Goal: Task Accomplishment & Management: Manage account settings

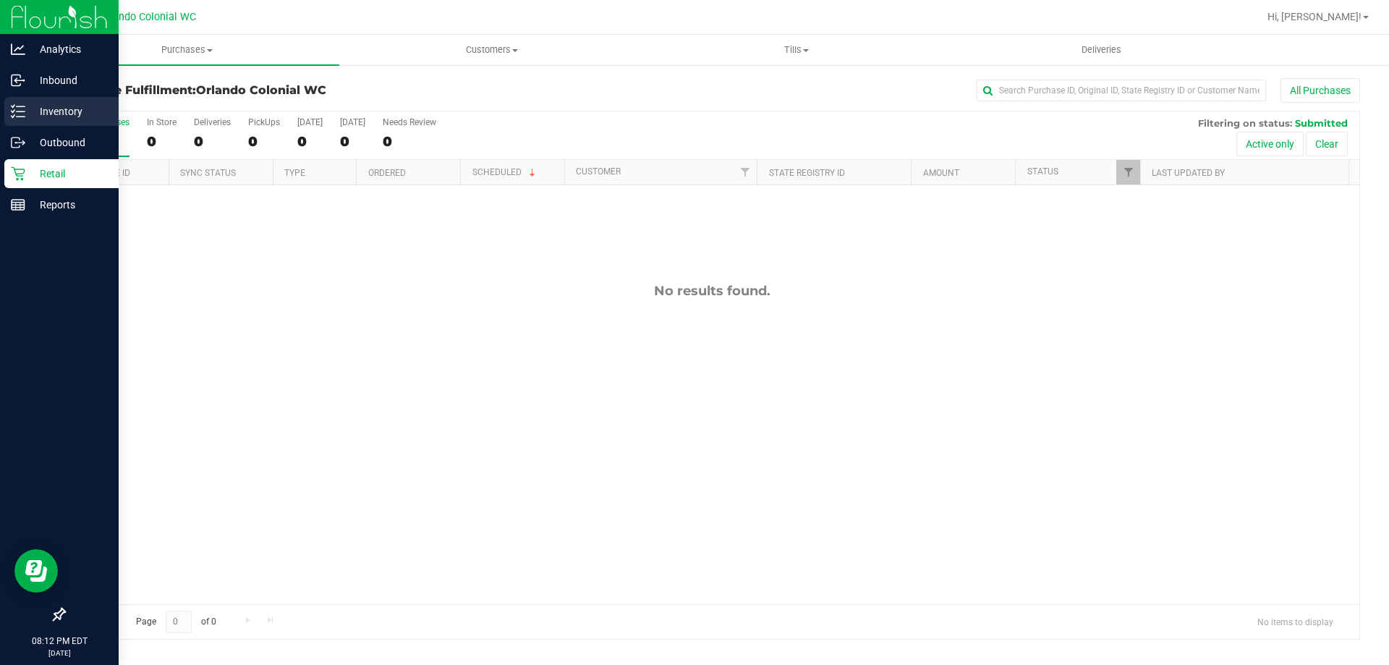
click at [32, 112] on p "Inventory" at bounding box center [68, 111] width 87 height 17
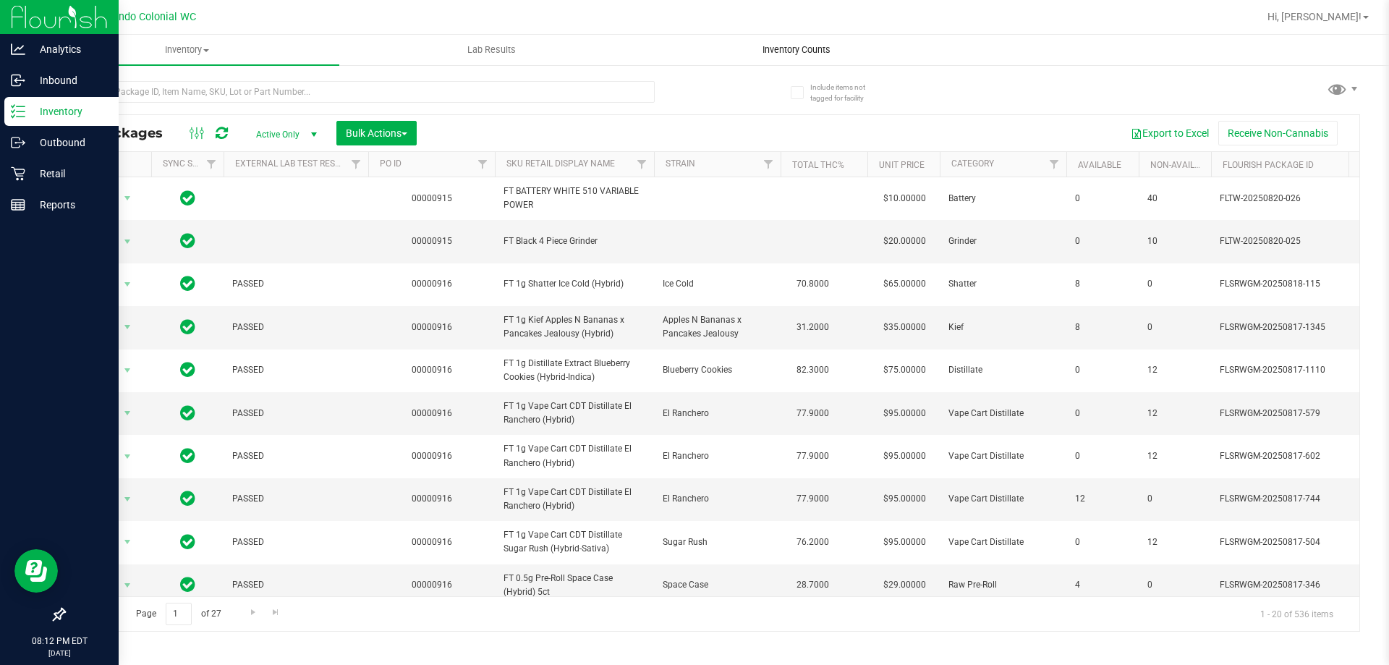
click at [813, 48] on span "Inventory Counts" at bounding box center [796, 49] width 107 height 13
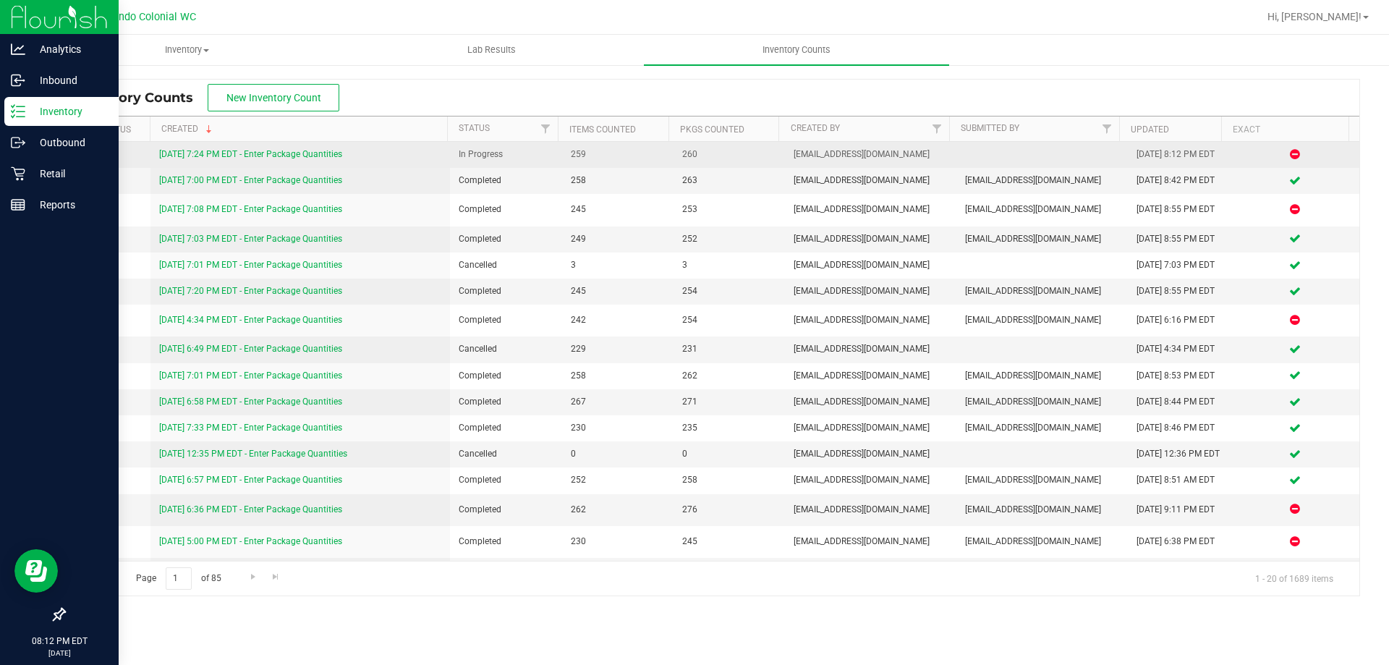
click at [336, 152] on link "[DATE] 7:24 PM EDT - Enter Package Quantities" at bounding box center [250, 154] width 183 height 10
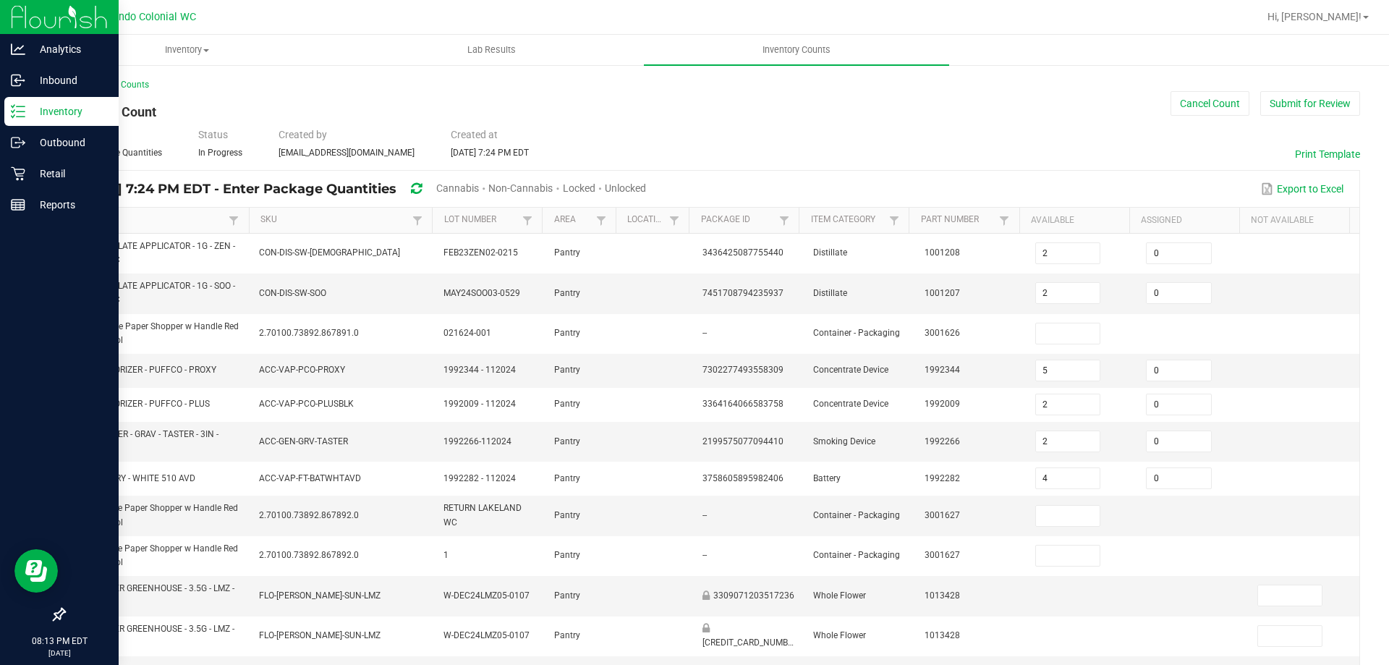
click at [479, 182] on span "Cannabis" at bounding box center [457, 188] width 43 height 12
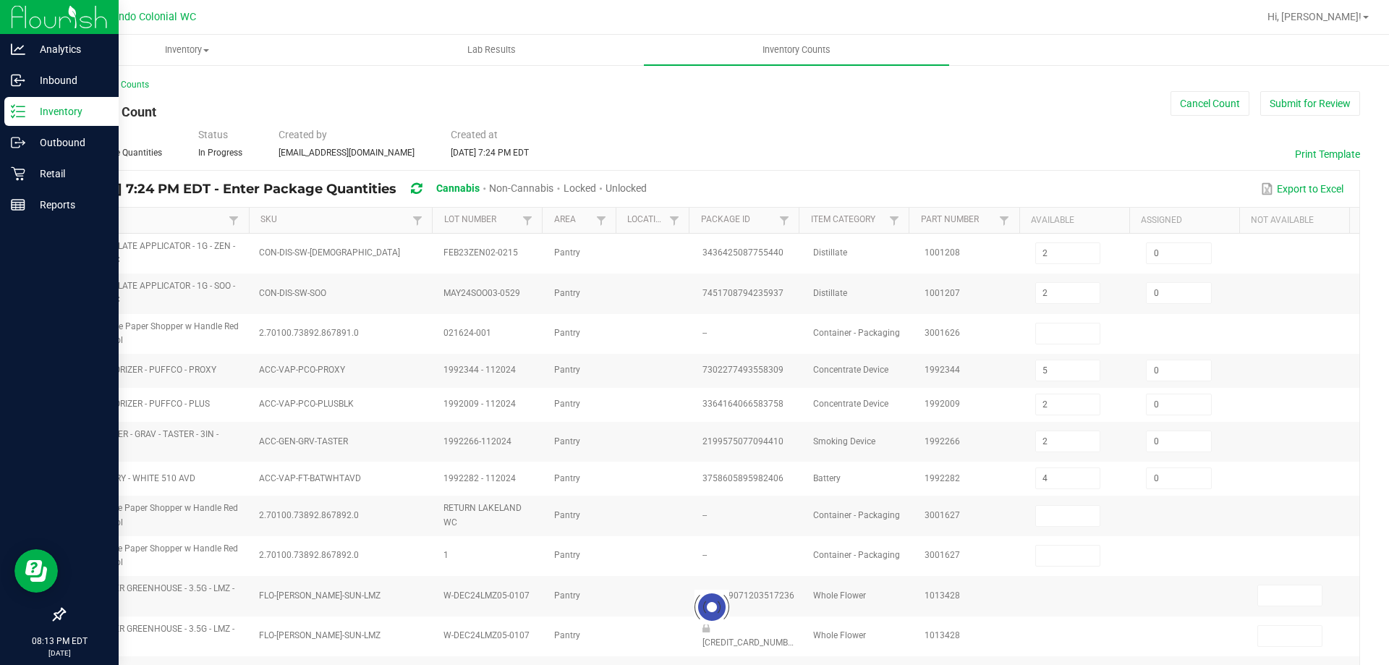
type input "5"
type input "2"
type input "4"
type input "6"
type input "49"
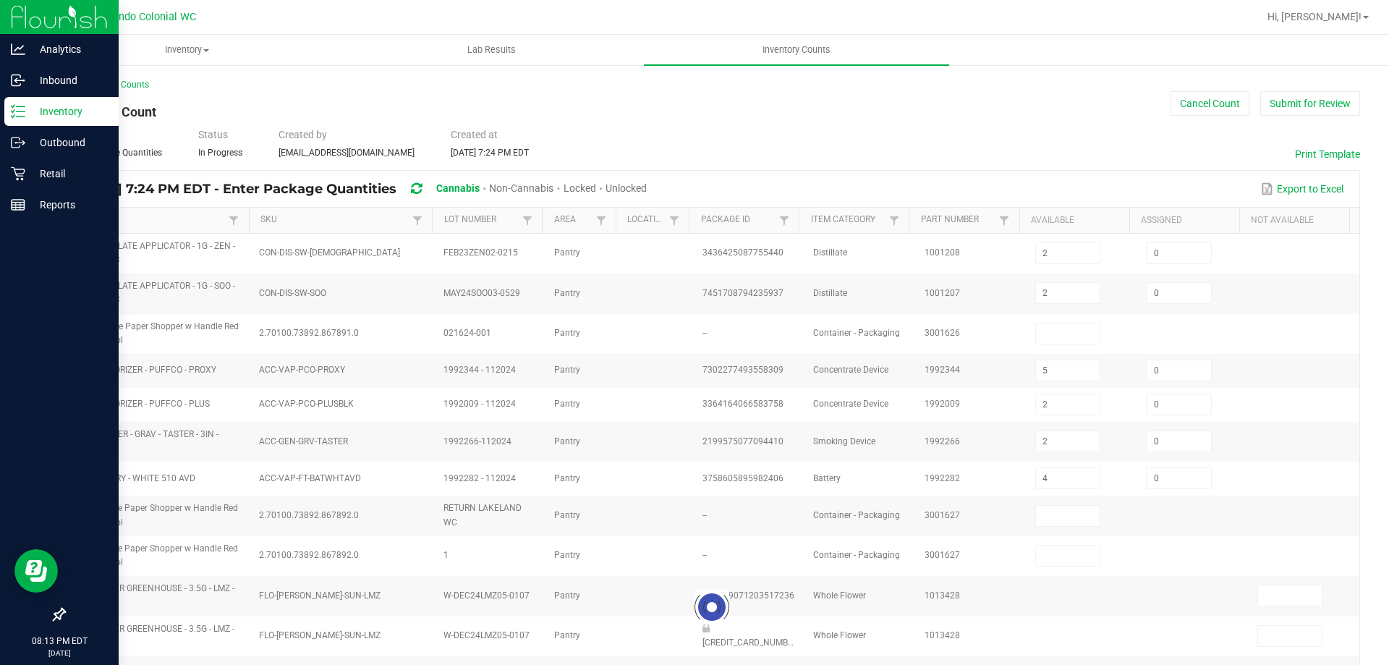
type input "1"
type input "49"
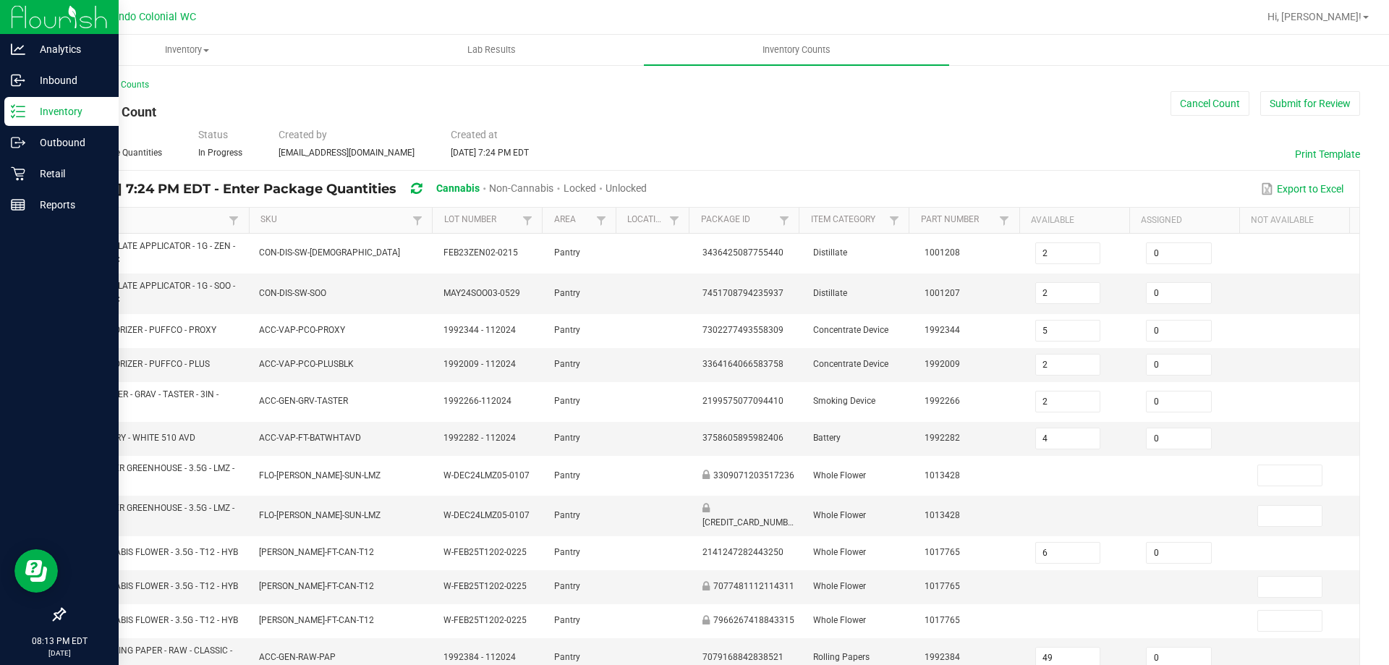
click at [647, 181] on div "Unlocked" at bounding box center [625, 189] width 41 height 27
click at [647, 187] on span "Unlocked" at bounding box center [625, 188] width 41 height 12
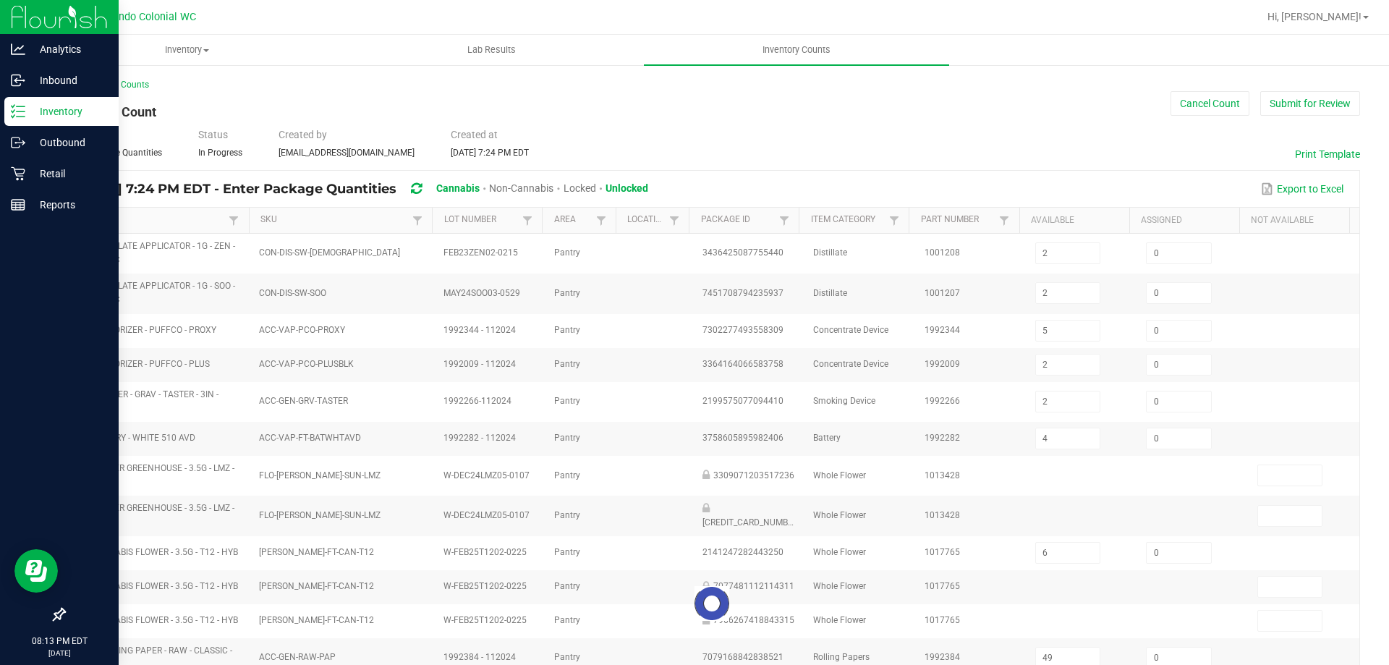
type input "1"
type input "10"
type input "7"
type input "2"
type input "6"
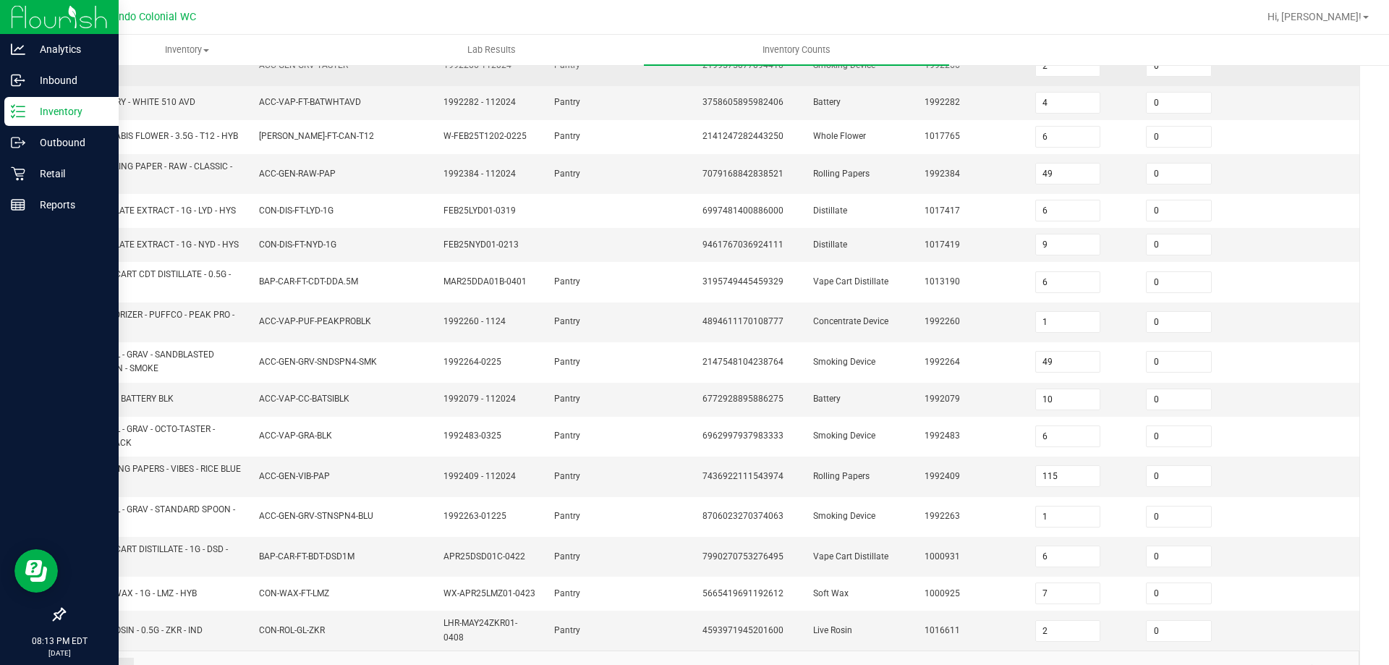
scroll to position [380, 0]
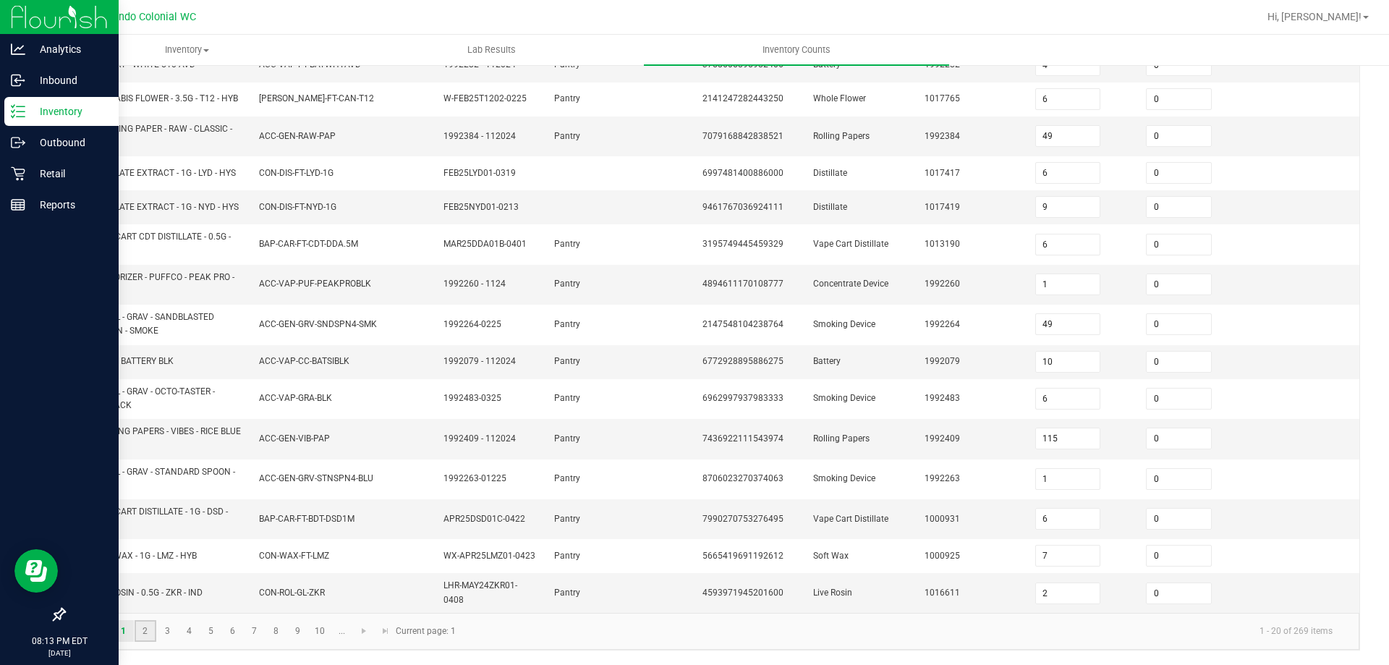
click at [145, 628] on link "2" at bounding box center [145, 631] width 21 height 22
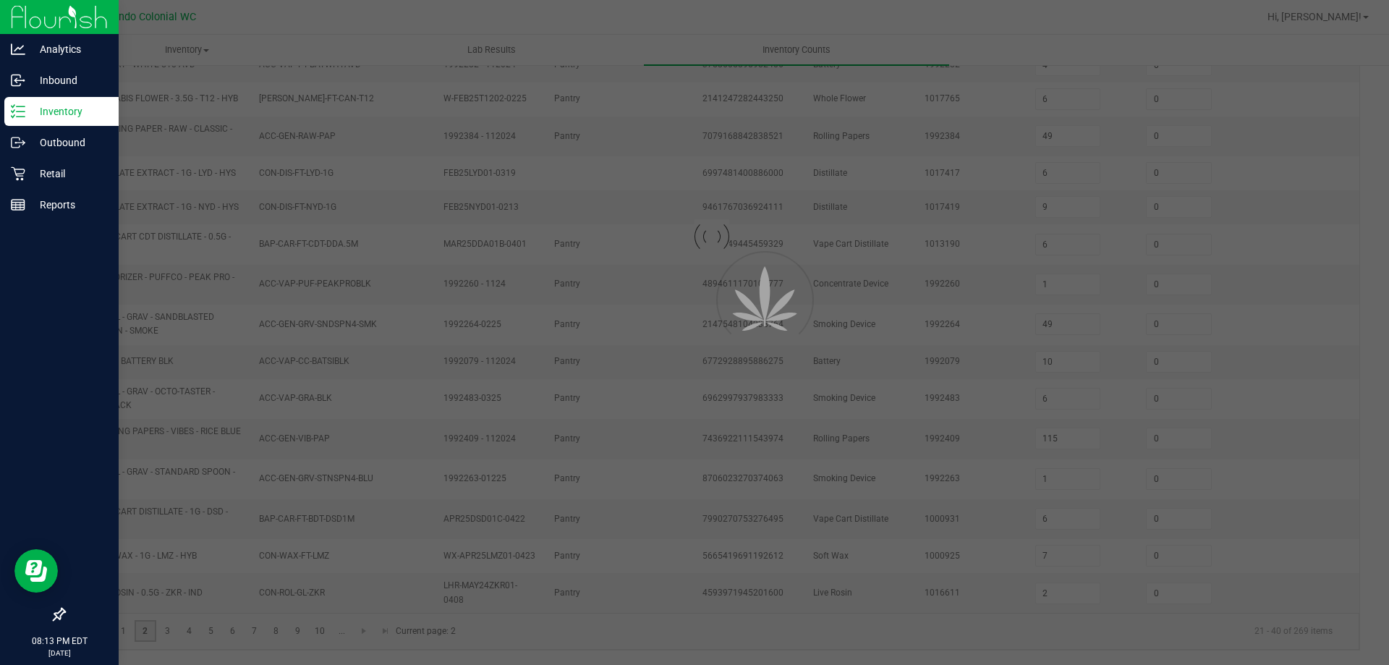
type input "5"
type input "4"
type input "8"
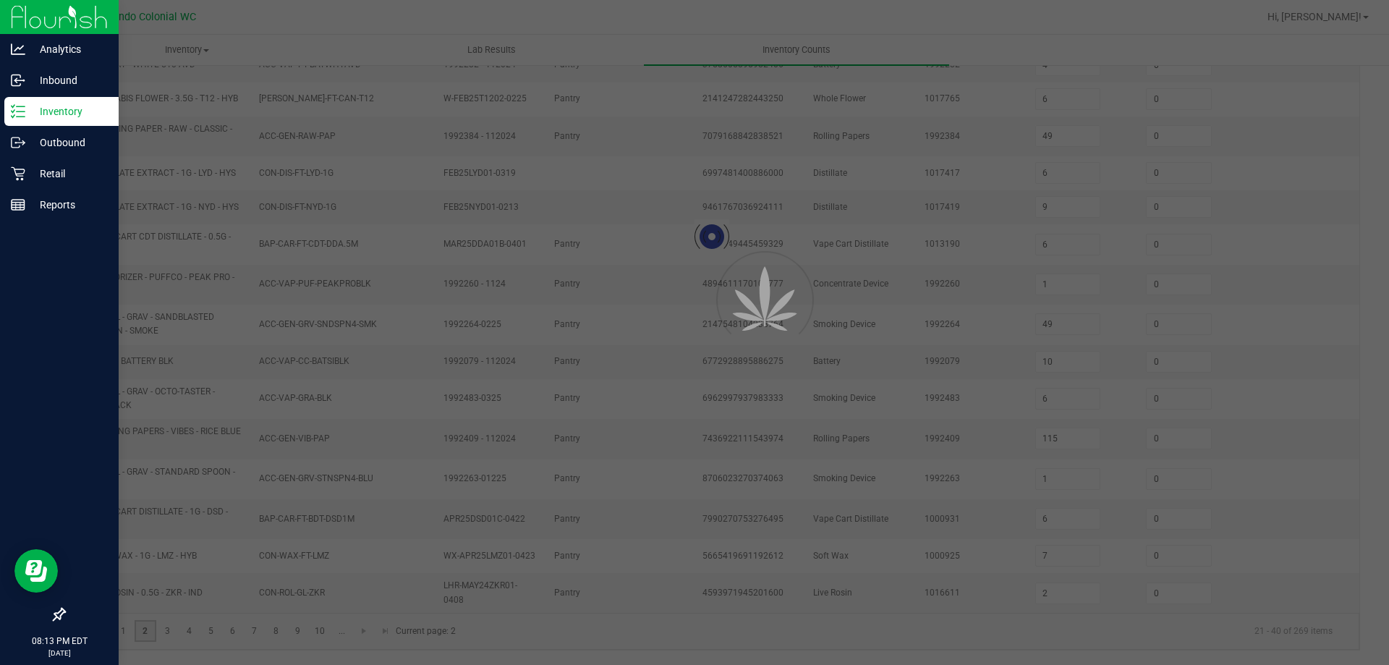
type input "7"
type input "5"
type input "6"
type input "2"
type input "3"
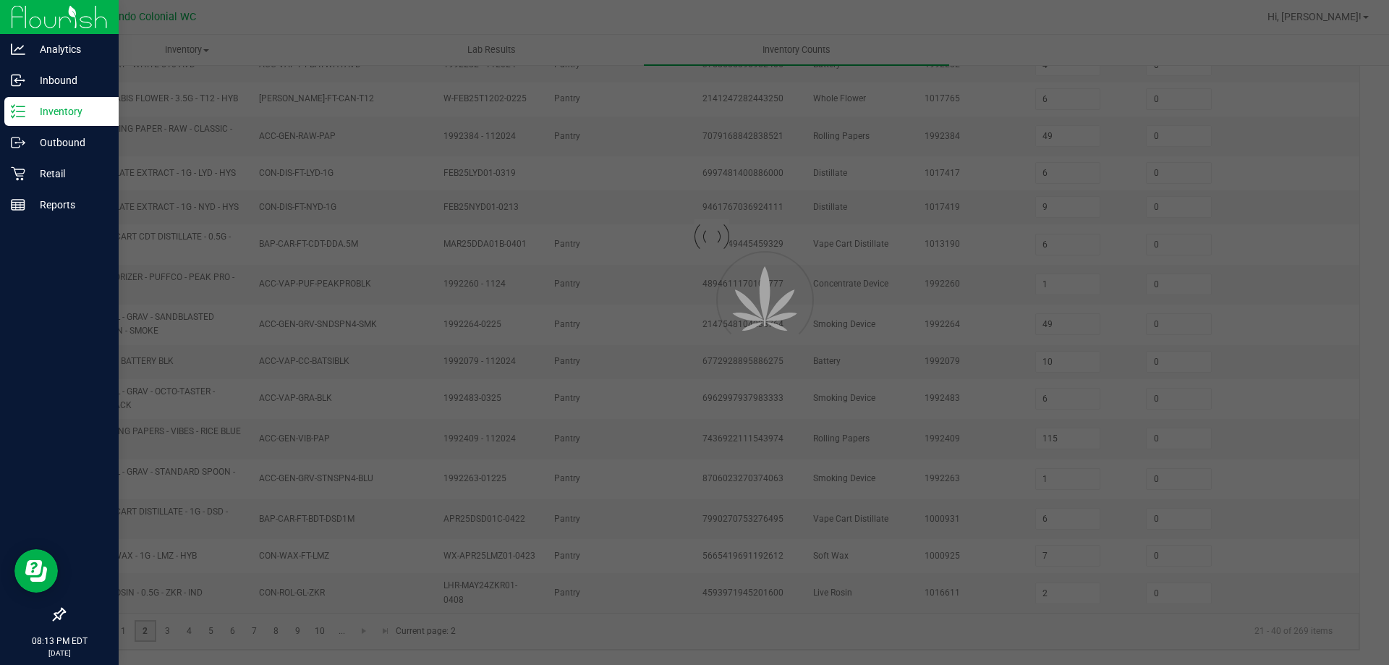
type input "8"
type input "1"
type input "4"
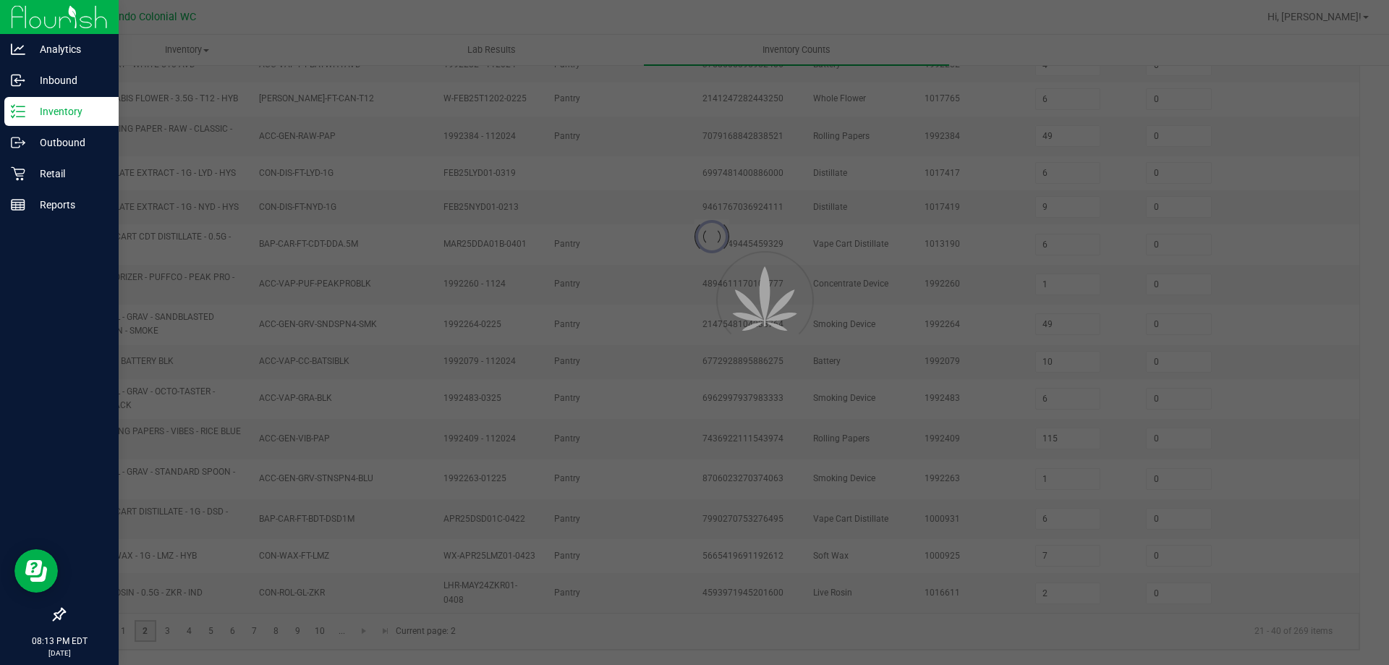
type input "10"
type input "5"
type input "8"
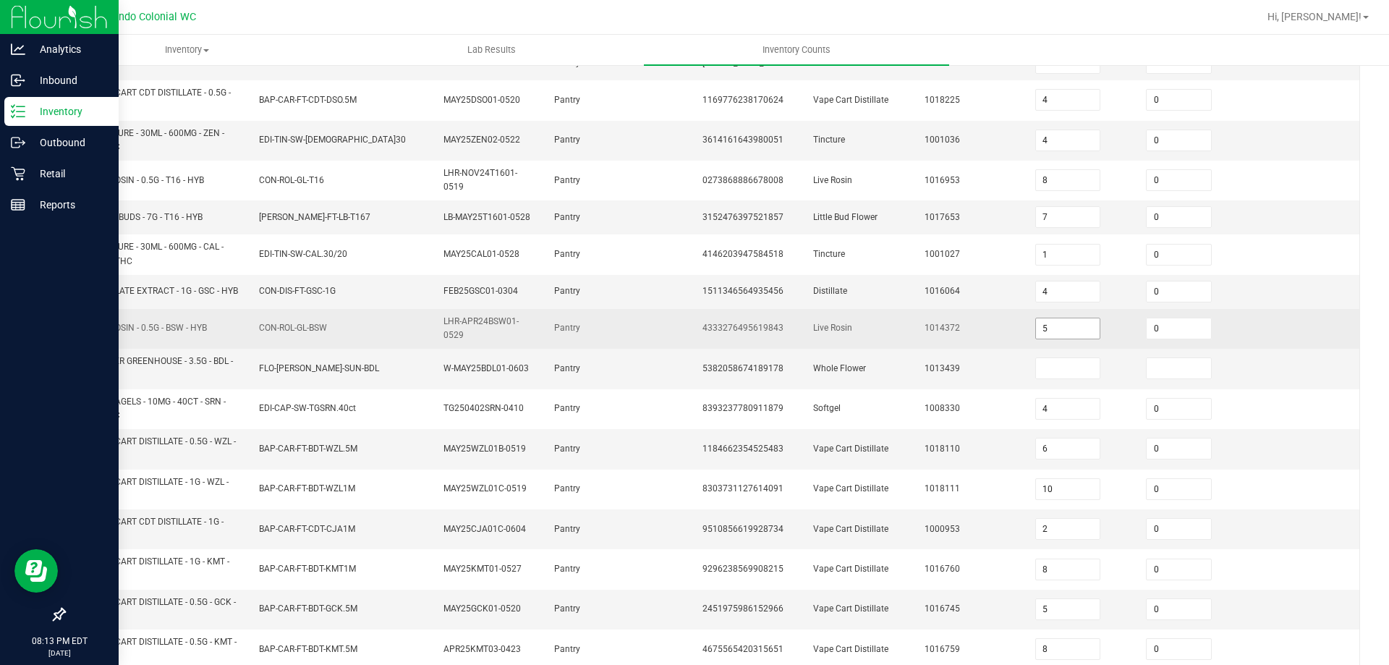
scroll to position [235, 0]
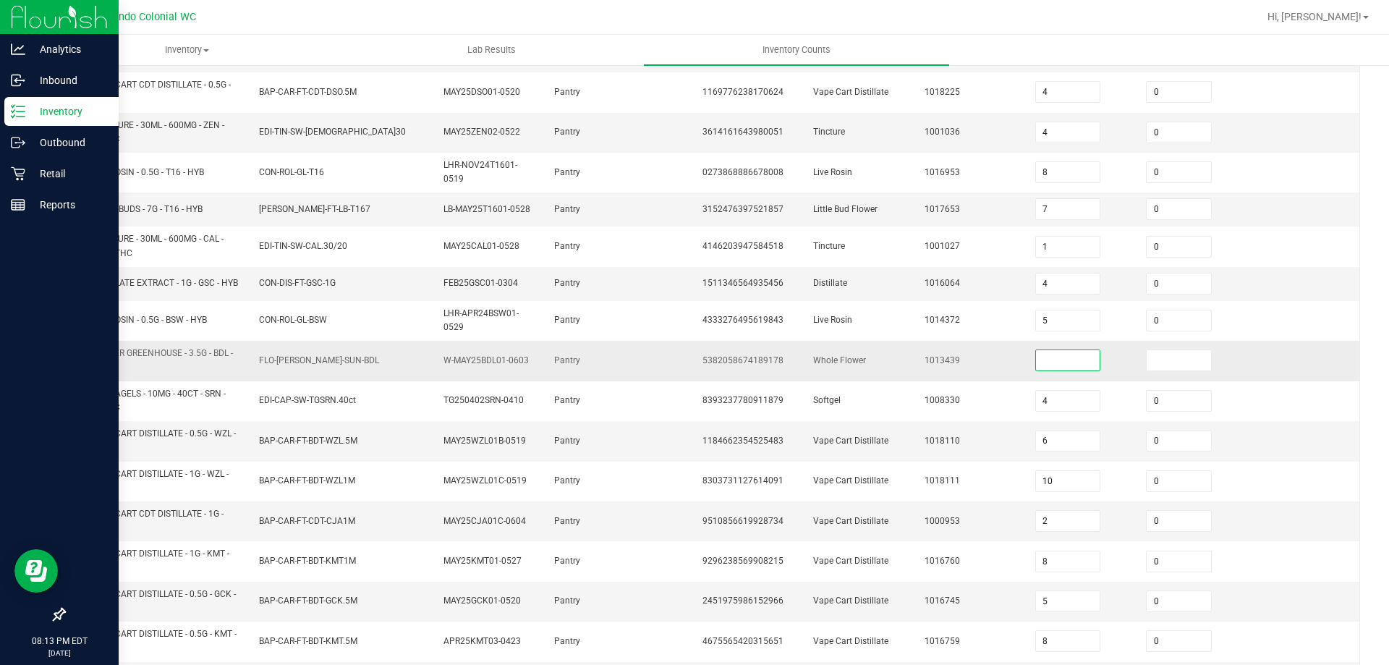
click at [1038, 370] on input at bounding box center [1068, 360] width 64 height 20
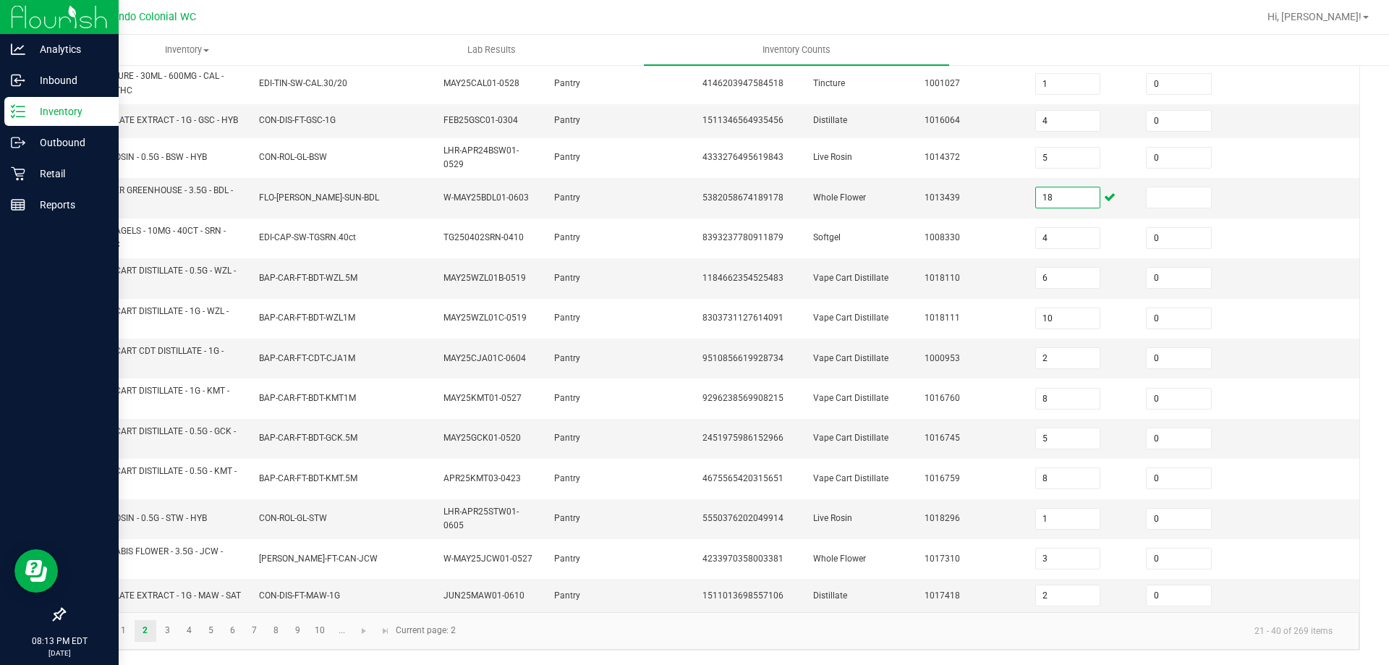
scroll to position [410, 0]
type input "18"
click at [166, 626] on link "3" at bounding box center [167, 631] width 21 height 22
type input "6"
type input "26"
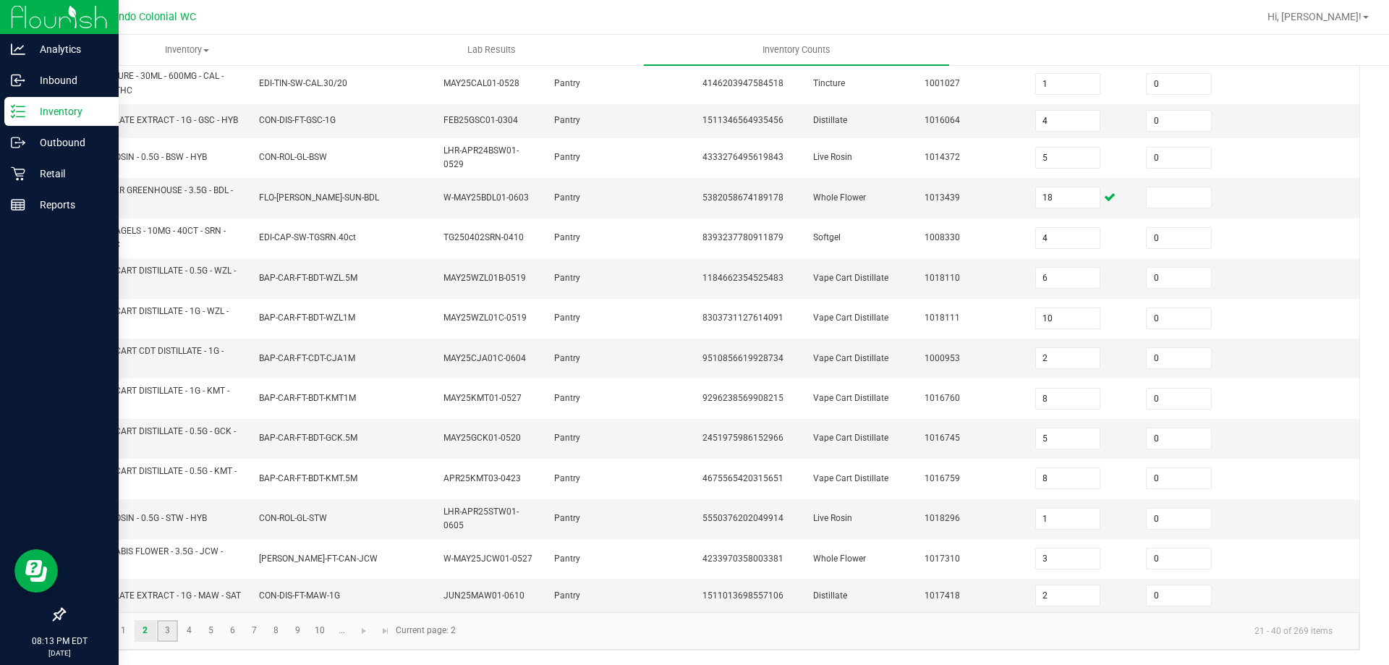
type input "15"
type input "2"
type input "16"
type input "8"
type input "2"
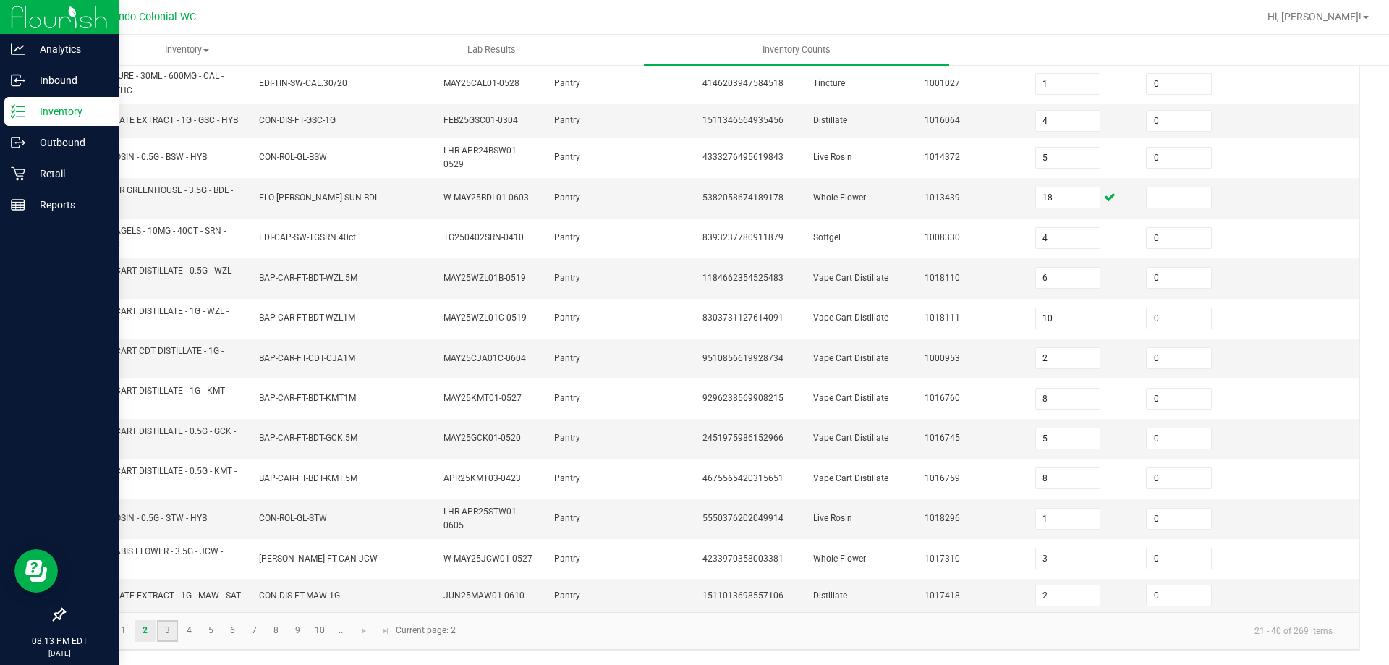
type input "3"
type input "5"
type input "6"
type input "5"
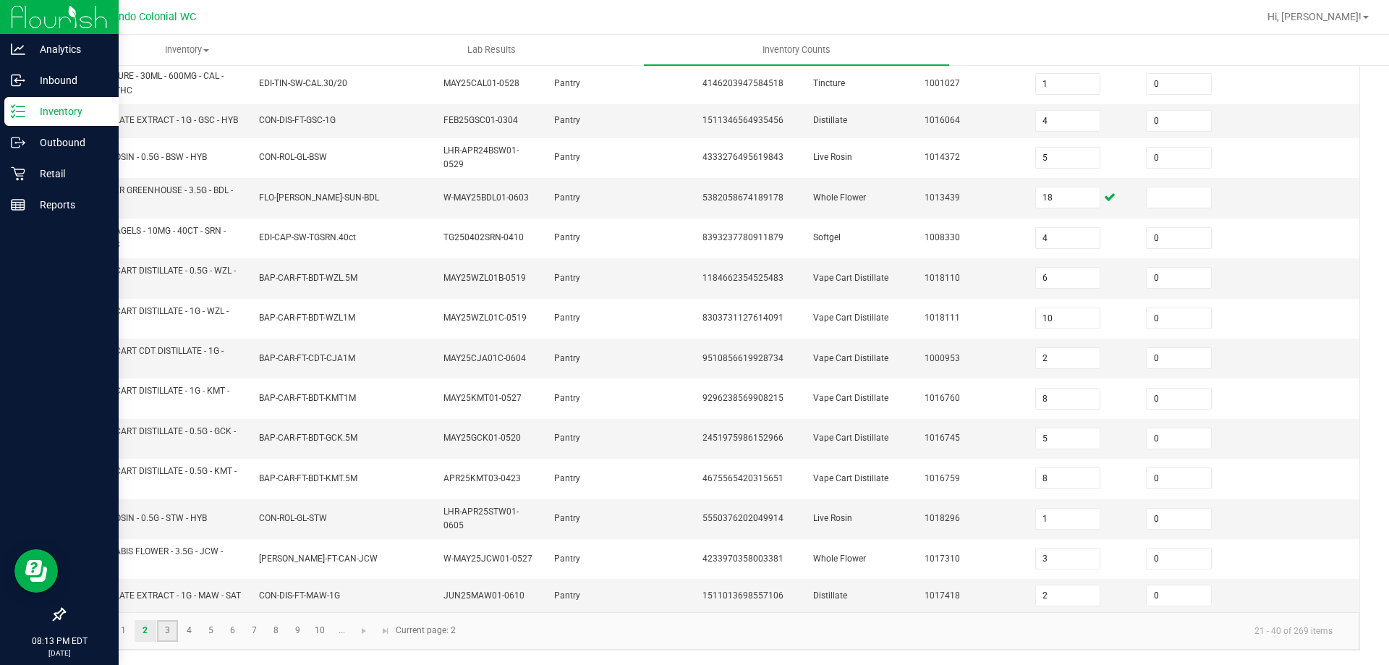
type input "0"
type input "6"
type input "7"
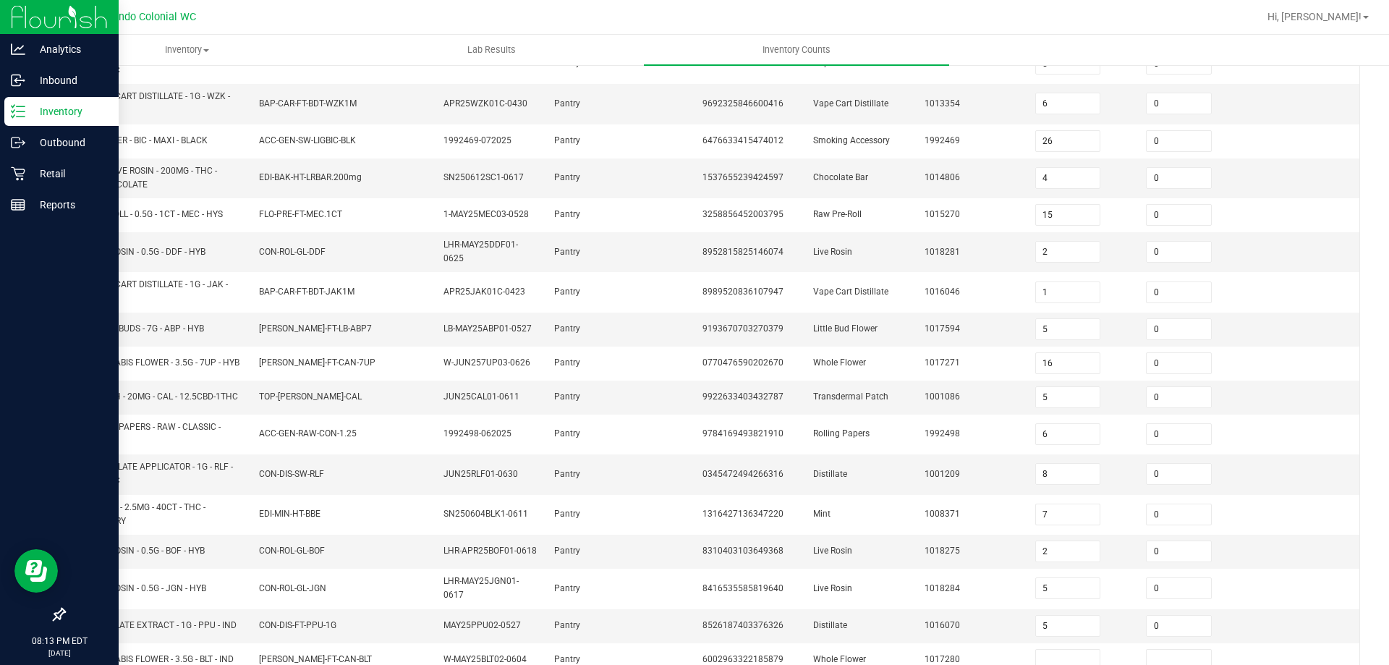
scroll to position [313, 0]
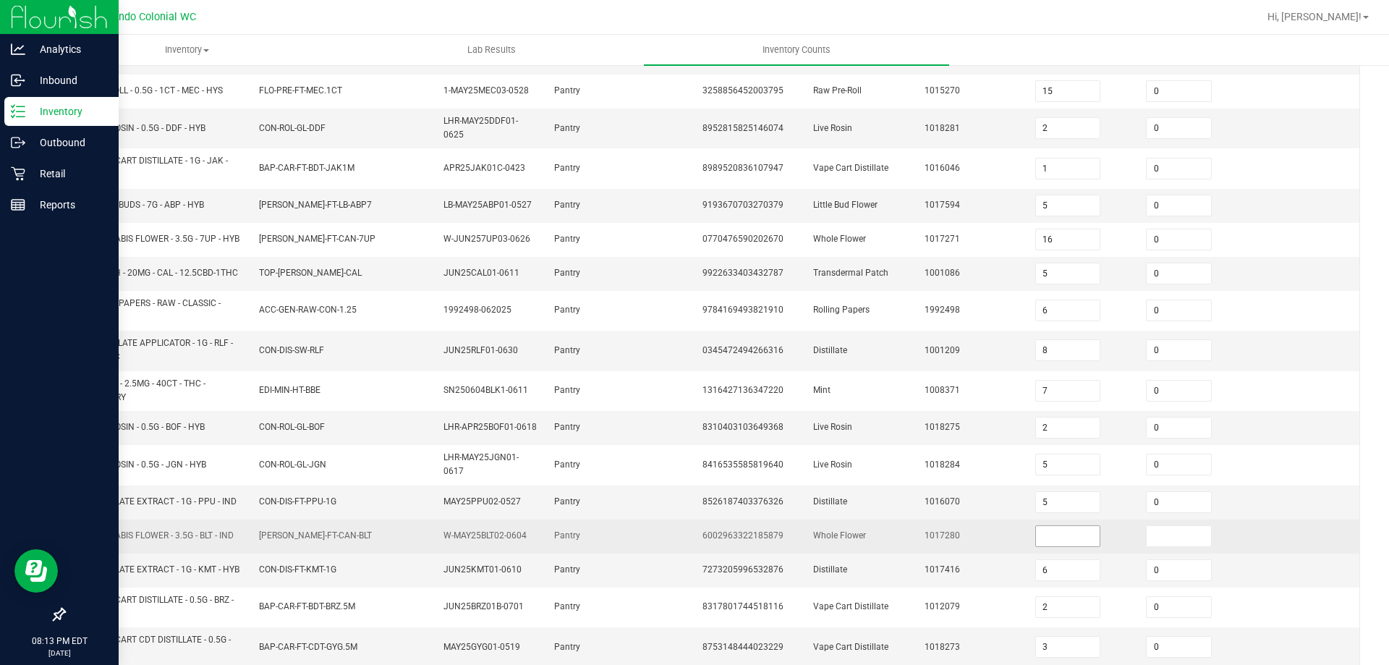
click at [1068, 546] on input at bounding box center [1068, 536] width 64 height 20
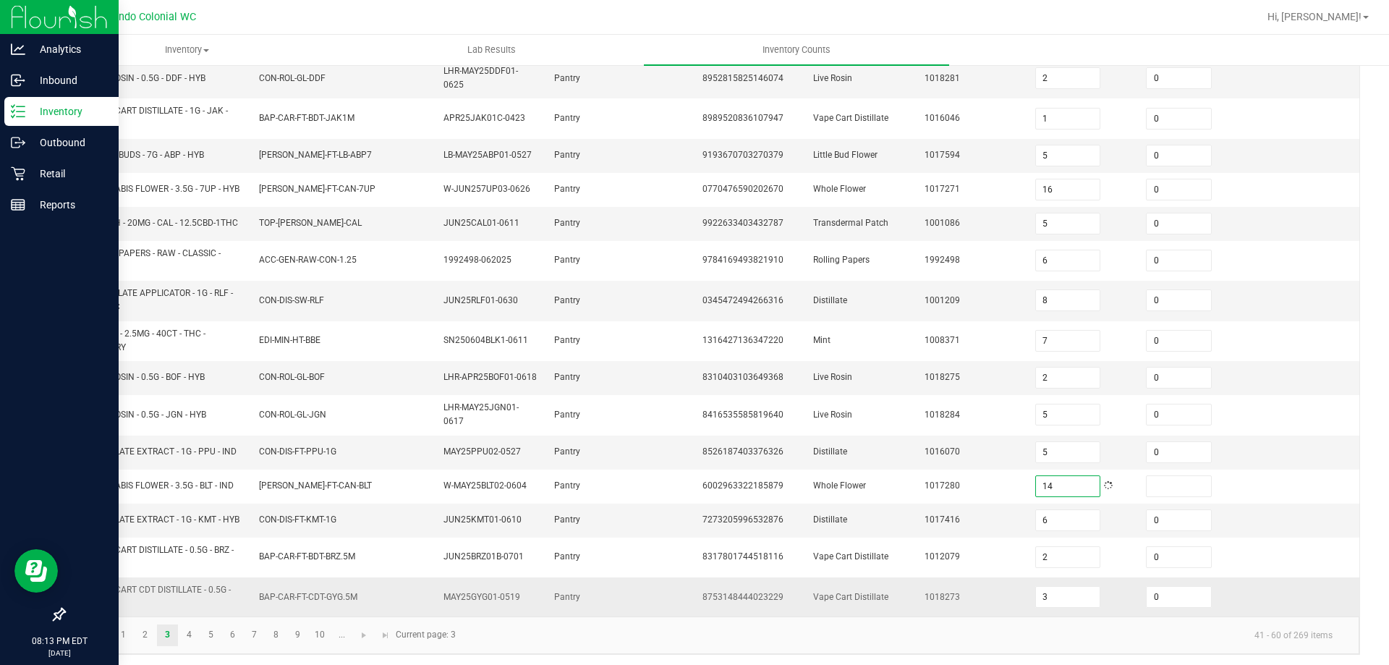
scroll to position [385, 0]
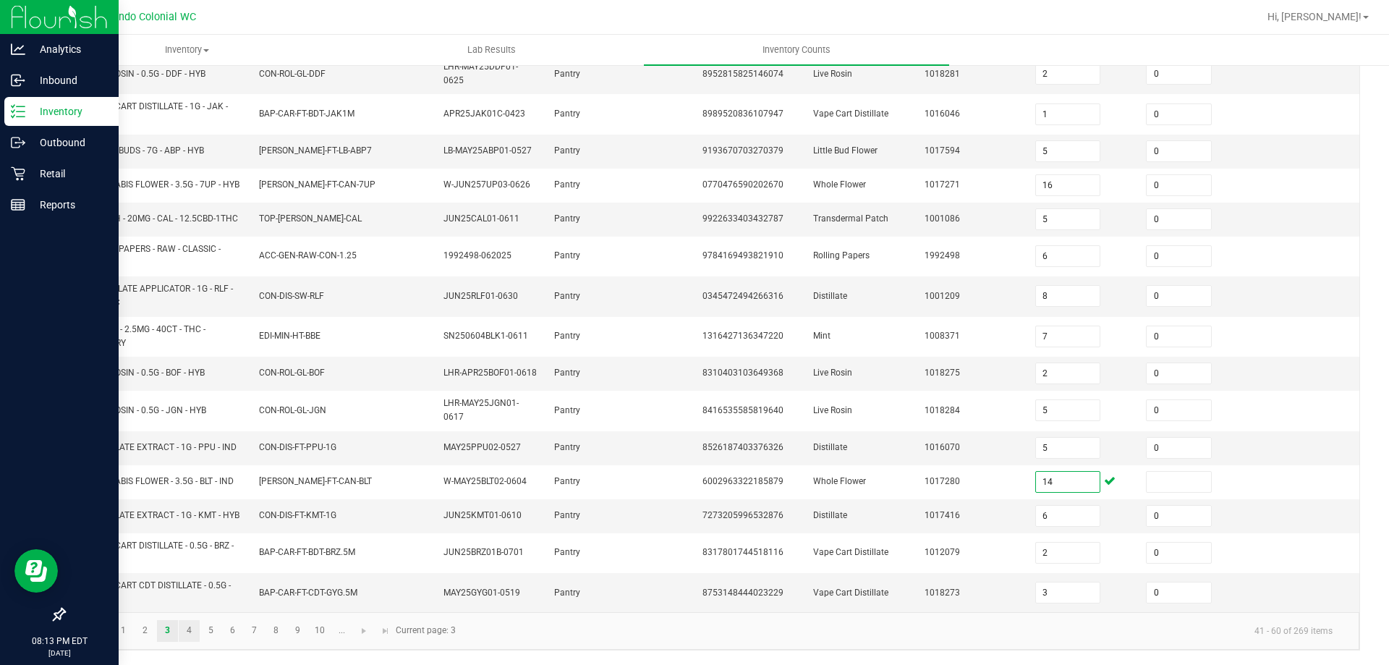
type input "14"
click at [190, 631] on link "4" at bounding box center [189, 631] width 21 height 22
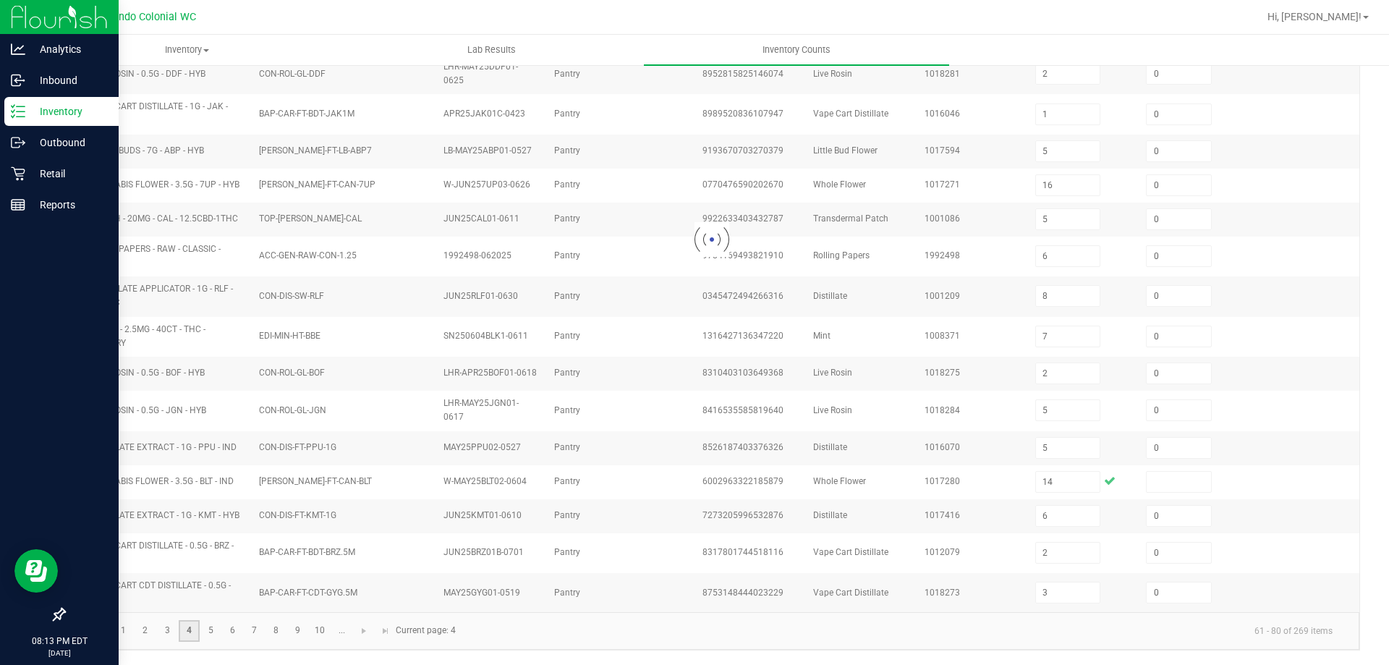
type input "12"
type input "5"
type input "2"
type input "4"
type input "9"
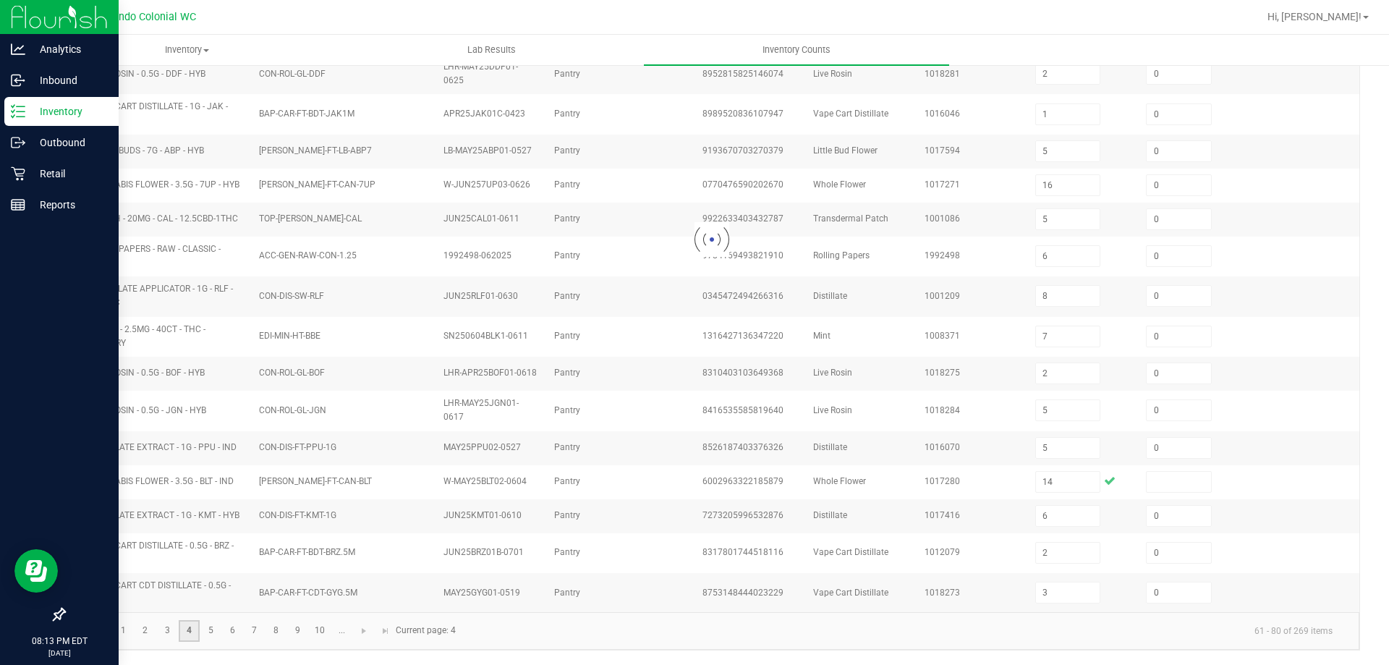
type input "18"
type input "11"
type input "17"
type input "7"
type input "10"
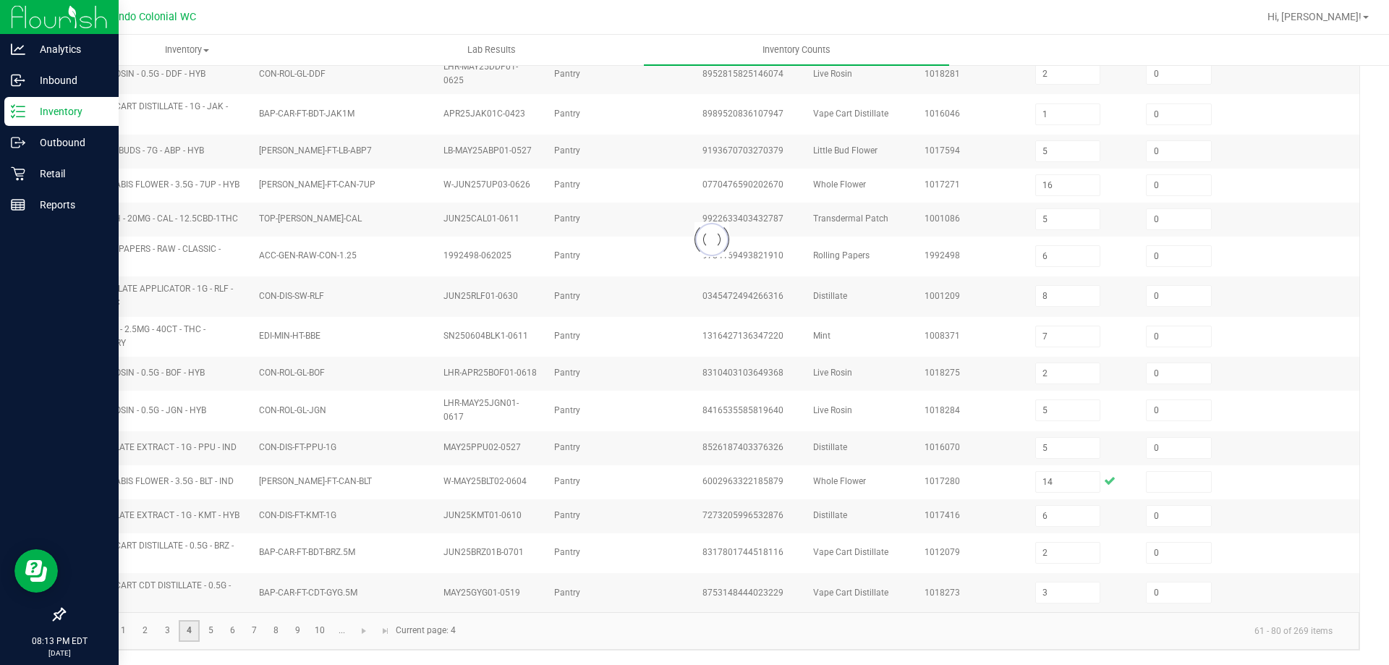
type input "43"
type input "5"
type input "1"
type input "12"
type input "3"
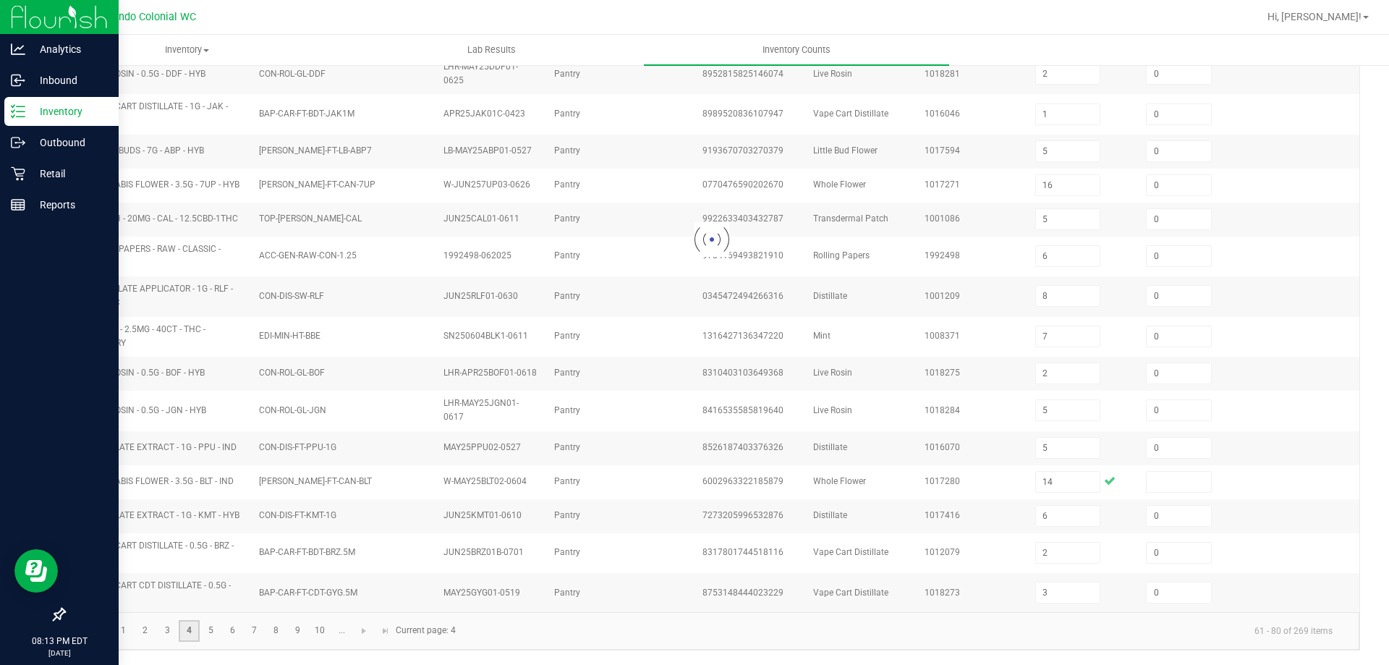
type input "1"
type input "13"
type input "2"
type input "0"
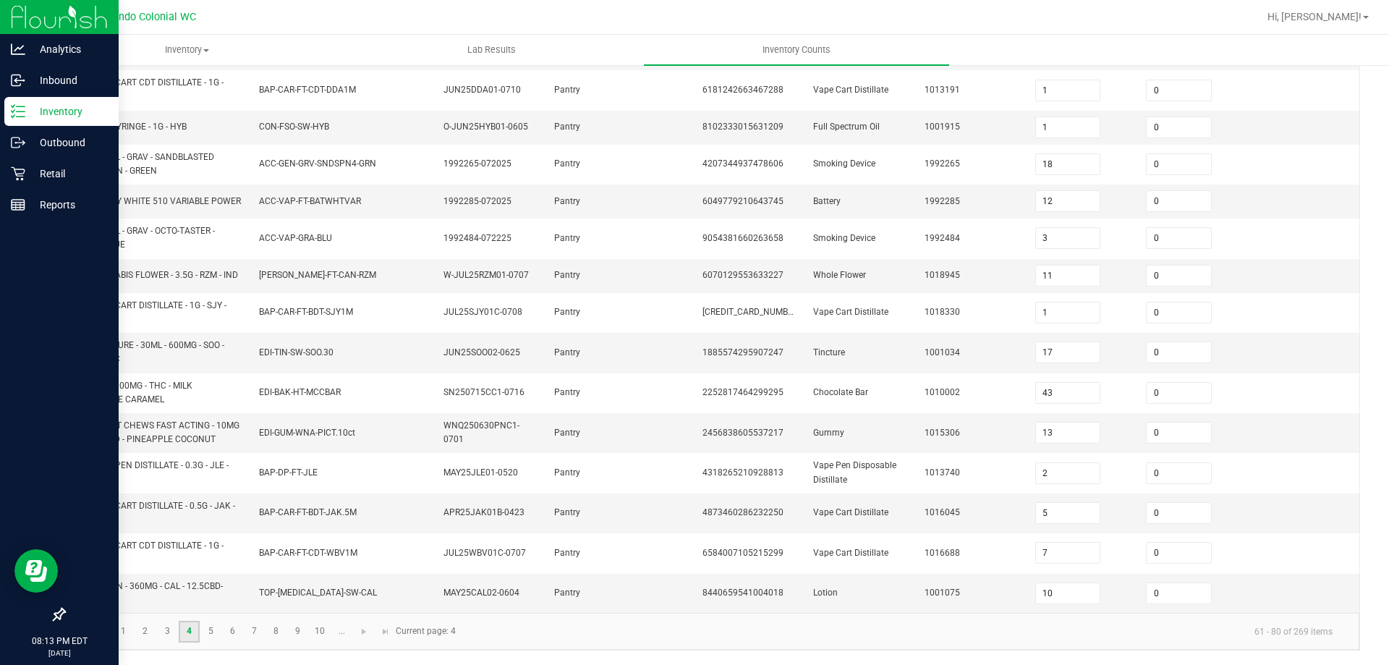
scroll to position [404, 0]
click at [207, 628] on link "5" at bounding box center [210, 631] width 21 height 22
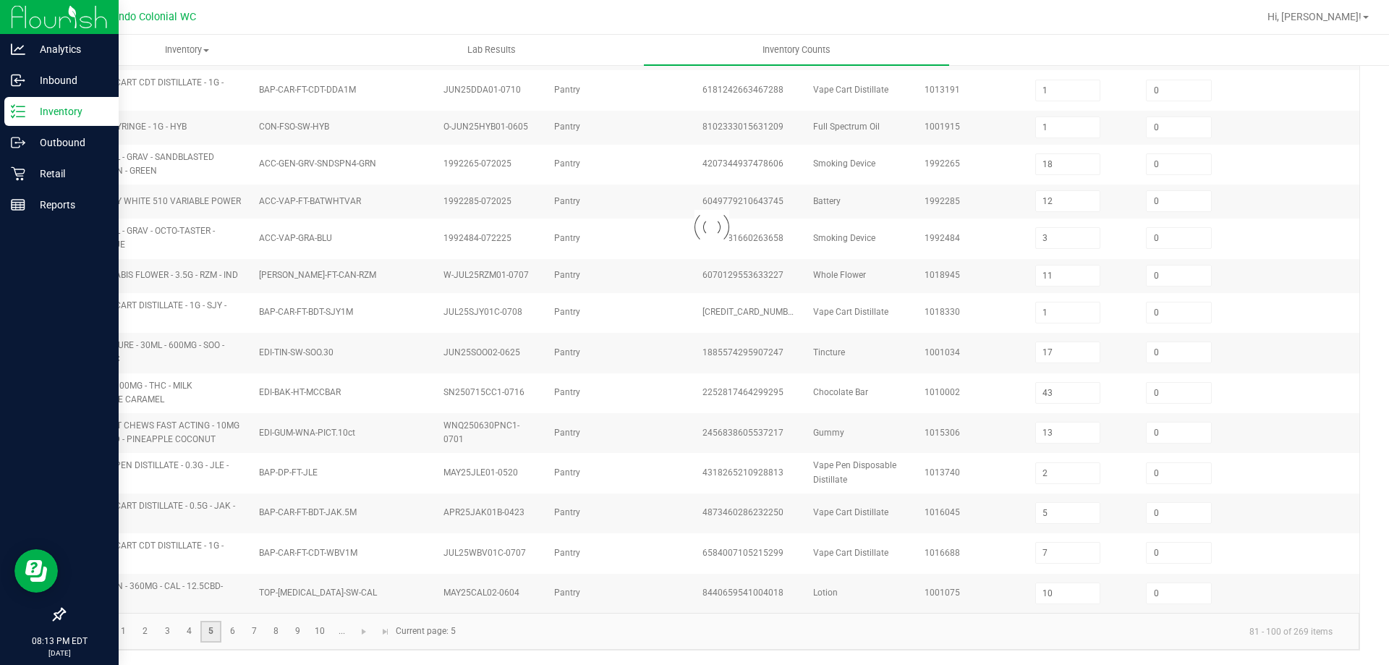
type input "3"
type input "4"
type input "42"
type input "3"
type input "1"
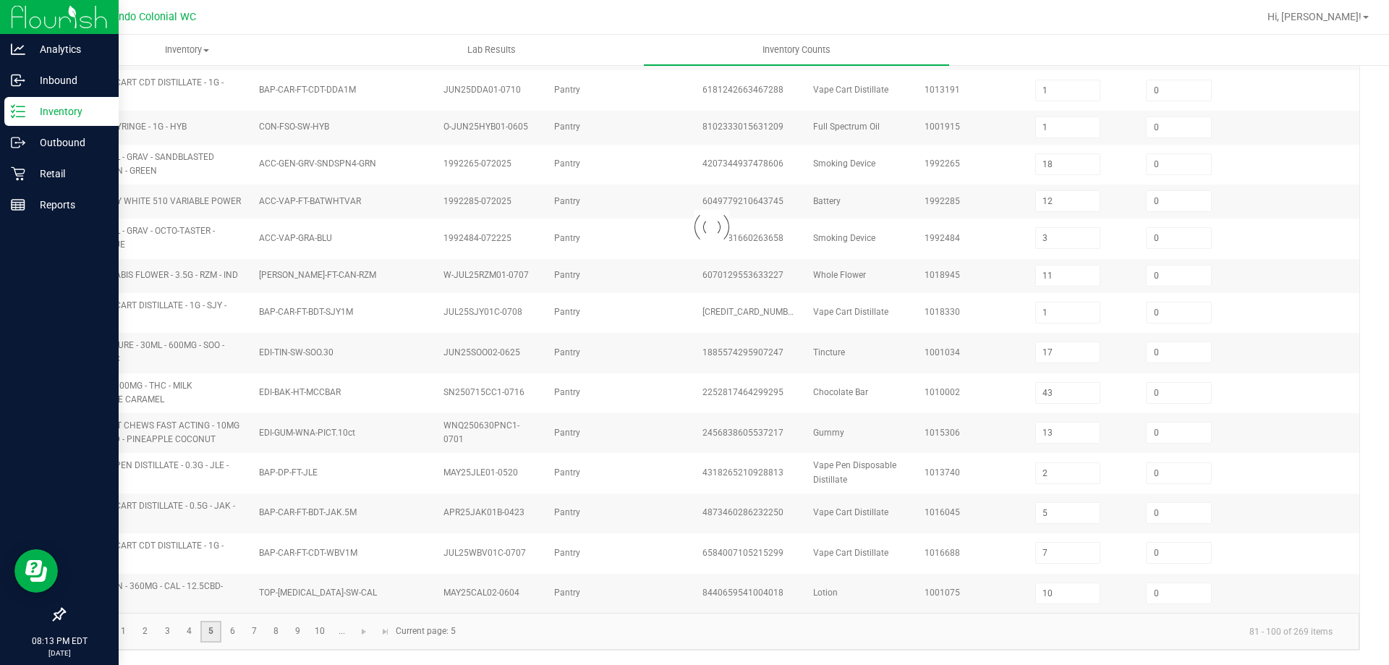
type input "1"
type input "3"
type input "12"
type input "1"
type input "4"
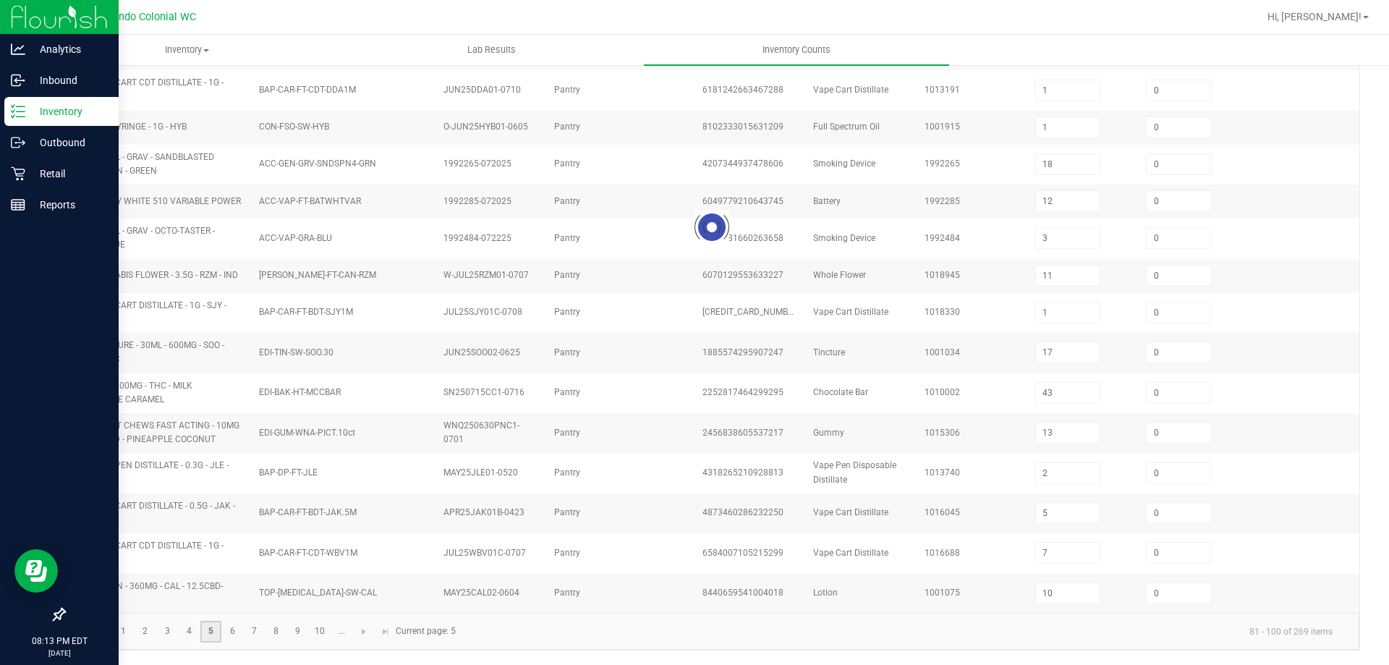
type input "2"
type input "6"
type input "2"
type input "9"
type input "2"
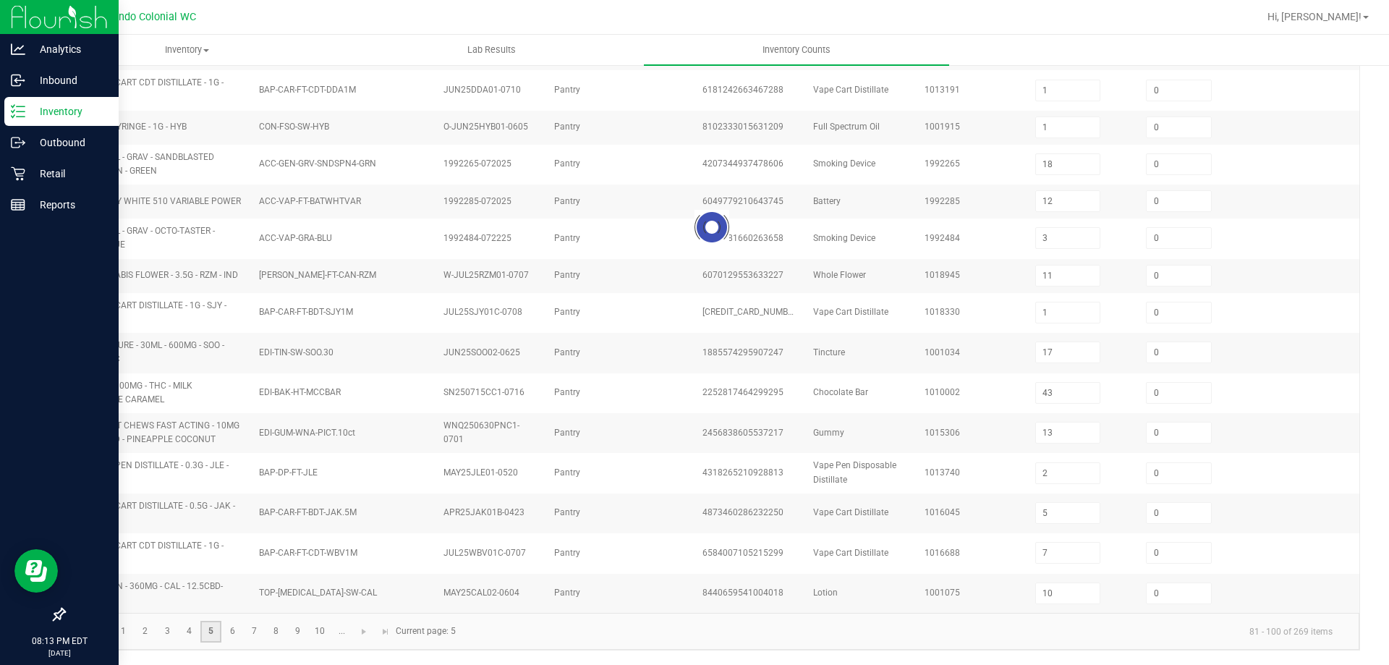
type input "25"
type input "4"
type input "5"
type input "1"
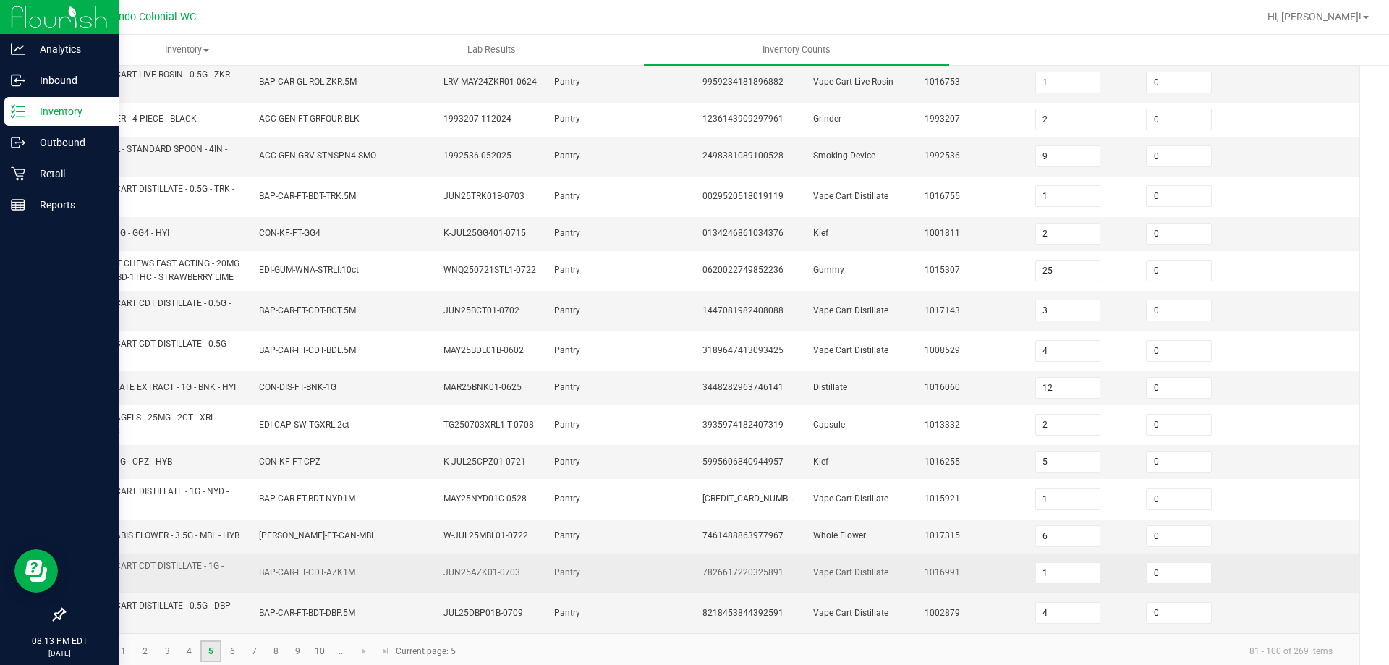
scroll to position [391, 0]
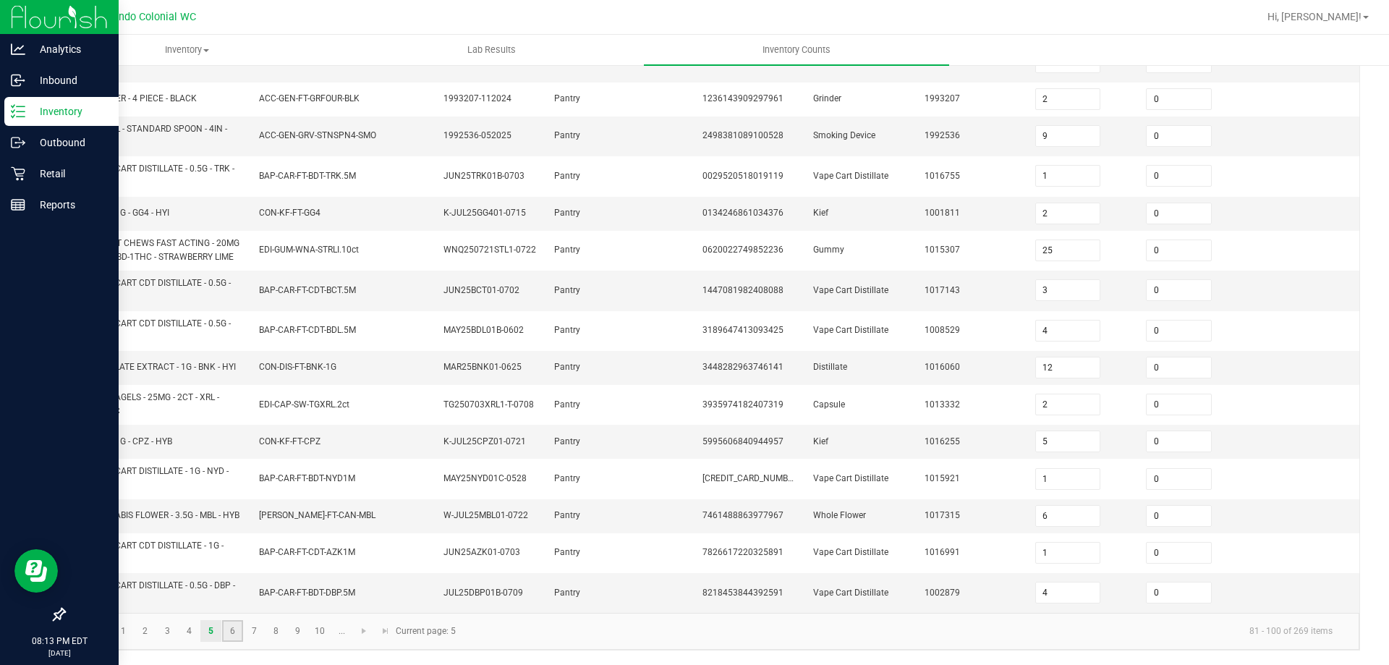
click at [234, 632] on link "6" at bounding box center [232, 631] width 21 height 22
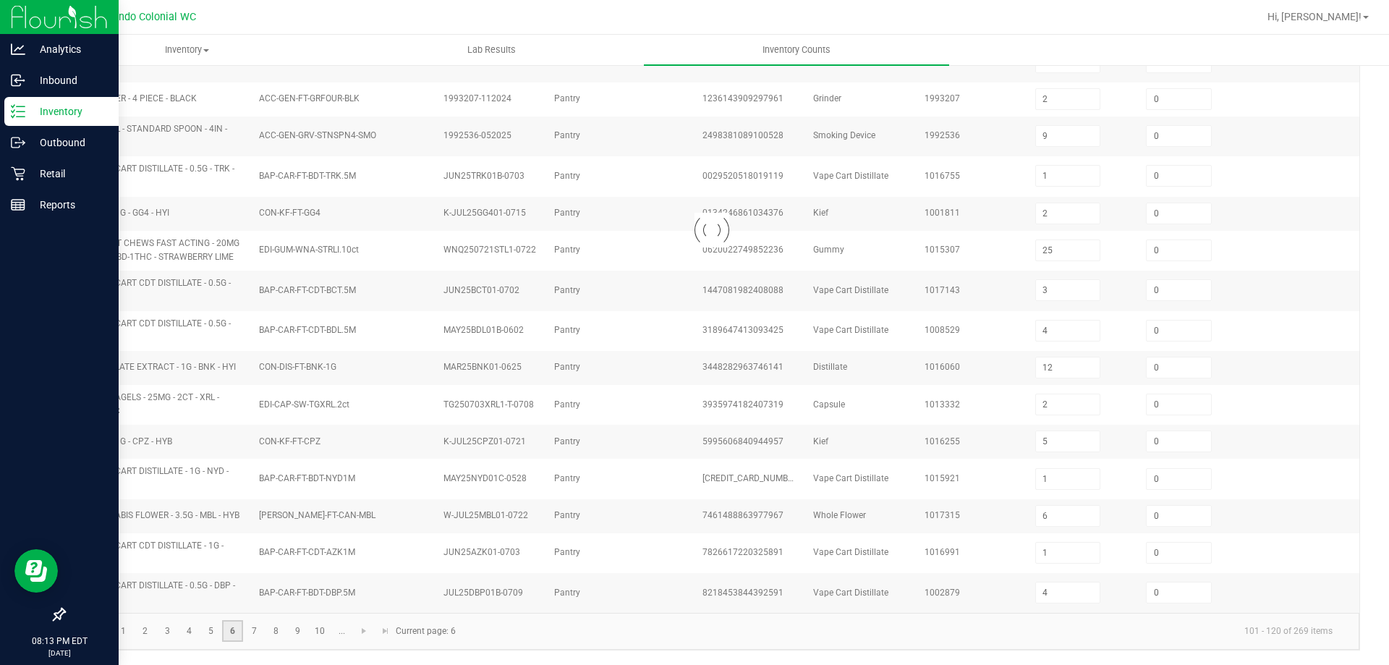
type input "8"
type input "2"
type input "4"
type input "7"
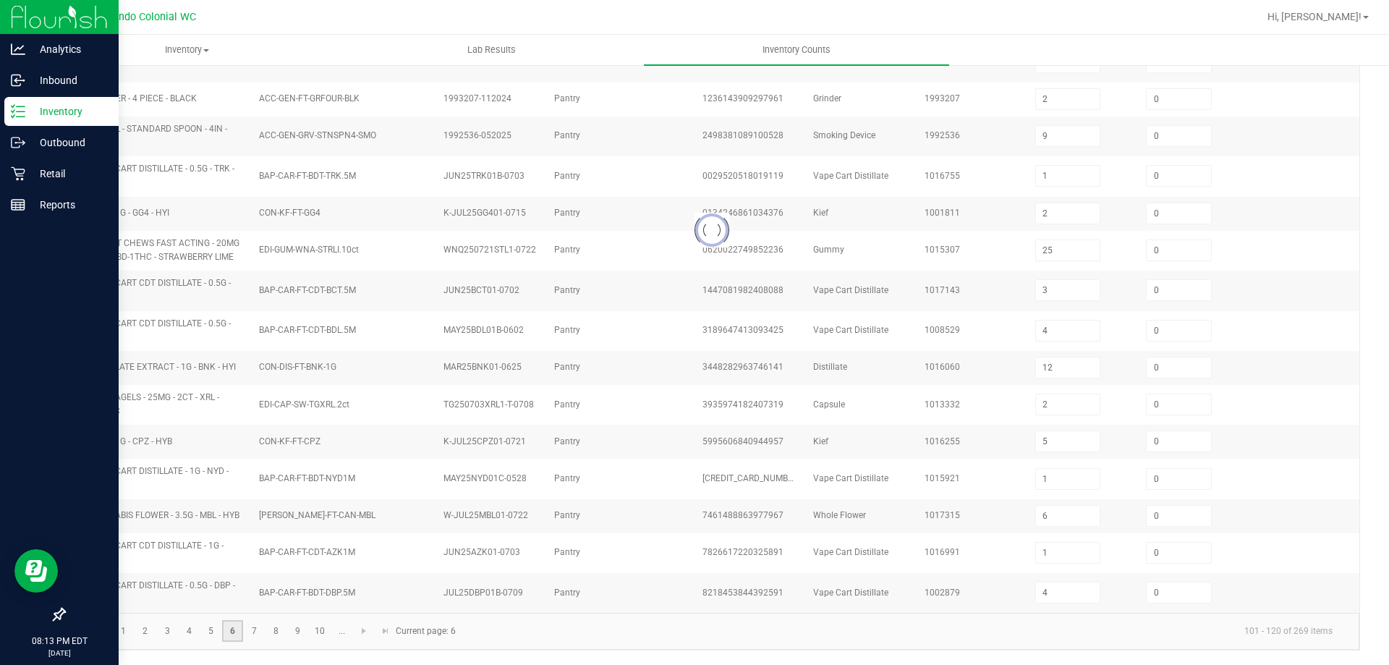
type input "13"
type input "5"
type input "14"
type input "32"
type input "6"
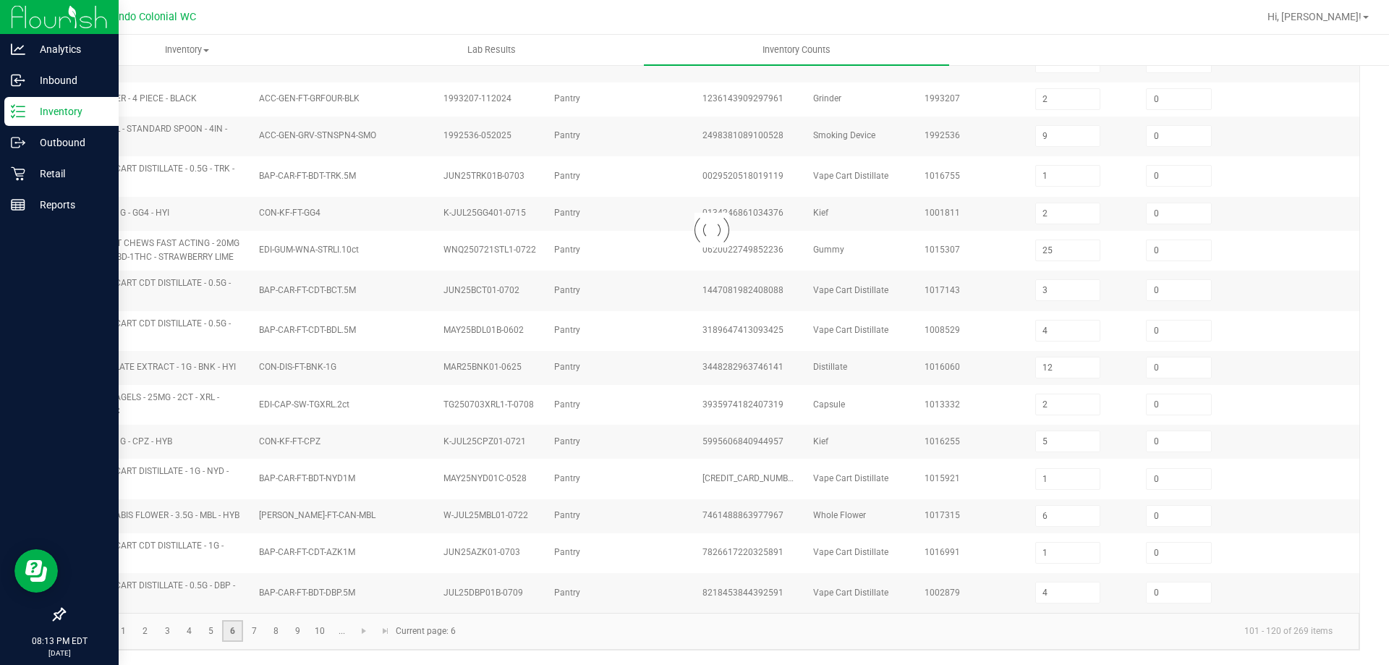
type input "8"
type input "9"
type input "2"
type input "5"
type input "2"
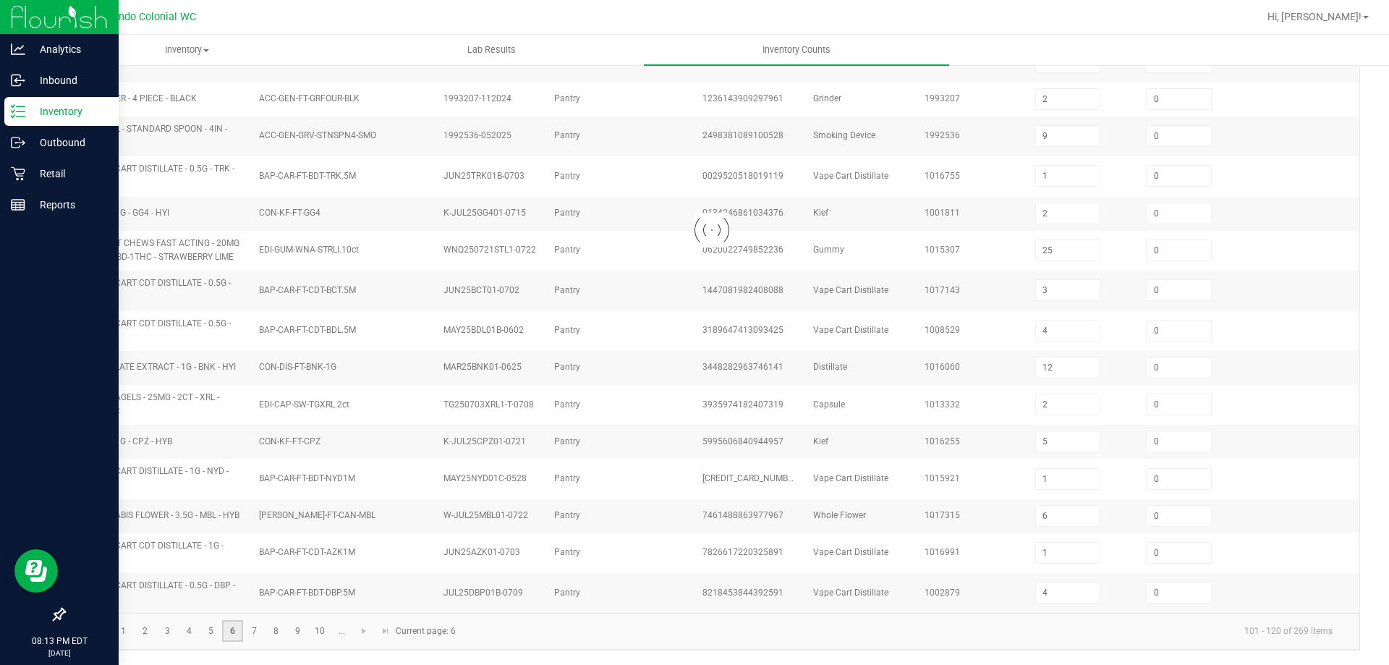
type input "6"
type input "11"
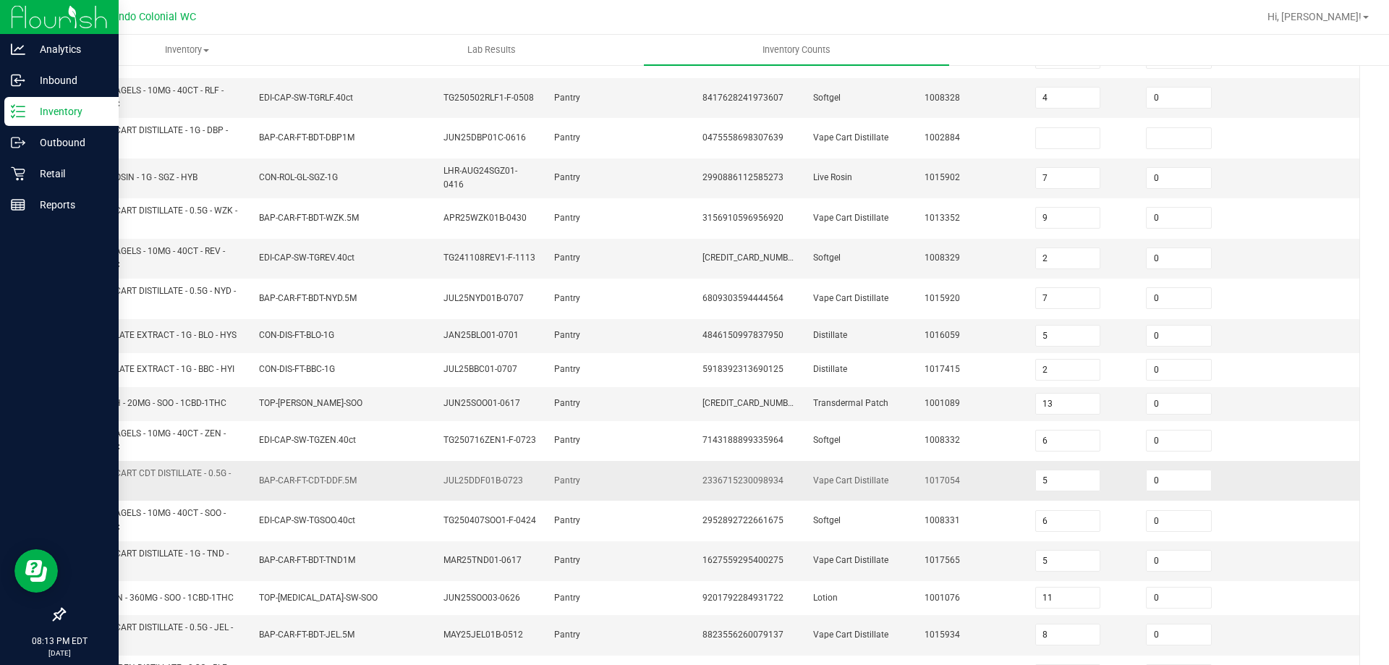
scroll to position [102, 0]
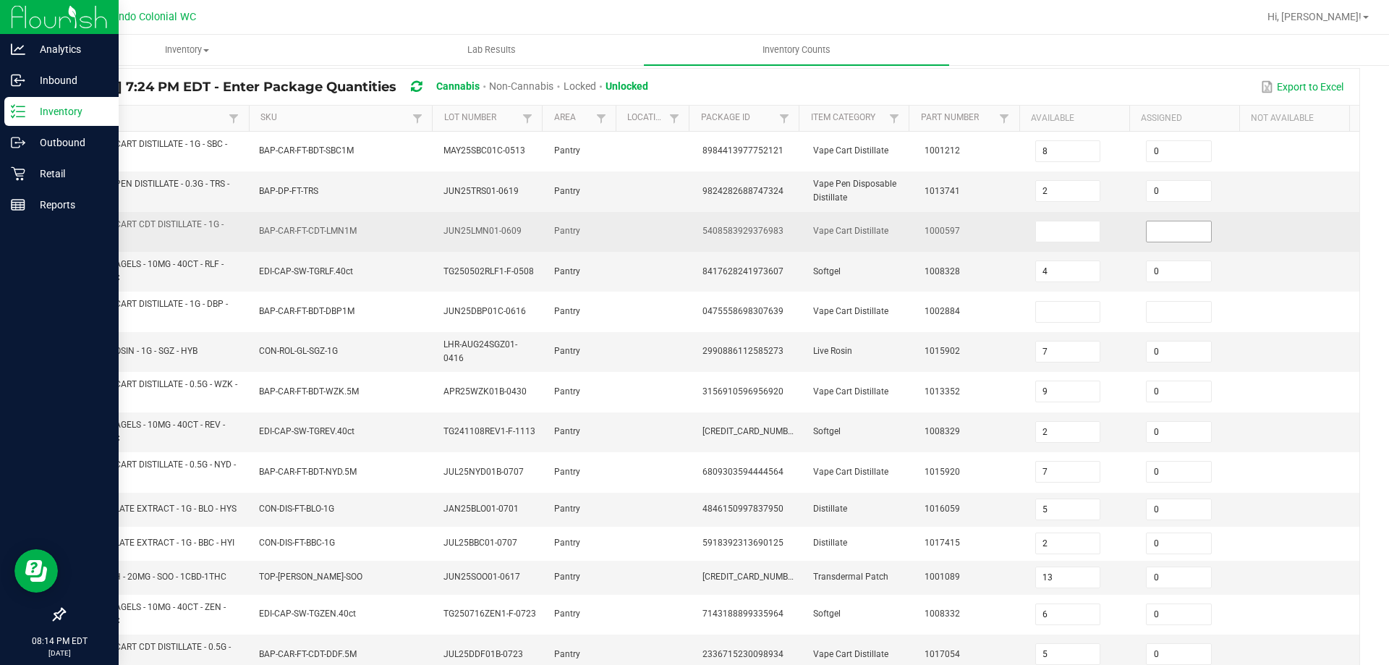
click at [1157, 230] on input at bounding box center [1178, 231] width 64 height 20
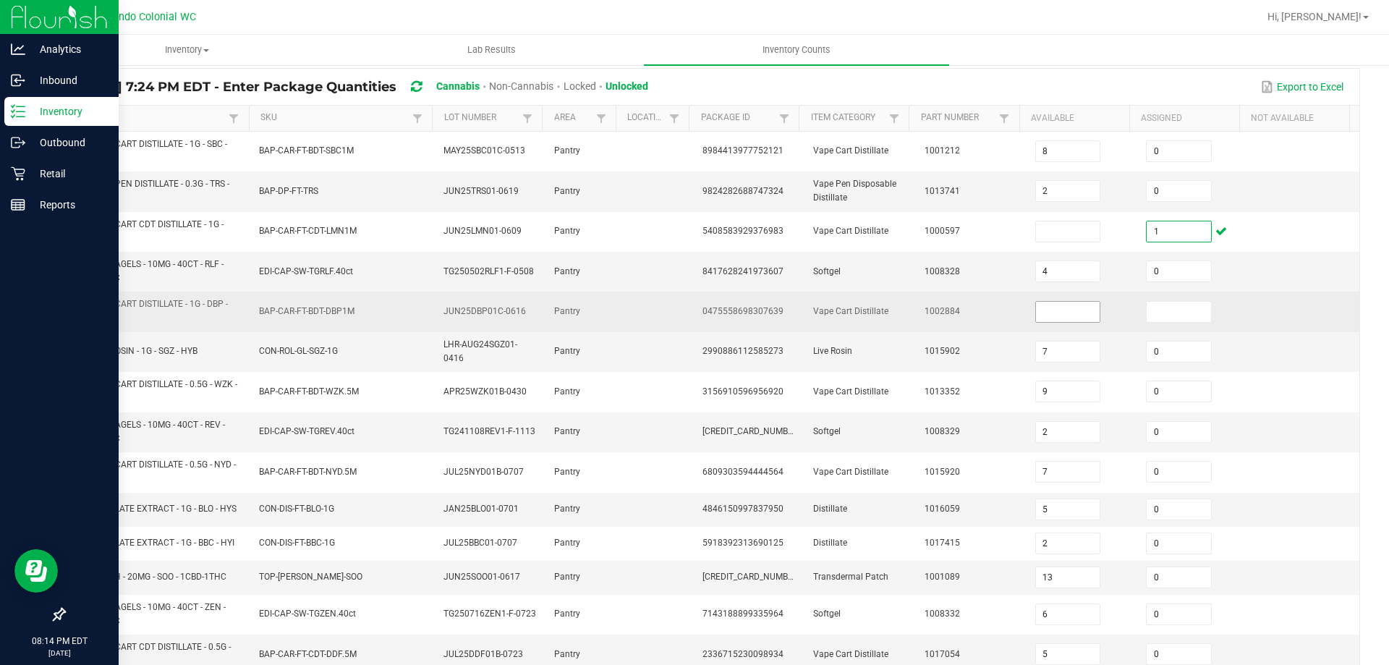
type input "1"
click at [1070, 308] on input at bounding box center [1068, 312] width 64 height 20
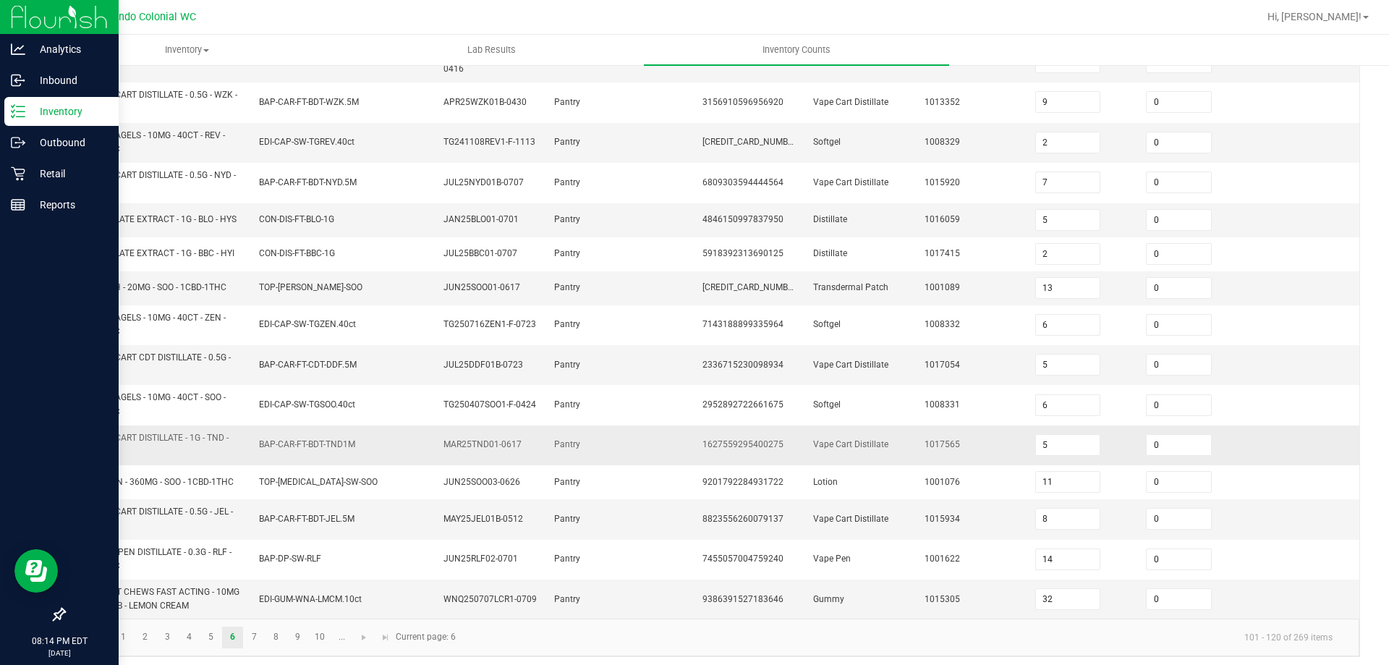
scroll to position [398, 0]
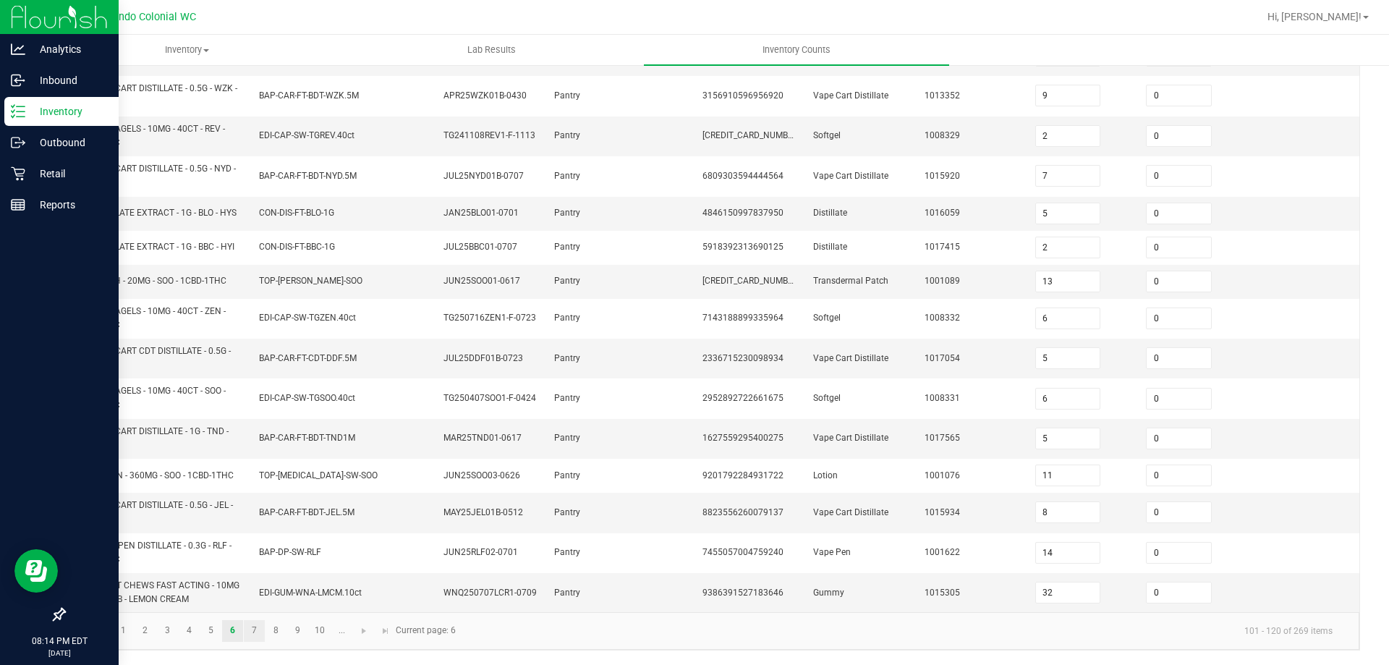
type input "3"
click at [252, 632] on link "7" at bounding box center [254, 631] width 21 height 22
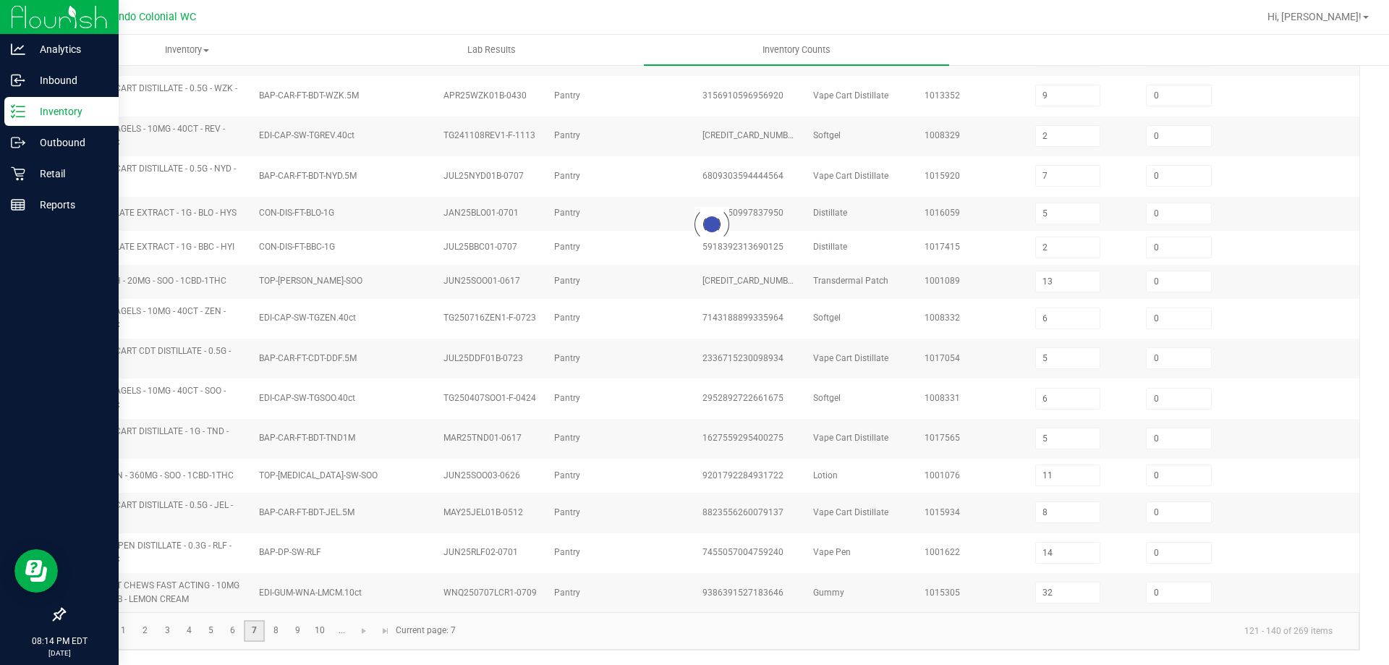
type input "7"
type input "1"
type input "12"
type input "3"
type input "5"
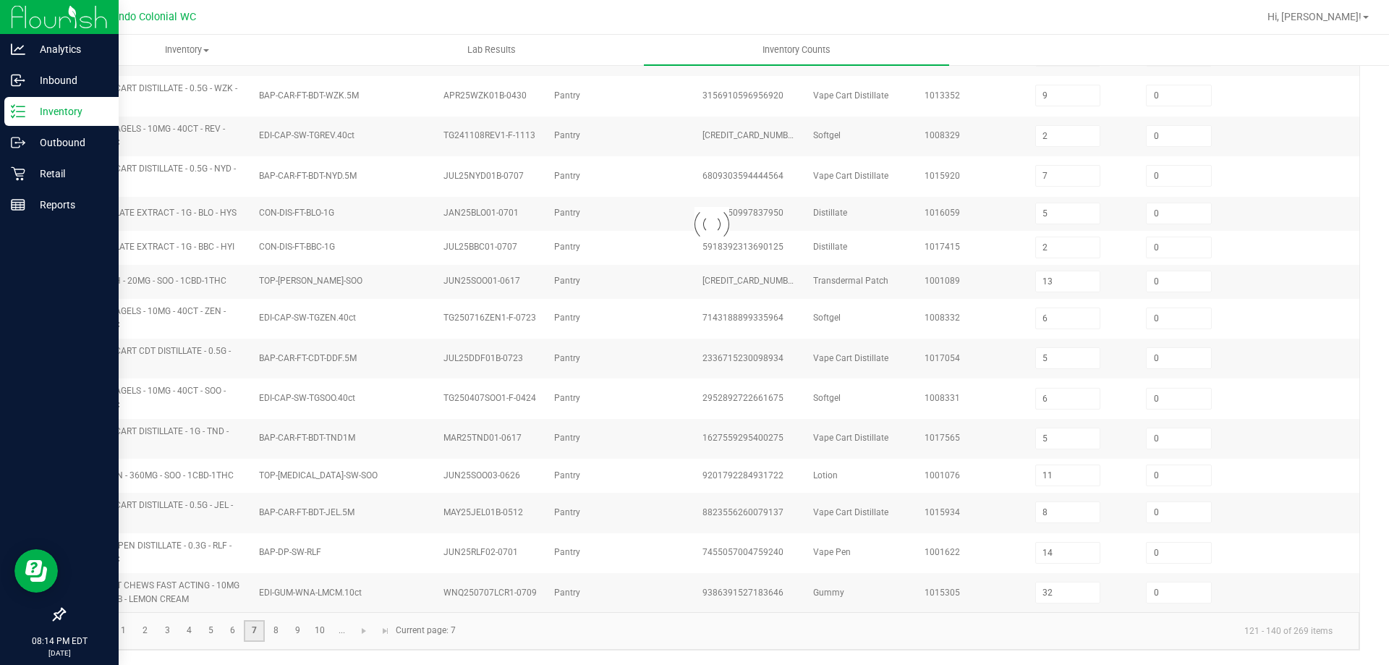
type input "3"
type input "2"
type input "4"
type input "15"
type input "4"
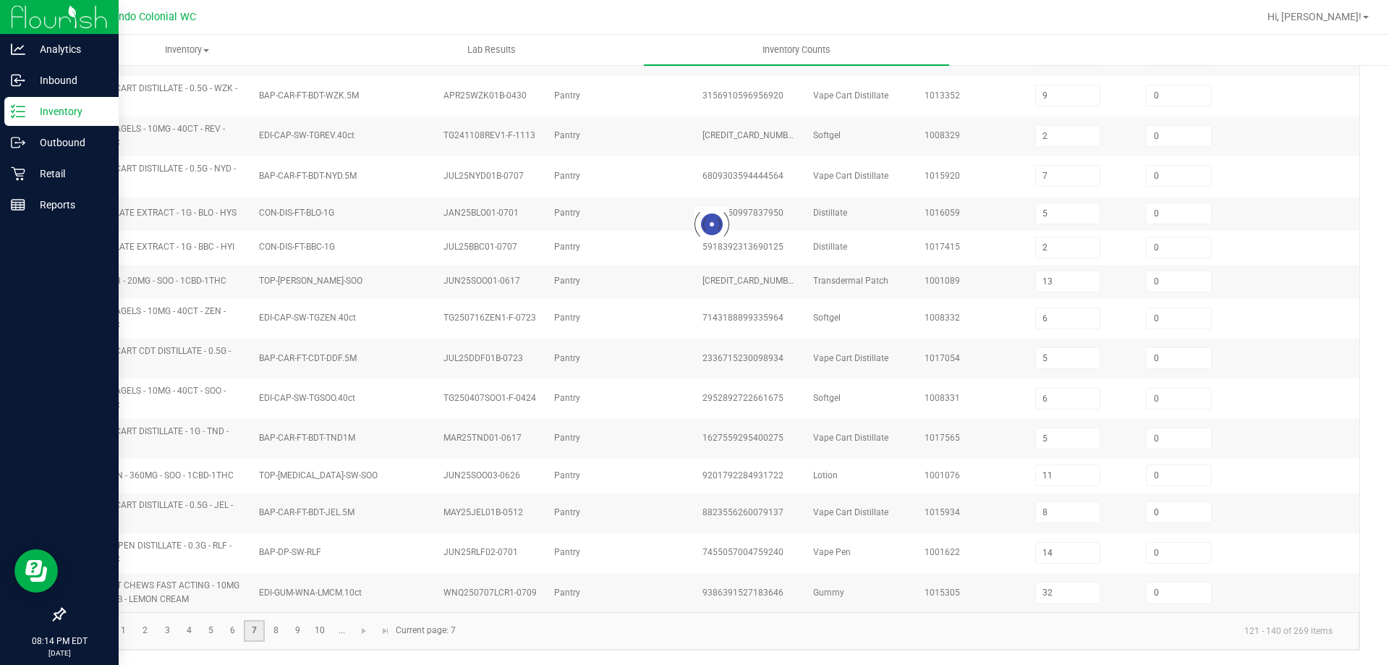
type input "0"
type input "3"
type input "7"
type input "6"
type input "12"
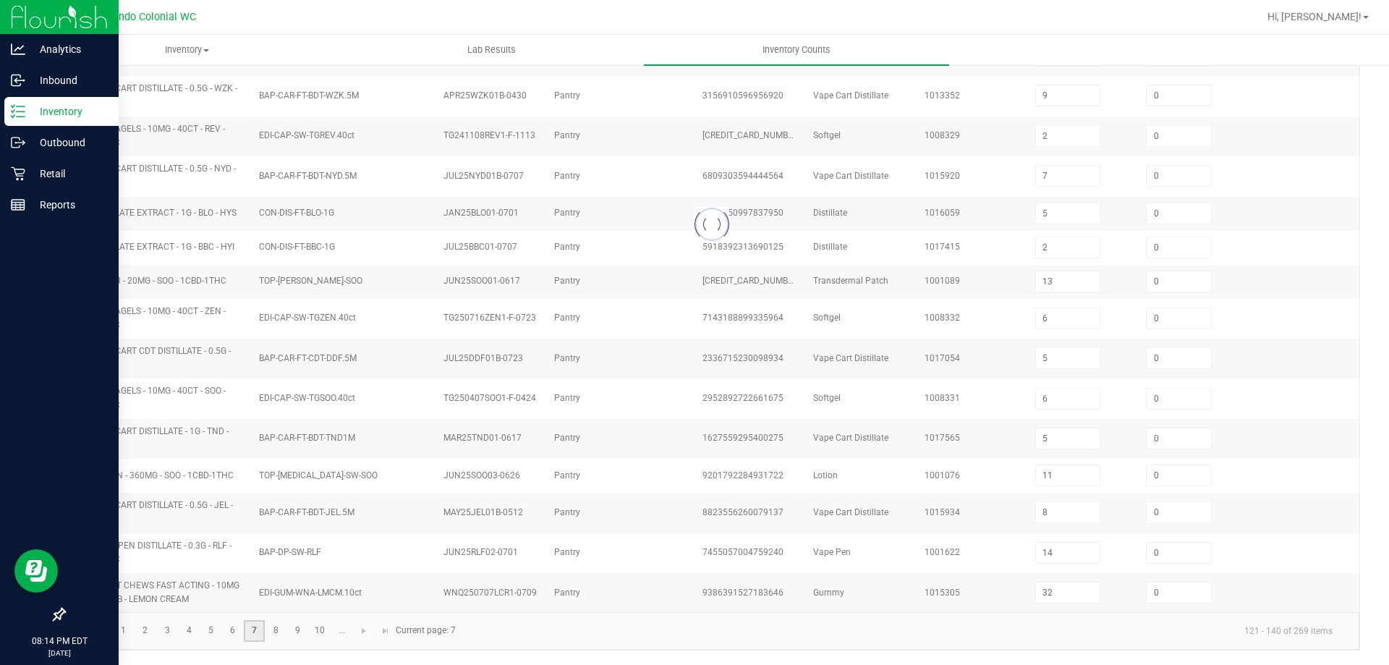
type input "4"
type input "7"
type input "12"
type input "9"
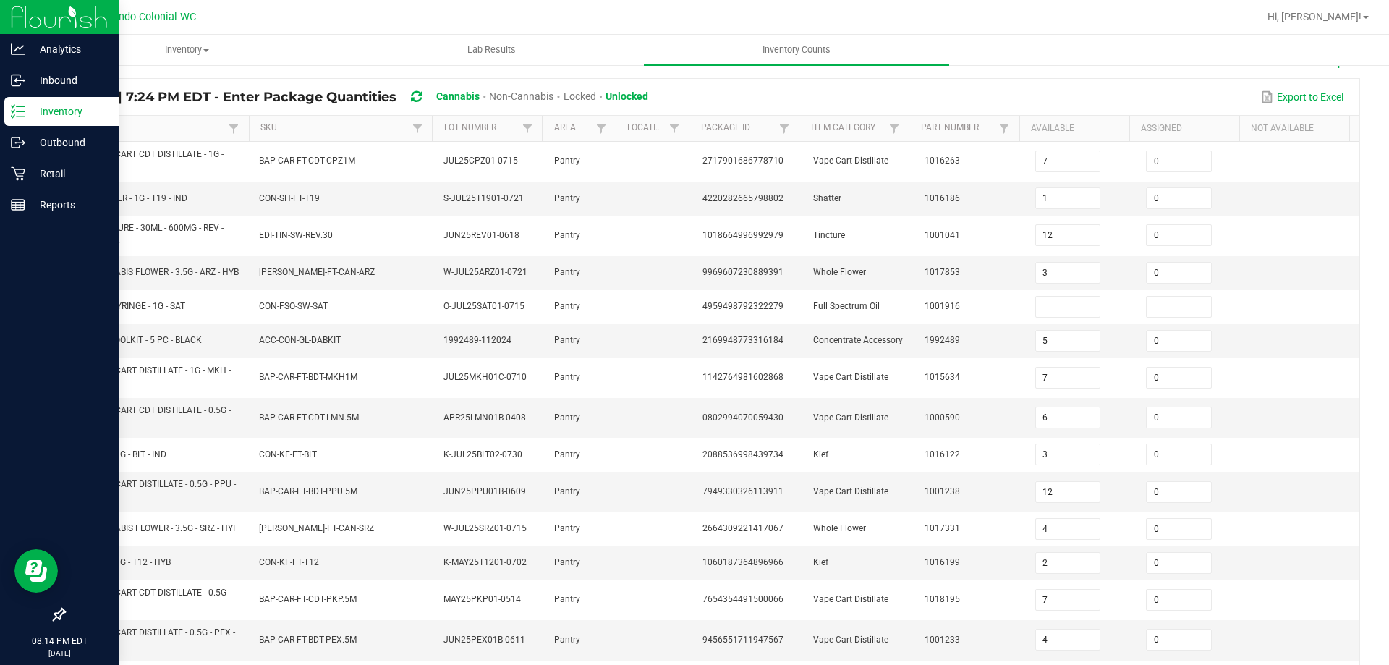
scroll to position [0, 0]
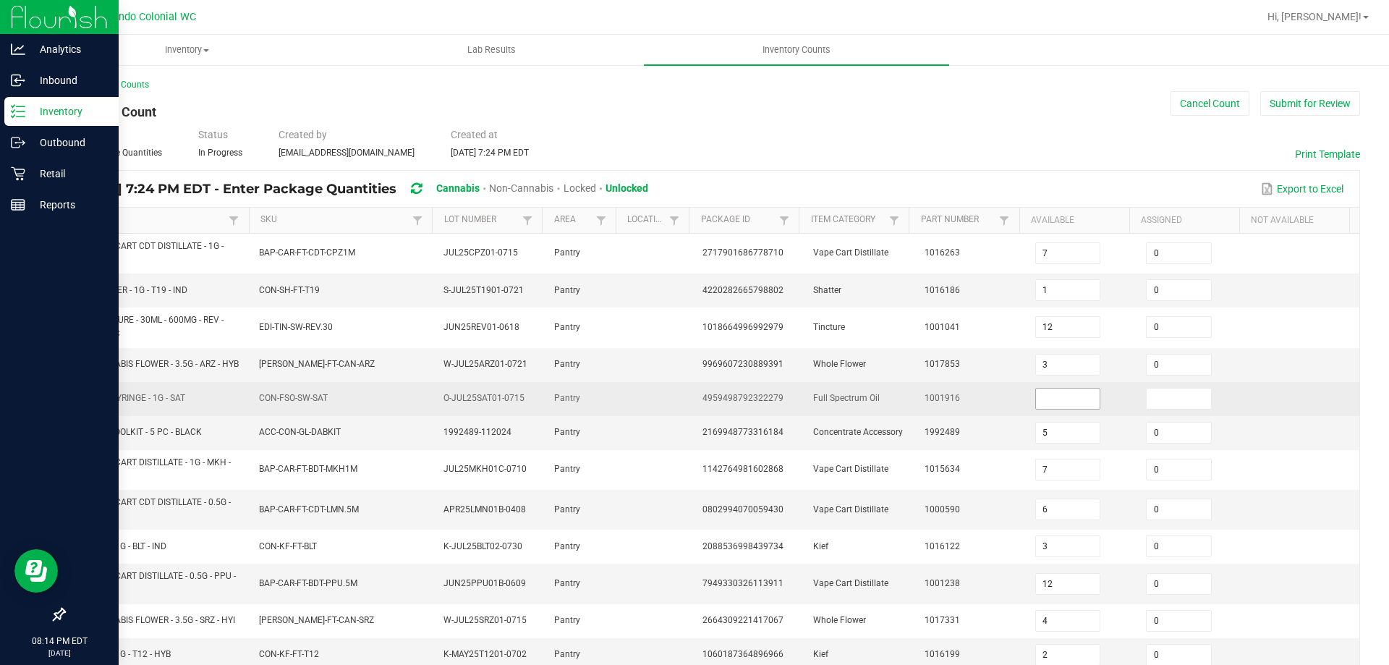
click at [1044, 405] on input at bounding box center [1068, 398] width 64 height 20
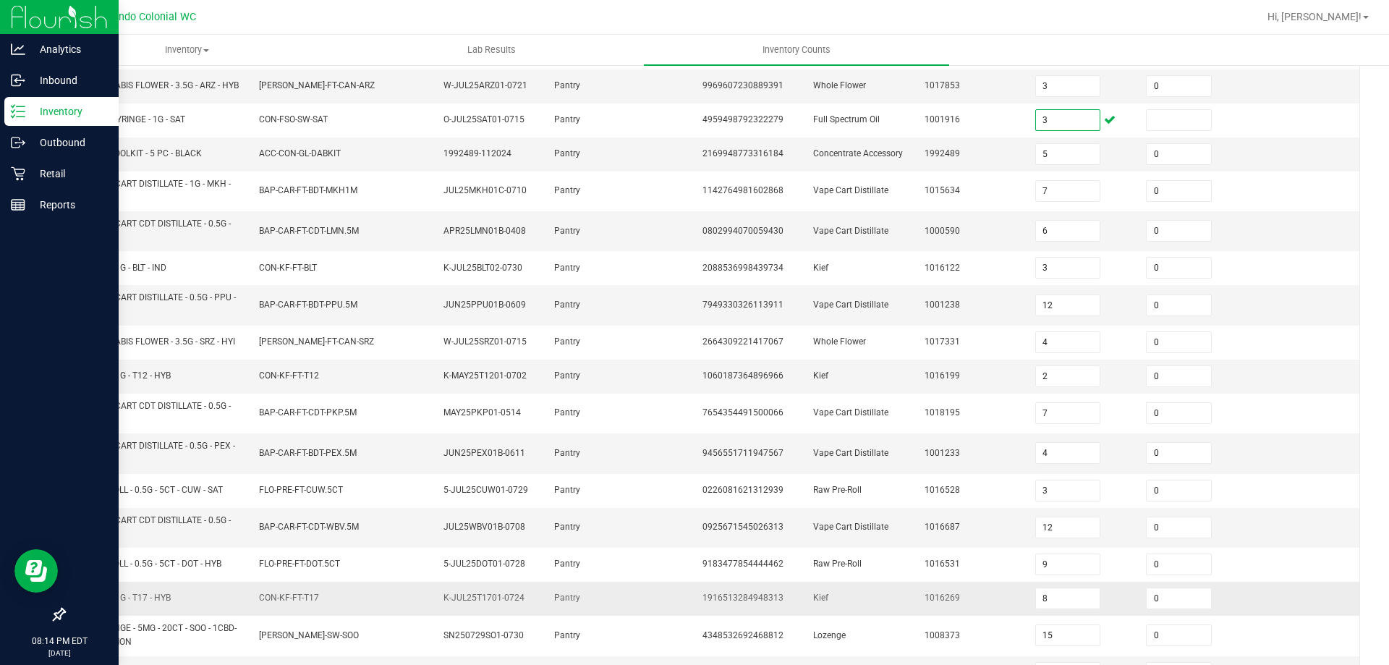
scroll to position [361, 0]
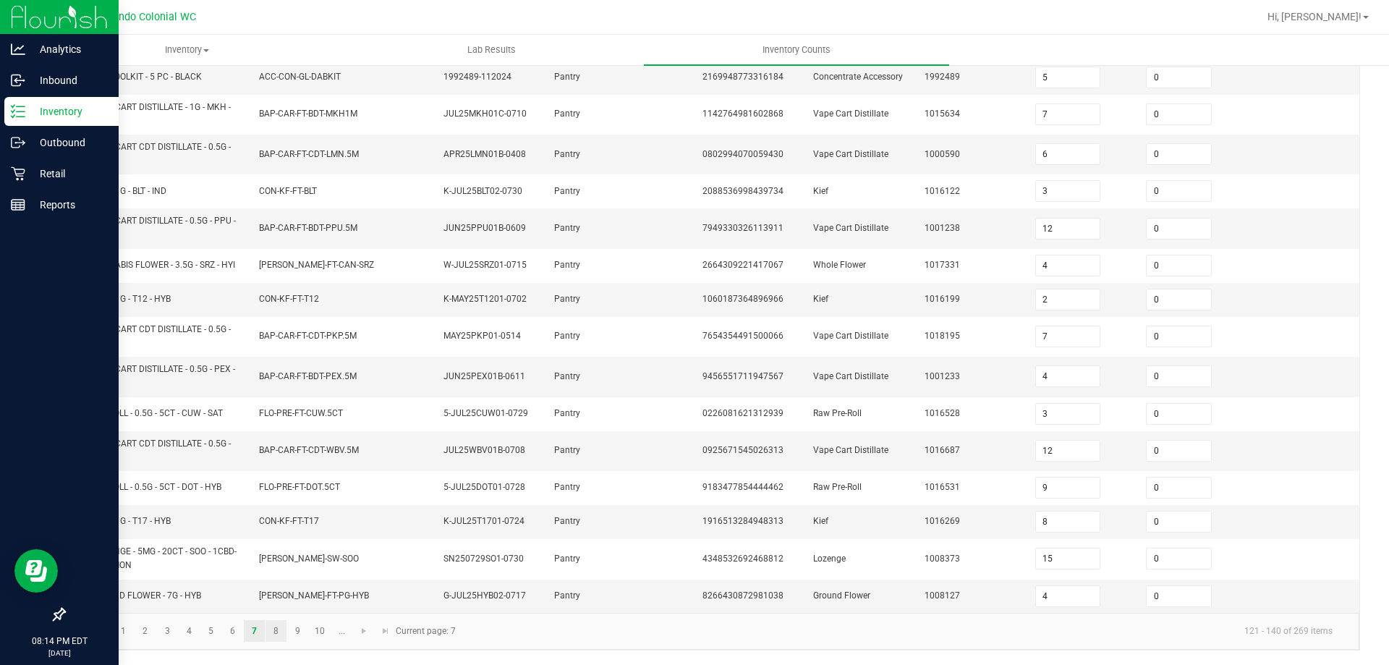
type input "3"
click at [278, 626] on link "8" at bounding box center [275, 631] width 21 height 22
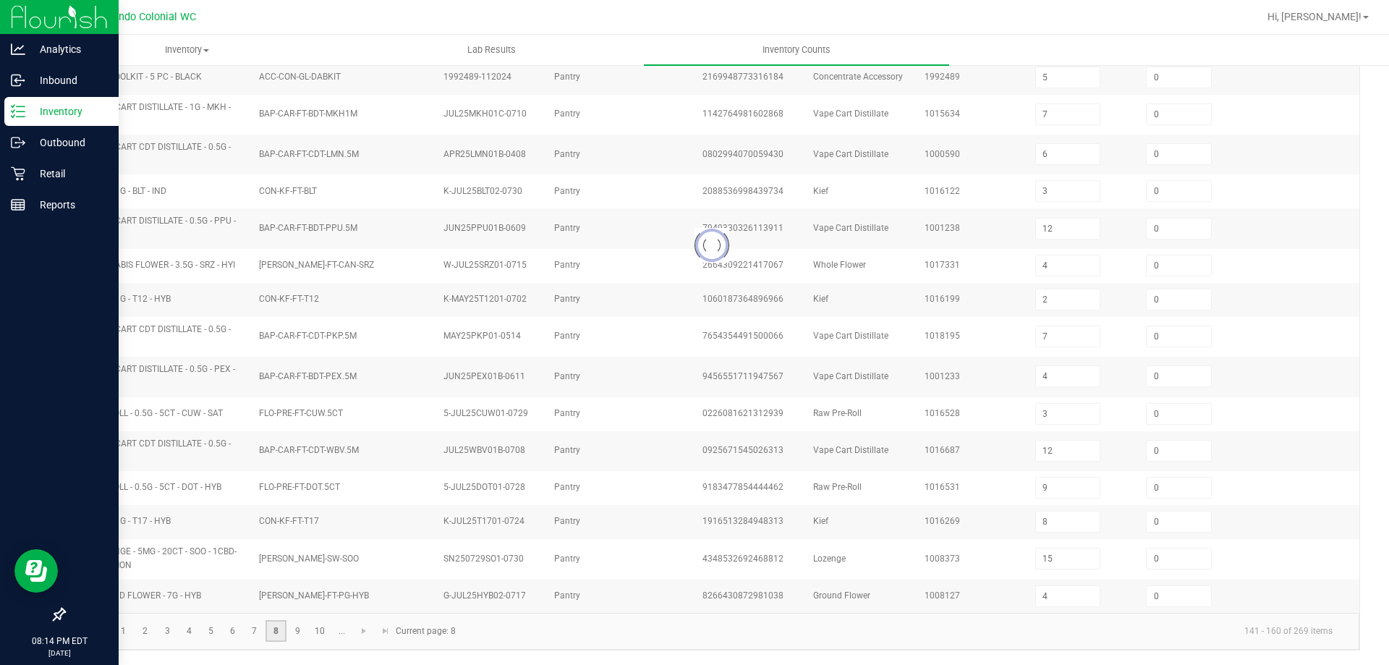
type input "3"
type input "19"
type input "2"
type input "1"
type input "6"
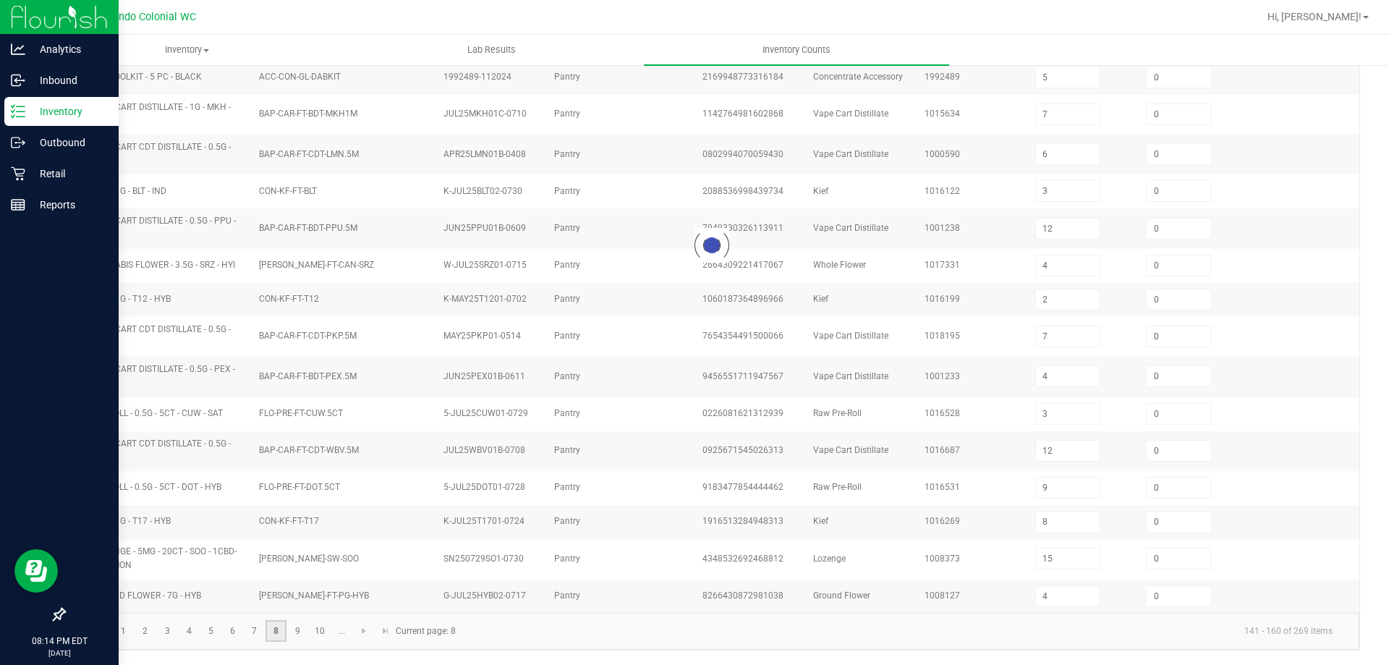
type input "0"
type input "6"
type input "1"
type input "3"
type input "14"
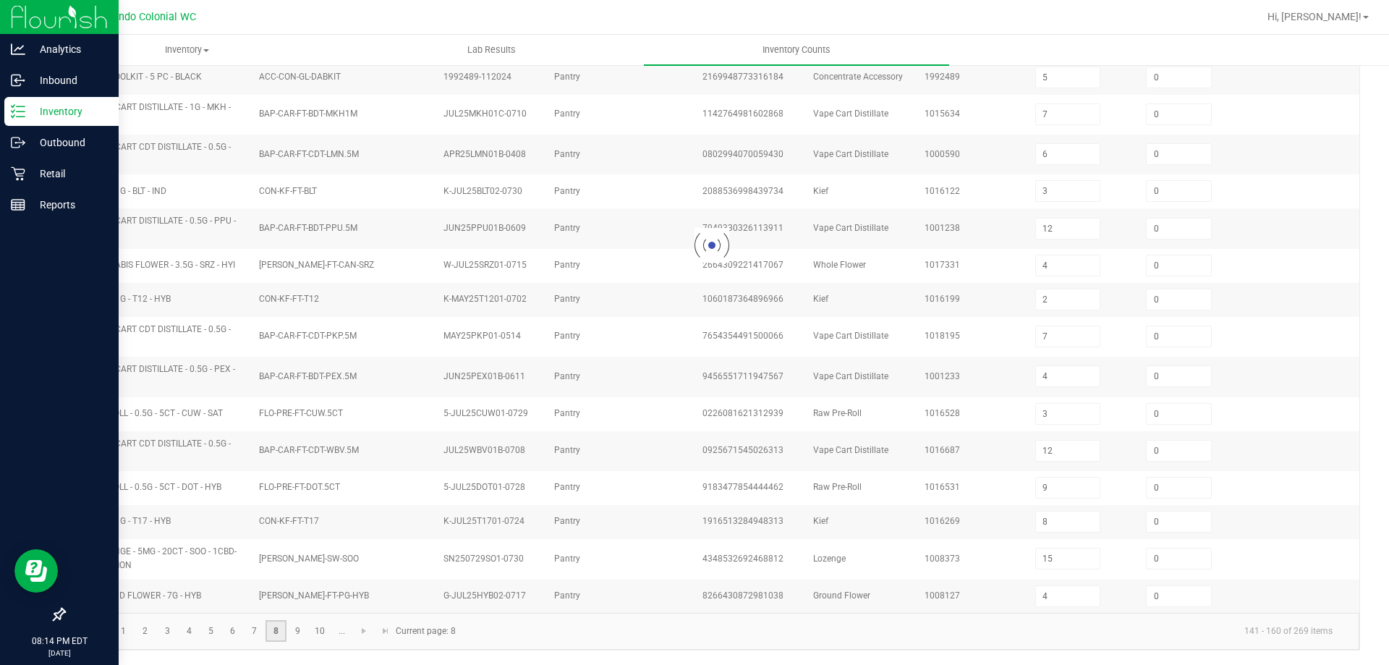
type input "8"
type input "20"
type input "4"
type input "18"
type input "12"
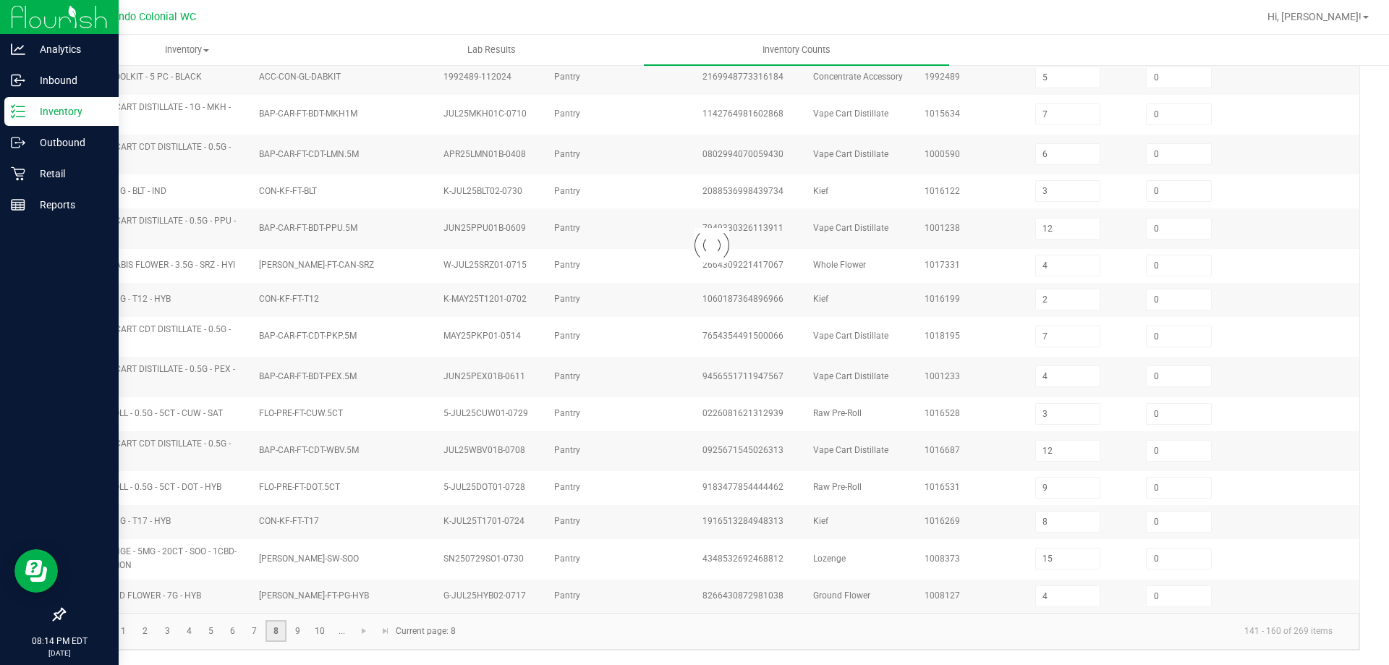
type input "10"
type input "9"
type input "39"
type input "3"
type input "9"
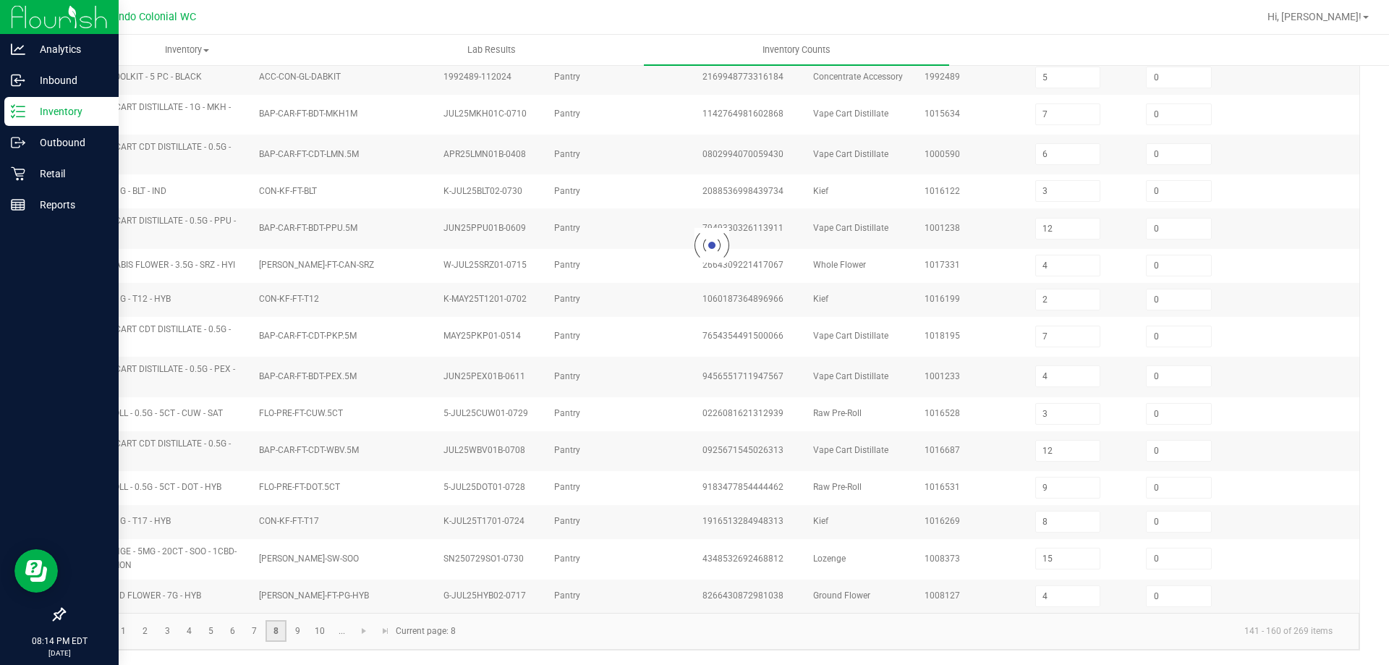
type input "3"
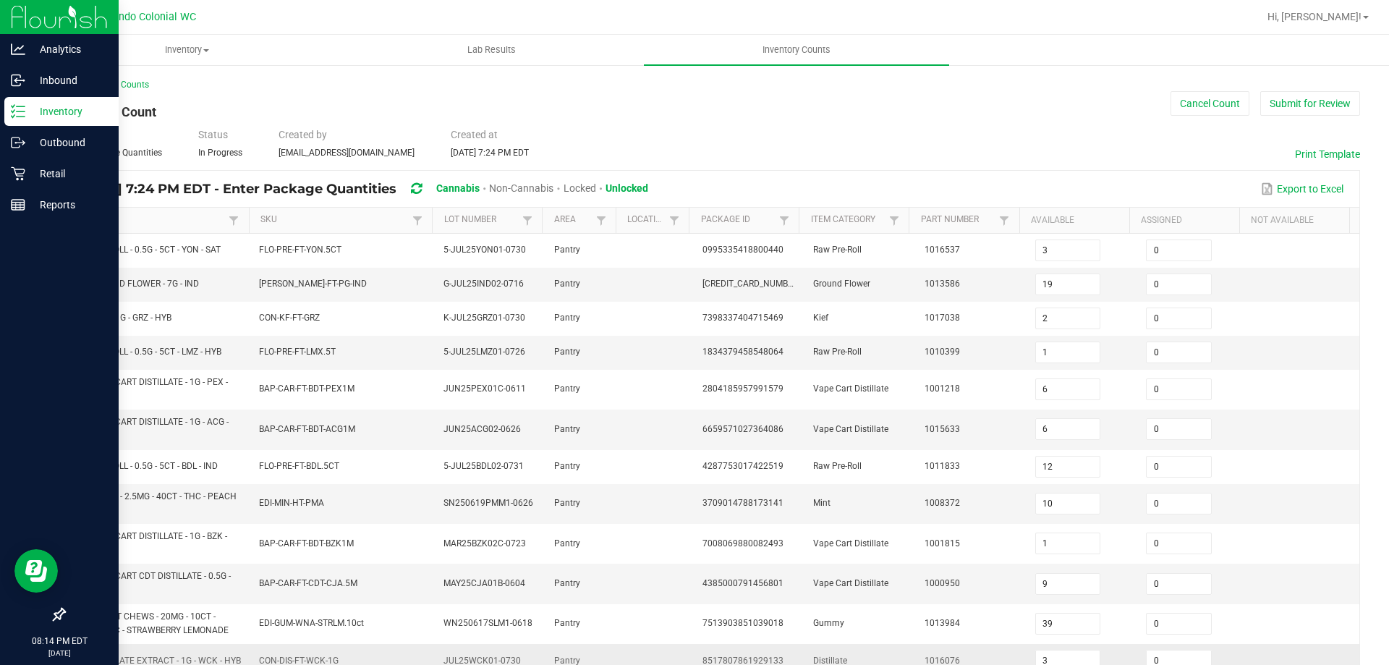
scroll to position [380, 0]
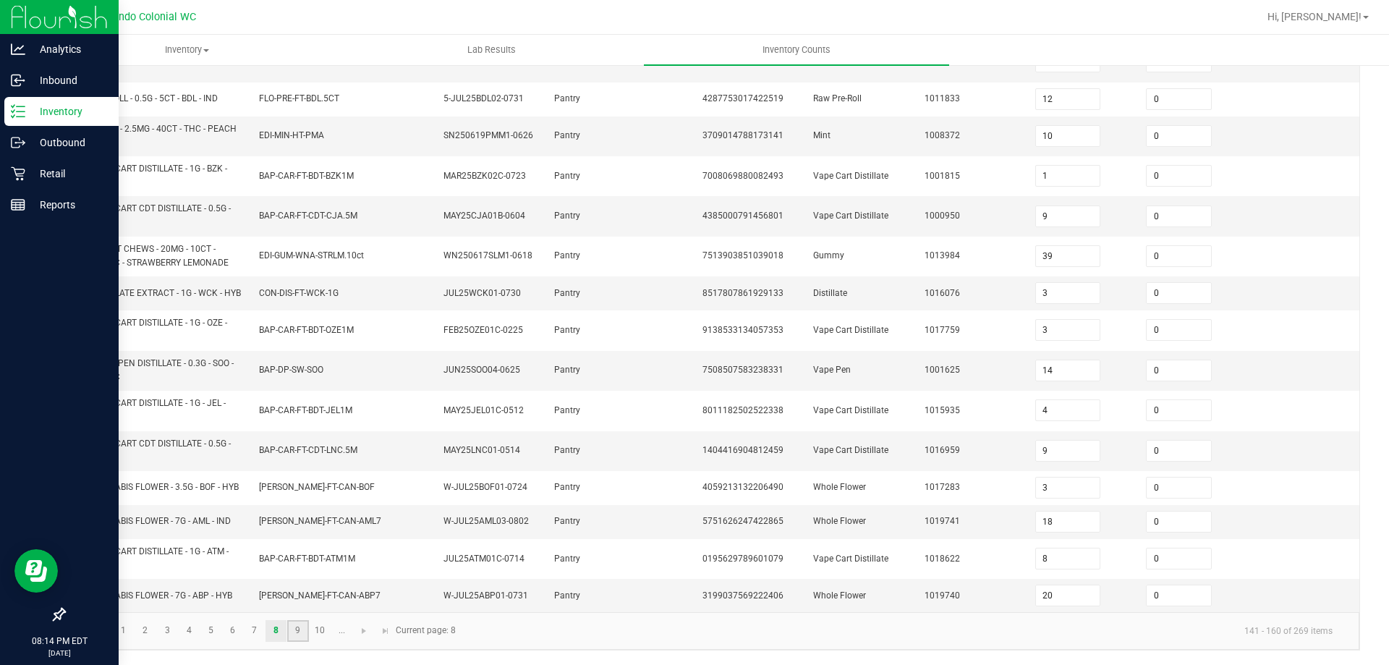
click at [294, 628] on link "9" at bounding box center [297, 631] width 21 height 22
type input "20"
type input "4"
type input "10"
type input "29"
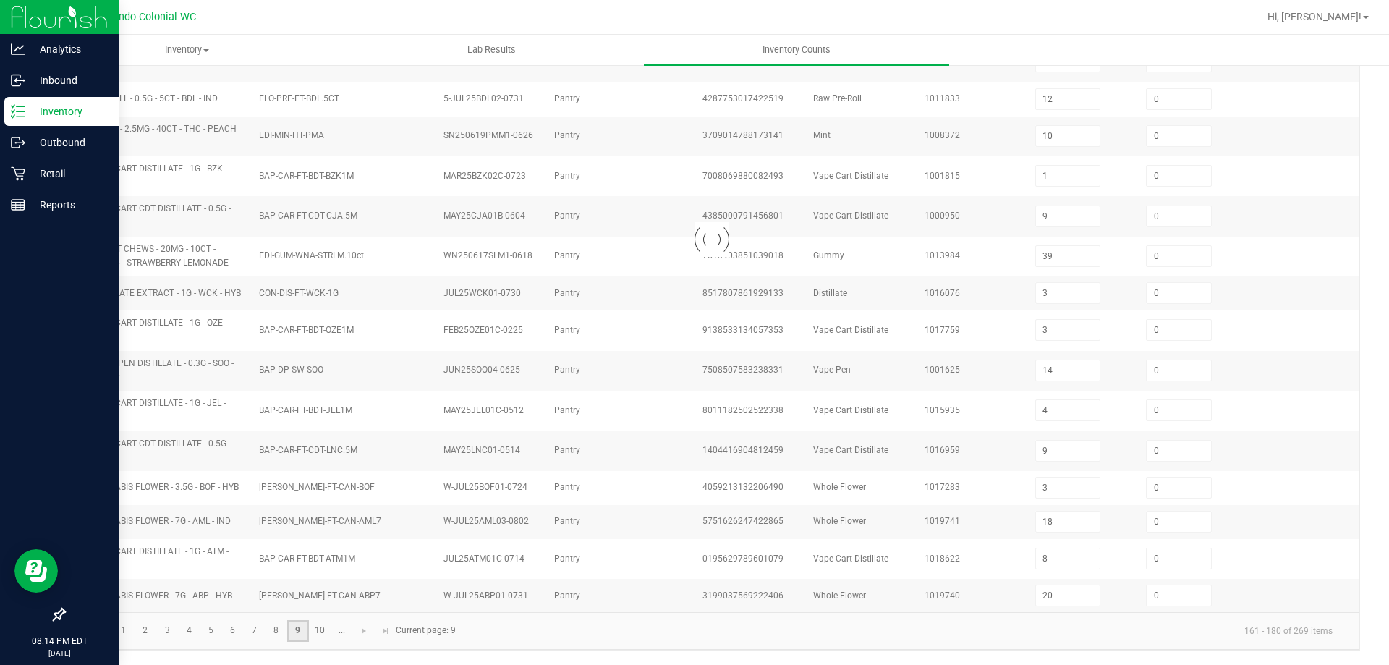
type input "8"
type input "4"
type input "8"
type input "7"
type input "4"
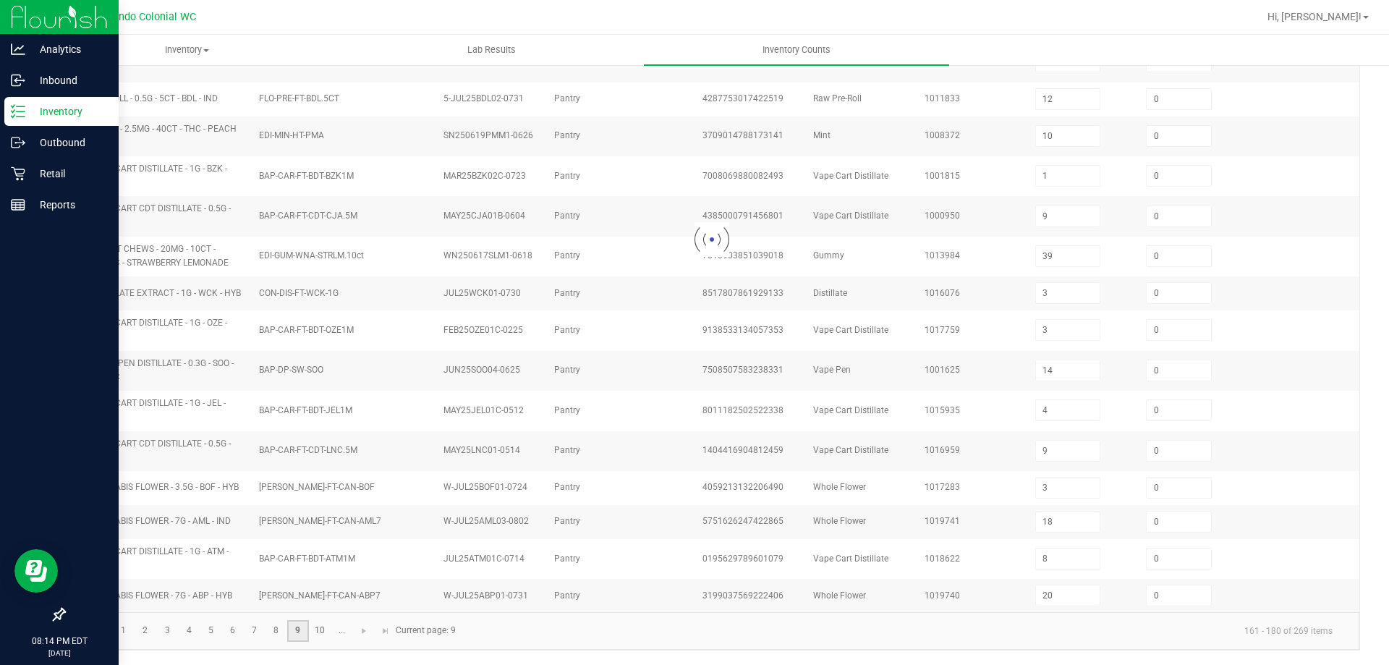
type input "2"
type input "9"
type input "18"
type input "41"
type input "3"
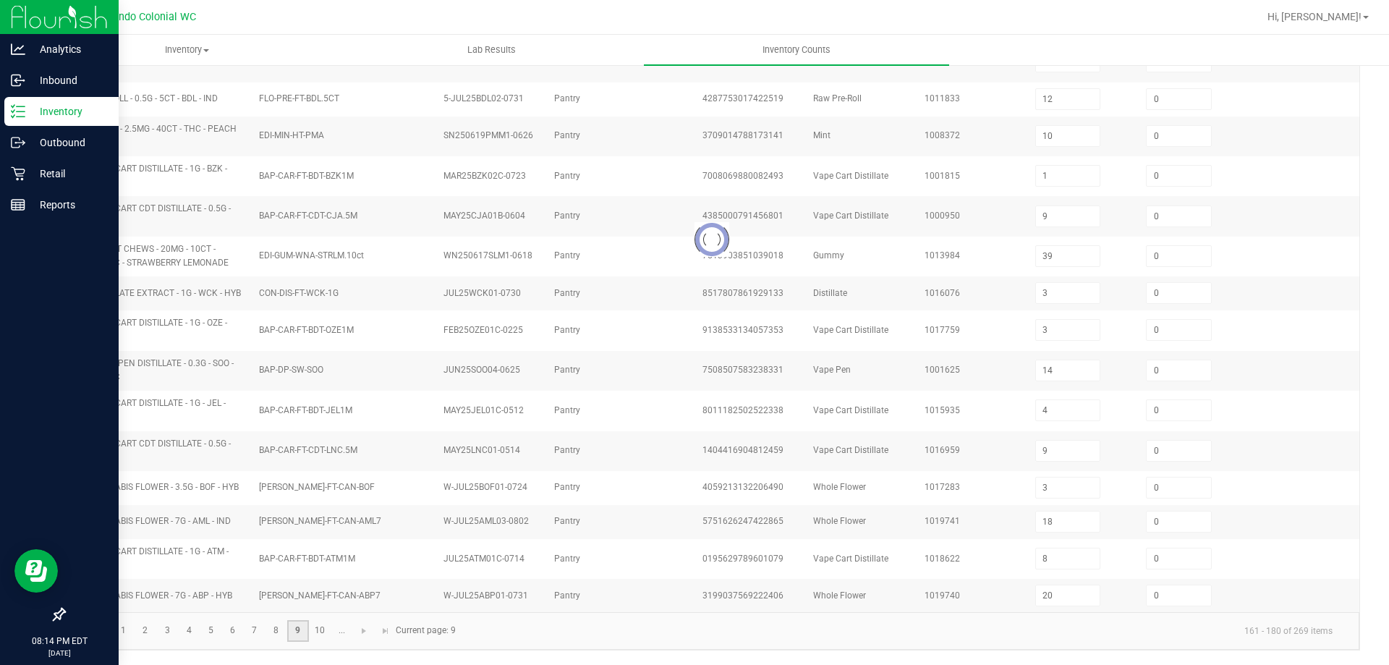
type input "4"
type input "13"
type input "16"
type input "17"
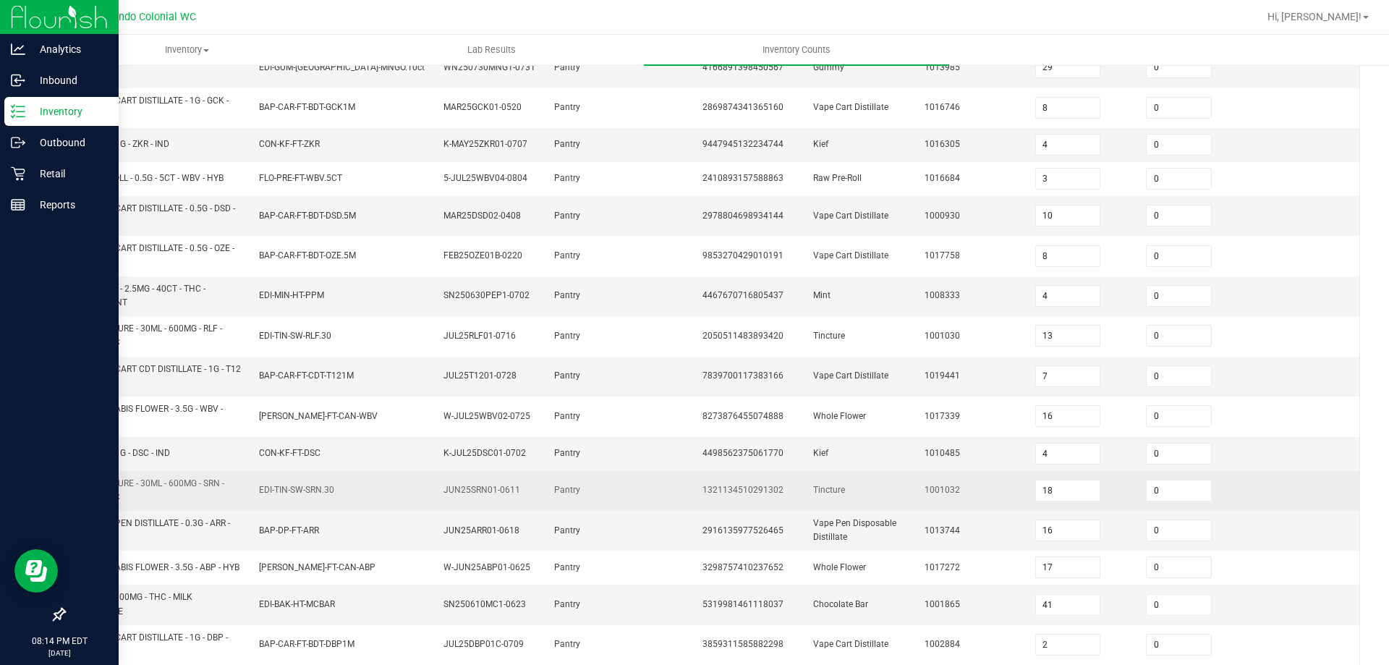
scroll to position [391, 0]
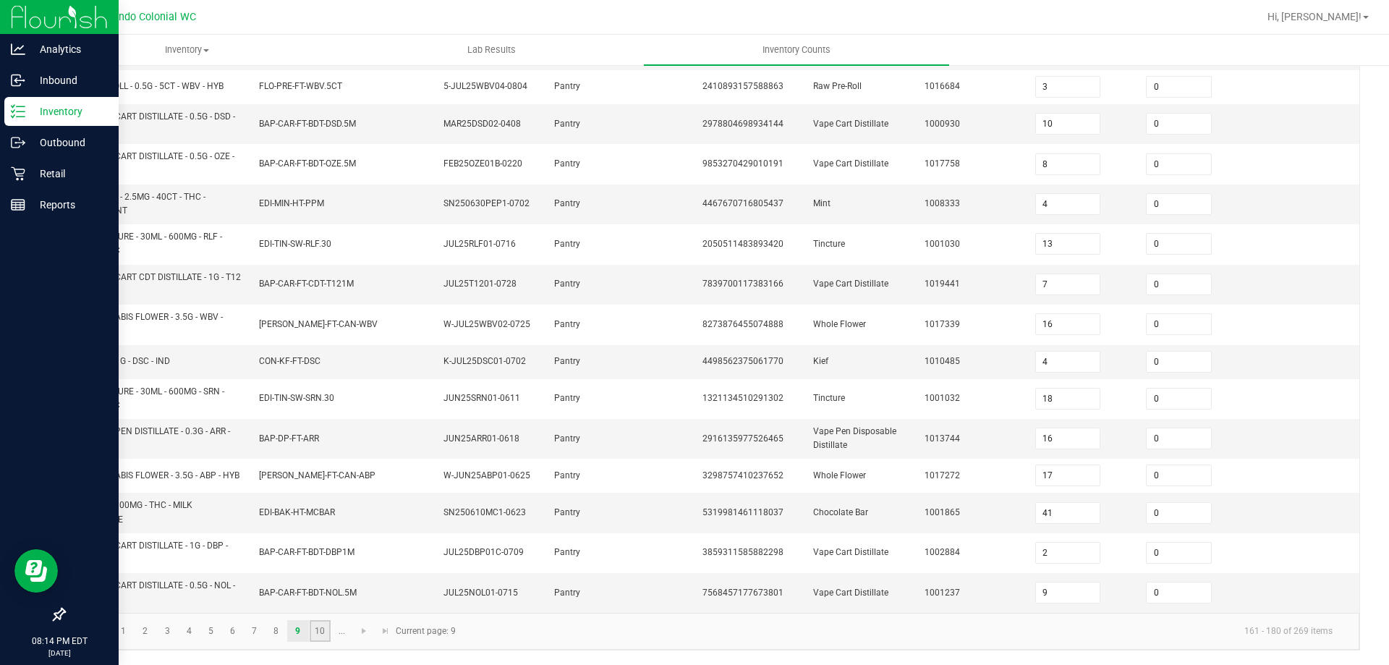
click at [315, 630] on link "10" at bounding box center [320, 631] width 21 height 22
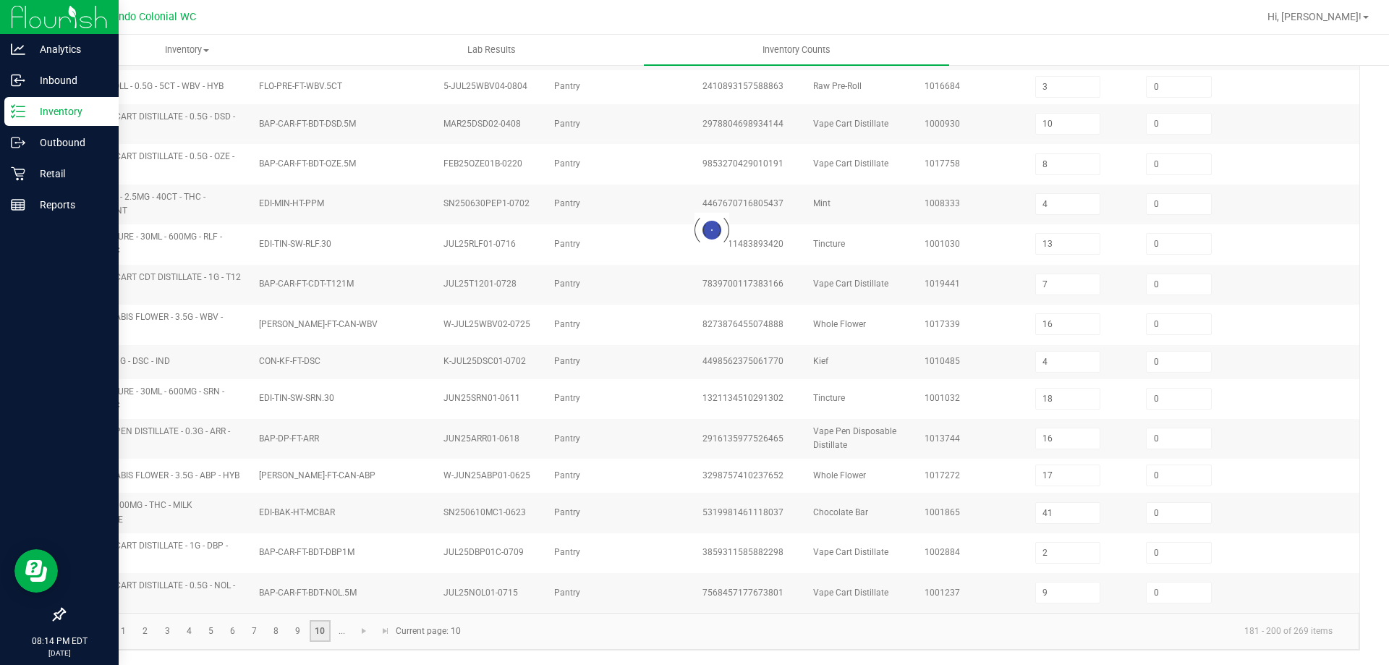
type input "4"
type input "35"
type input "13"
type input "7"
type input "13"
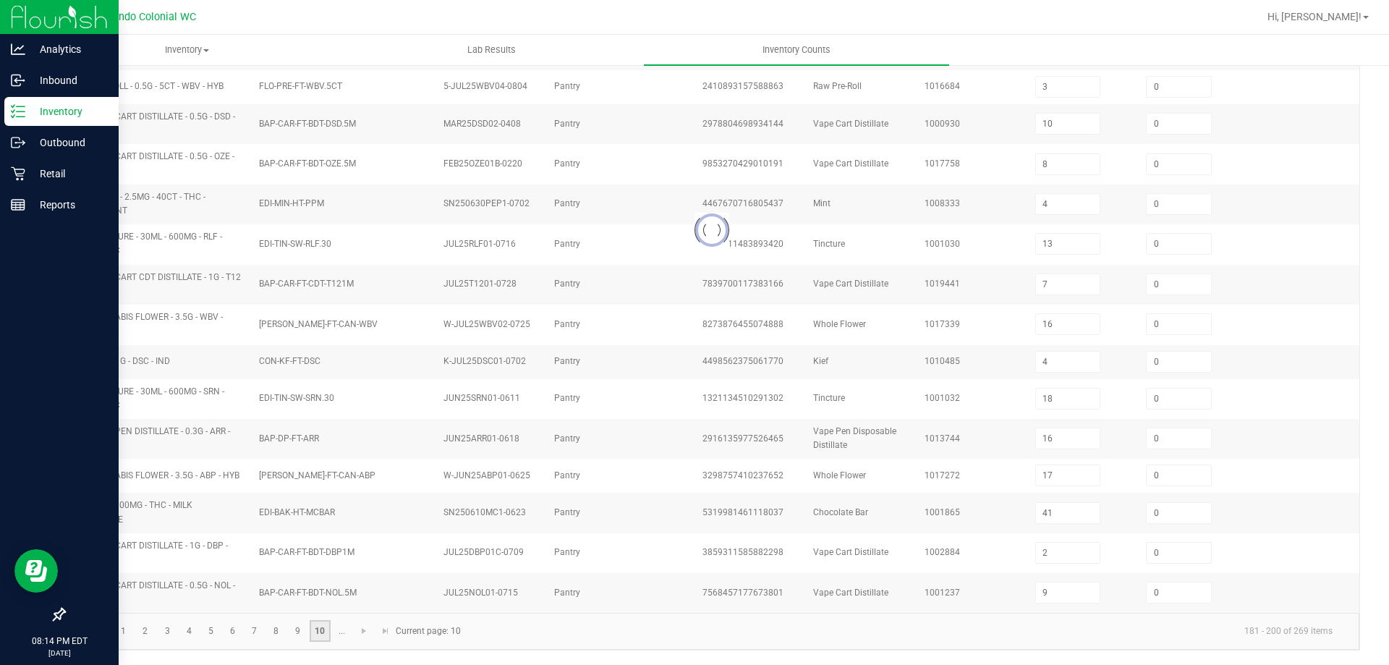
type input "13"
type input "10"
type input "3"
type input "11"
type input "3"
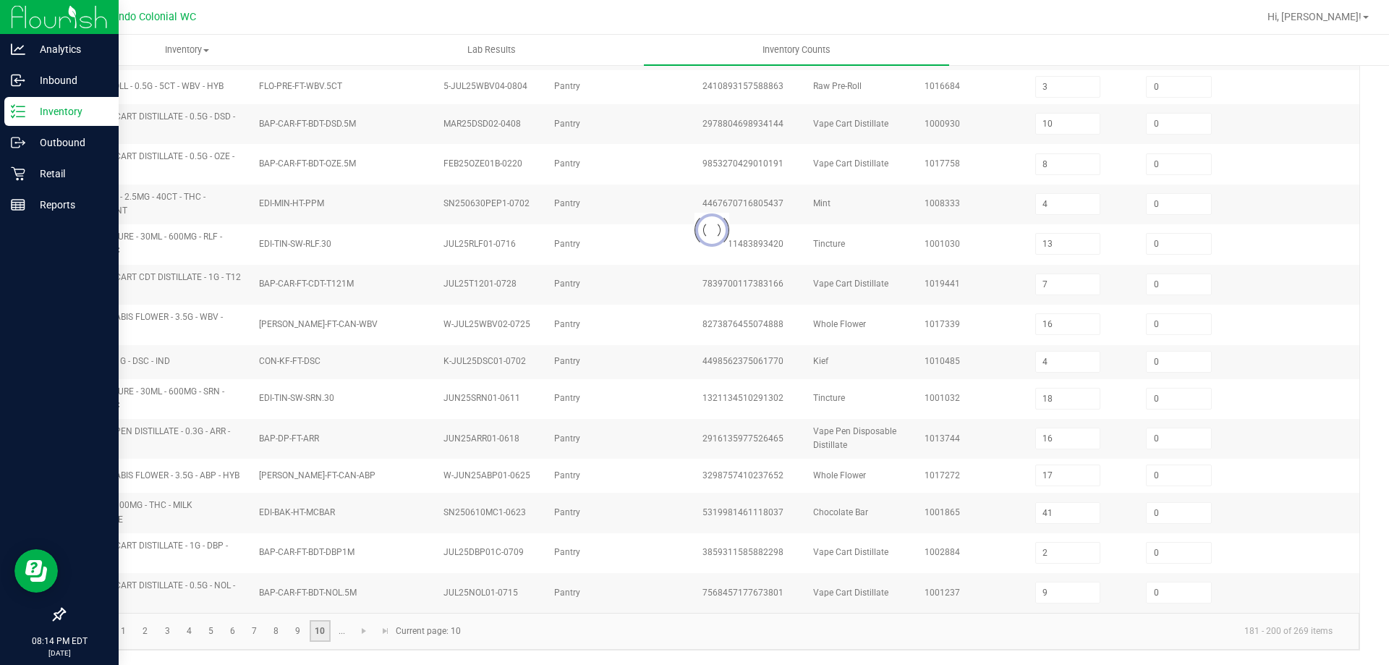
type input "20"
type input "7"
type input "14"
type input "1"
type input "7"
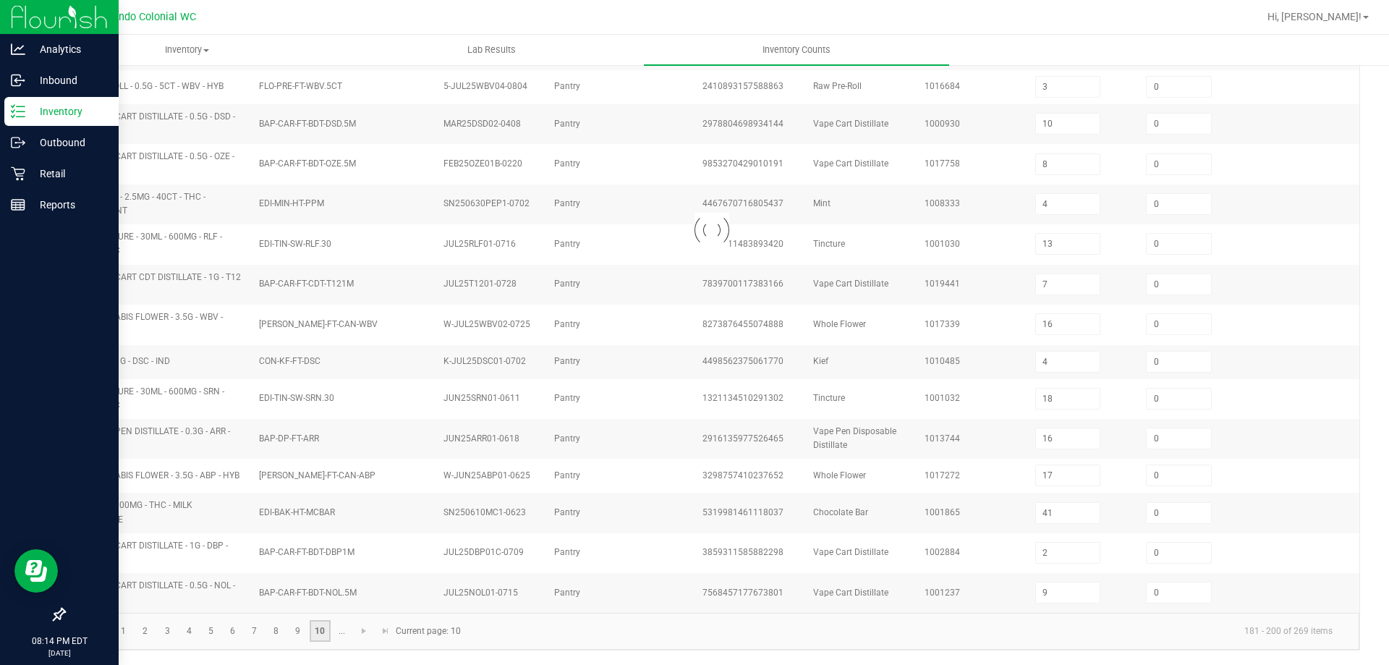
type input "7"
type input "5"
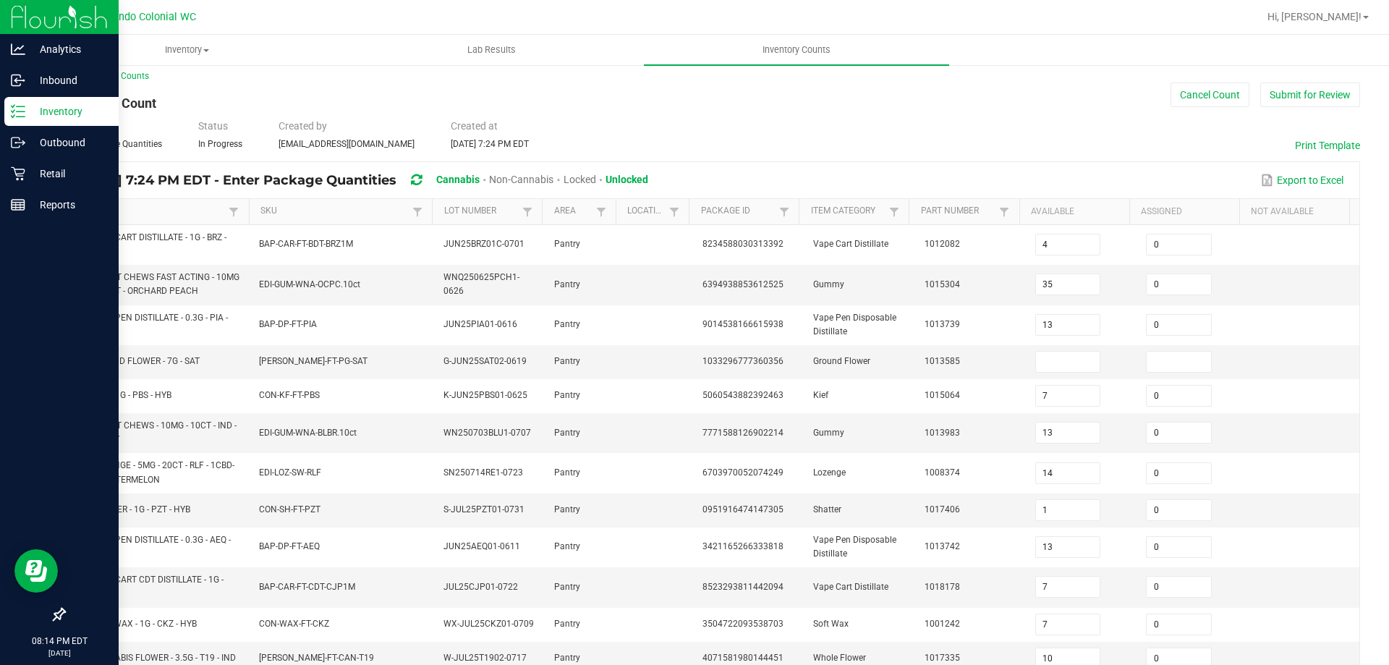
scroll to position [0, 0]
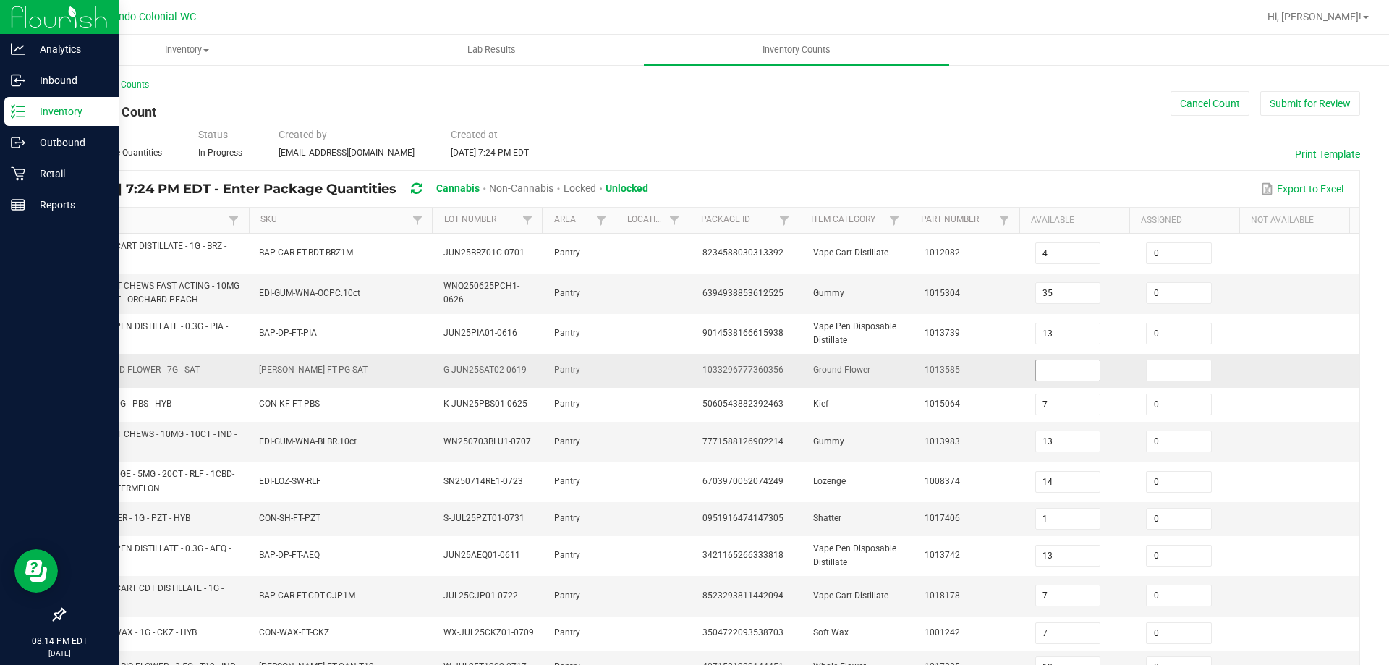
click at [1036, 368] on input at bounding box center [1068, 370] width 64 height 20
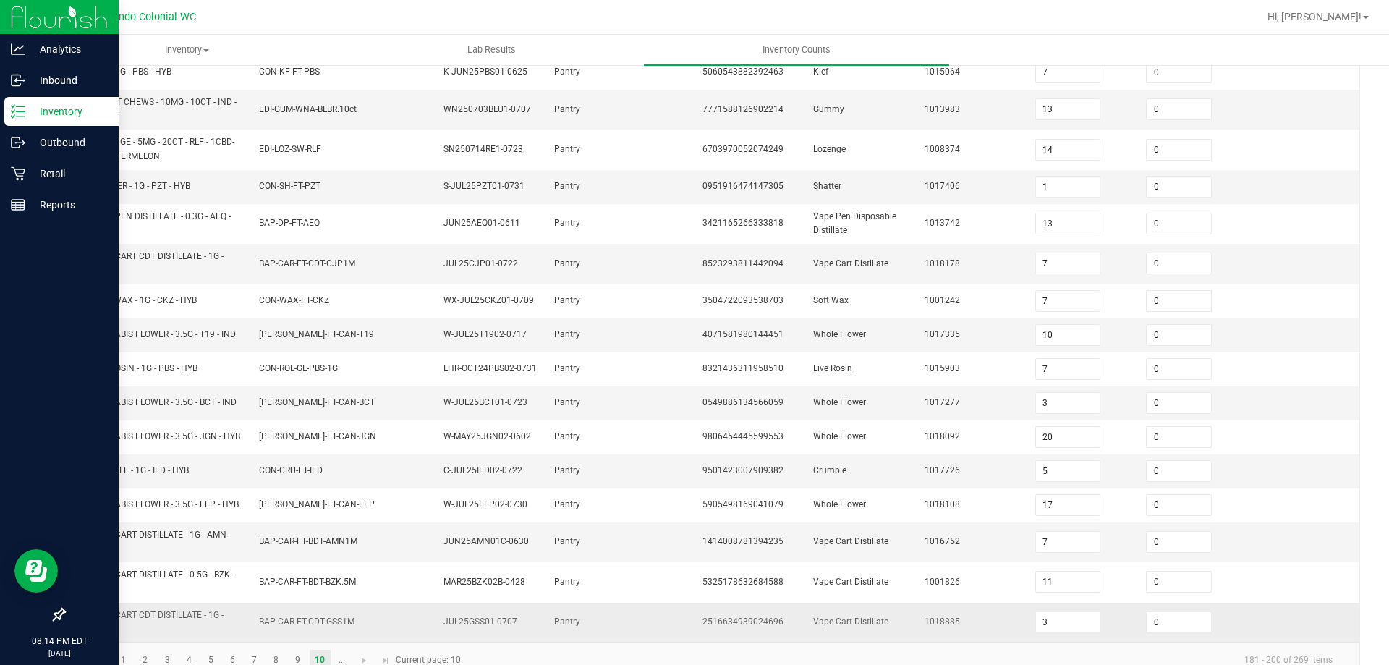
scroll to position [373, 0]
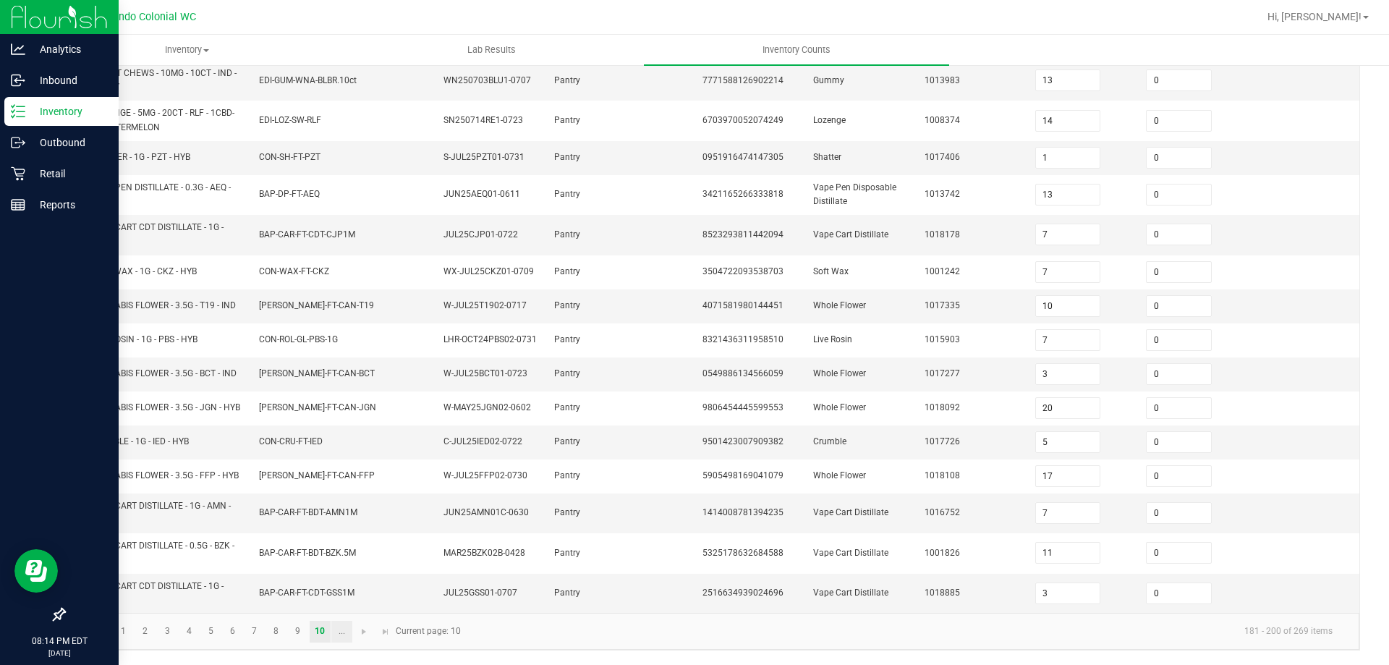
type input "11"
click at [344, 634] on link "..." at bounding box center [341, 631] width 21 height 22
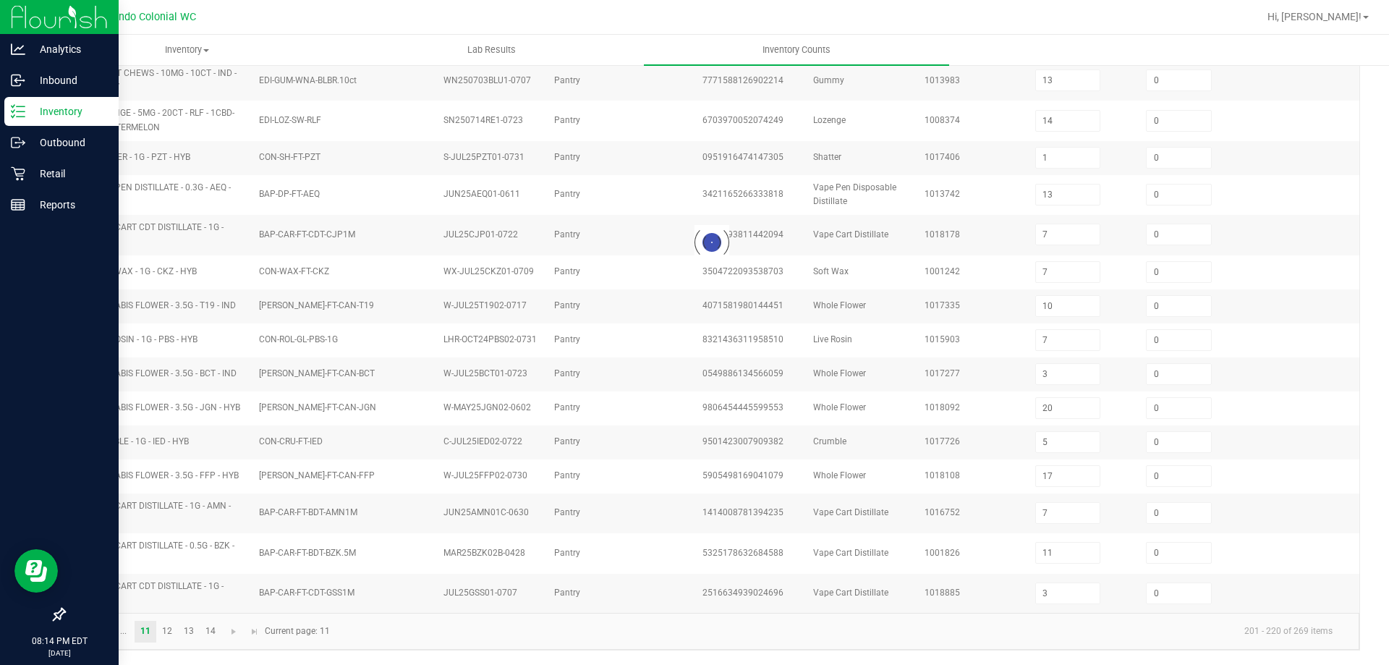
type input "18"
type input "1"
type input "12"
type input "6"
type input "0"
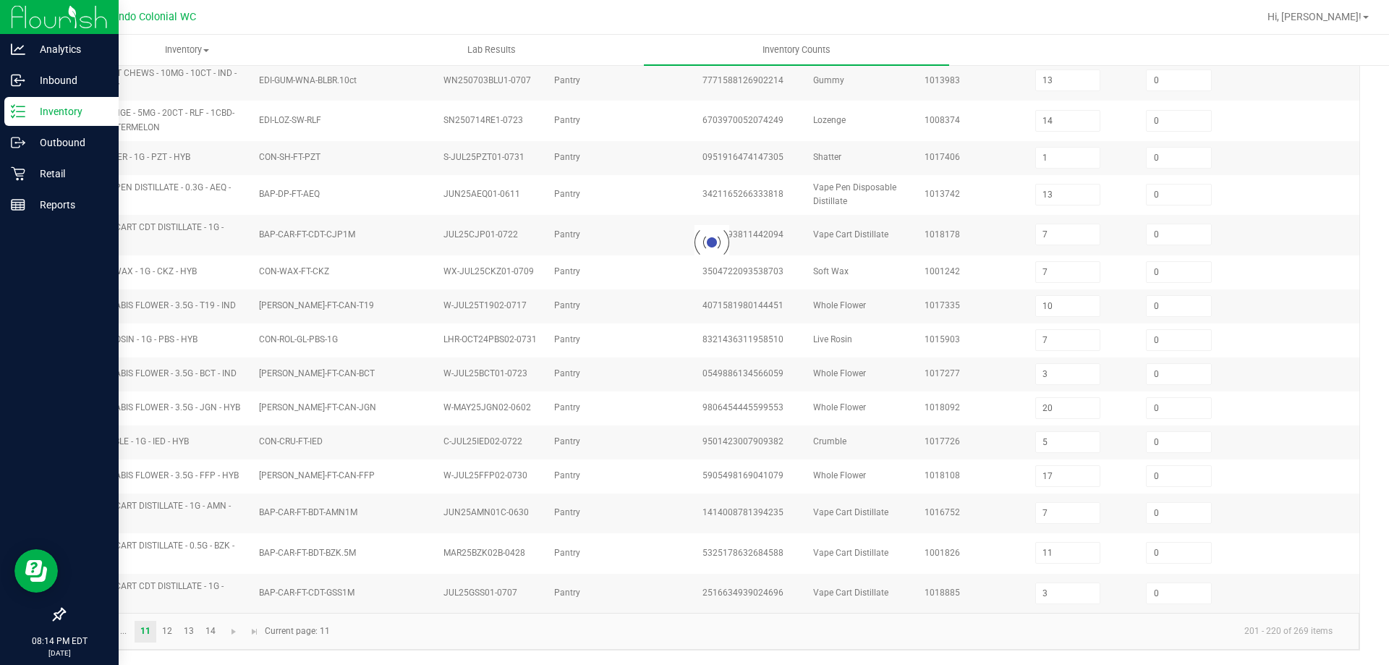
type input "11"
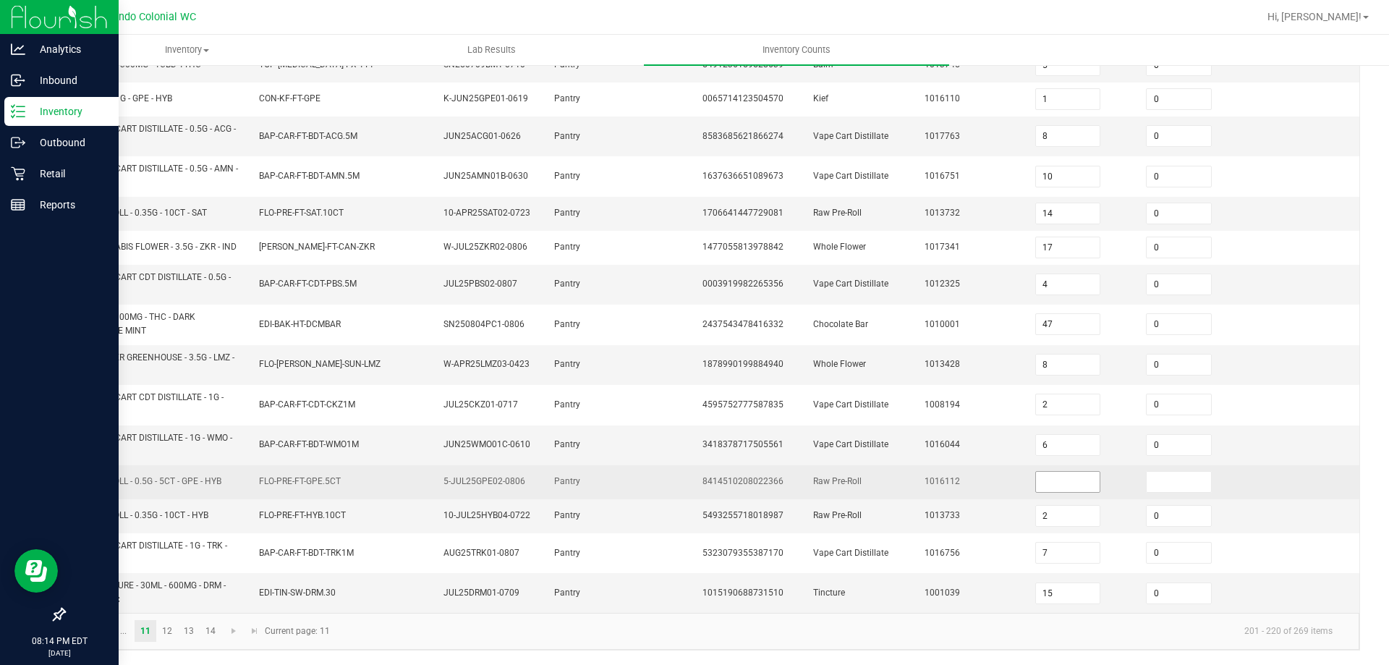
click at [1053, 487] on input at bounding box center [1068, 482] width 64 height 20
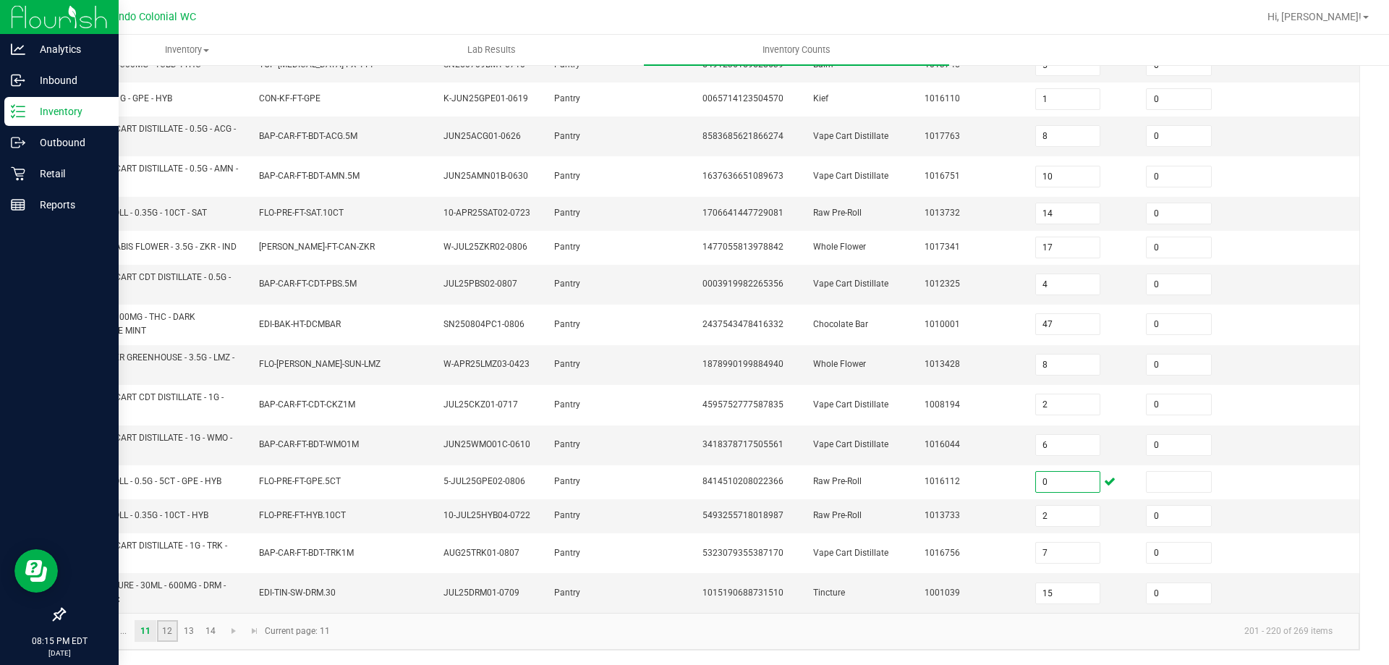
click at [171, 636] on link "12" at bounding box center [167, 631] width 21 height 22
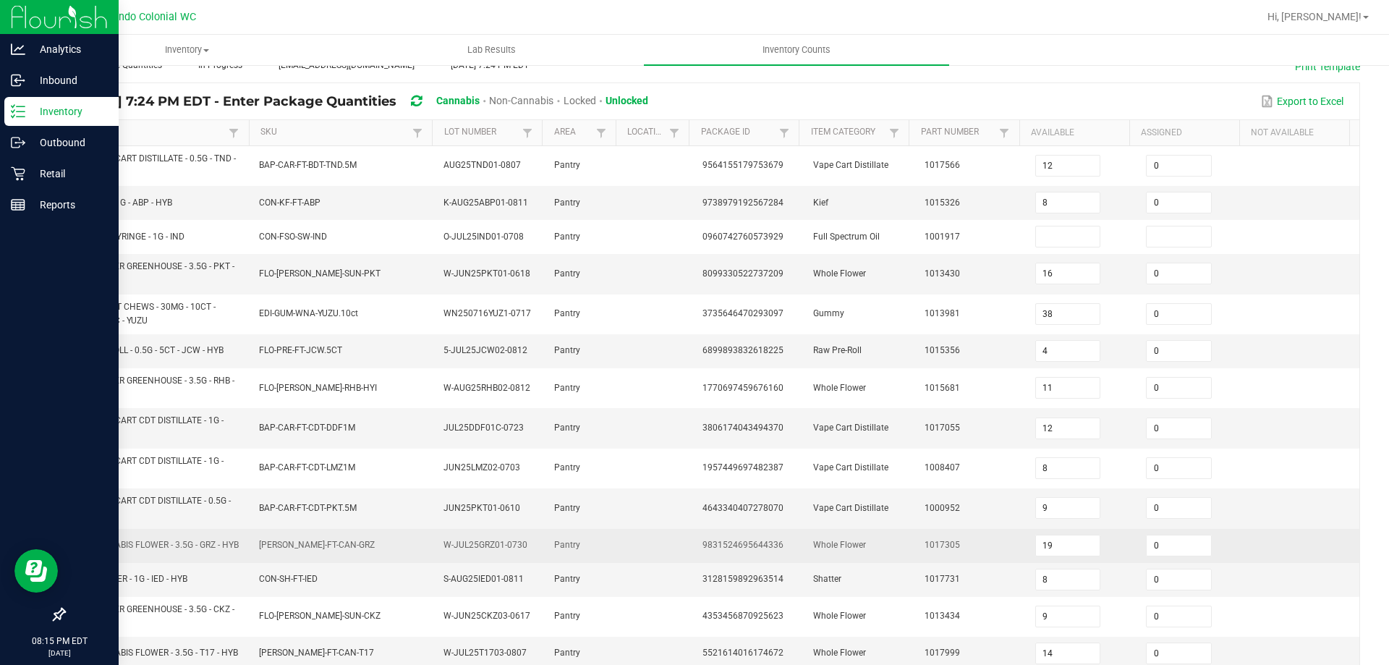
scroll to position [84, 0]
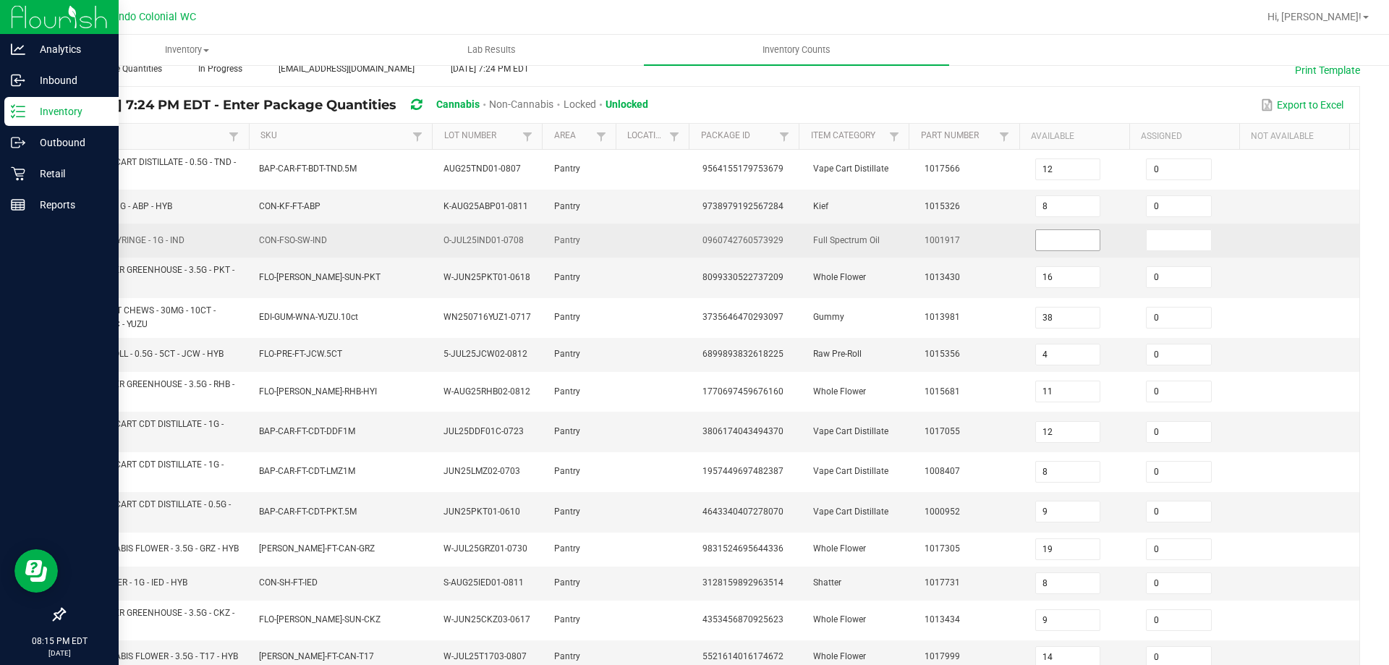
click at [1058, 238] on input at bounding box center [1068, 240] width 64 height 20
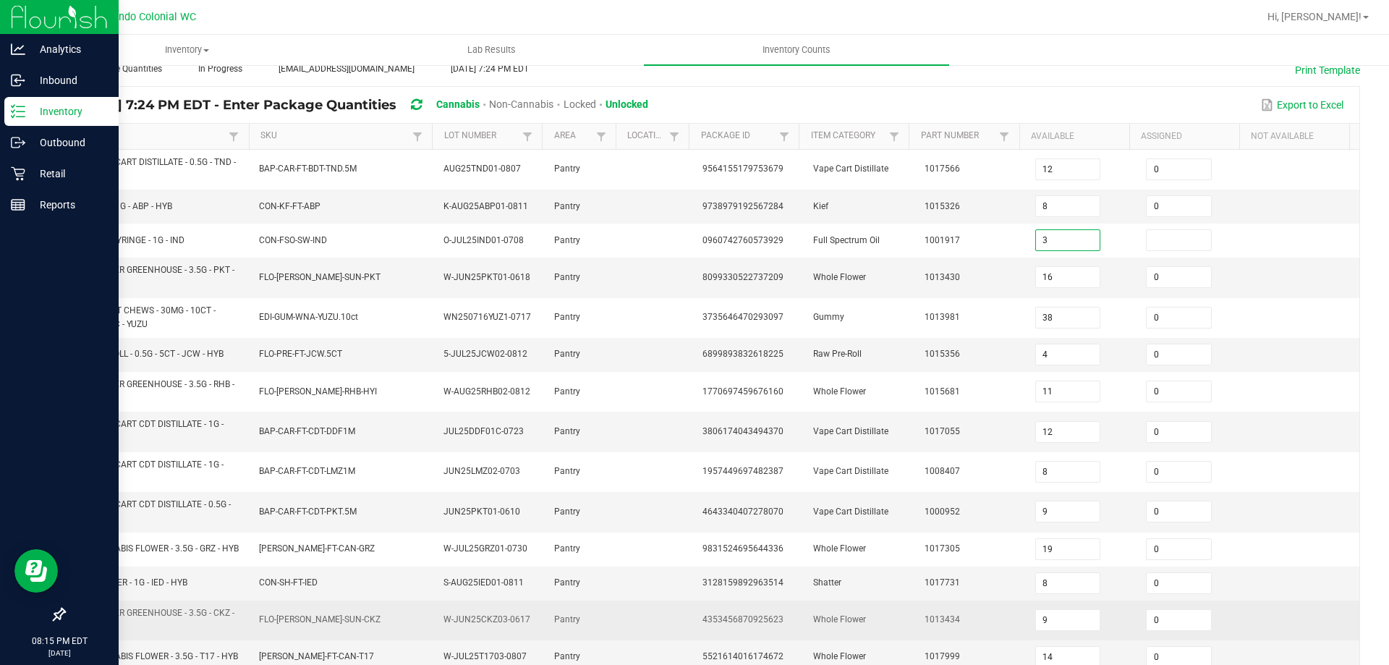
scroll to position [380, 0]
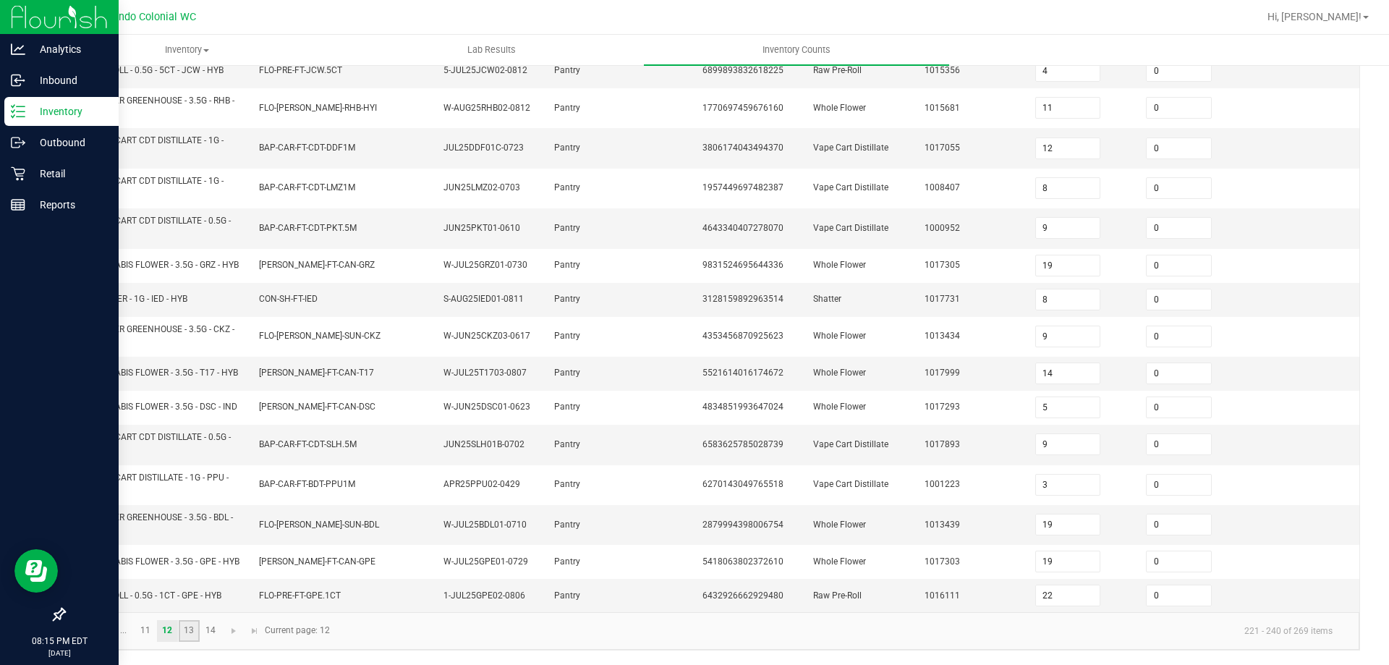
click at [185, 634] on link "13" at bounding box center [189, 631] width 21 height 22
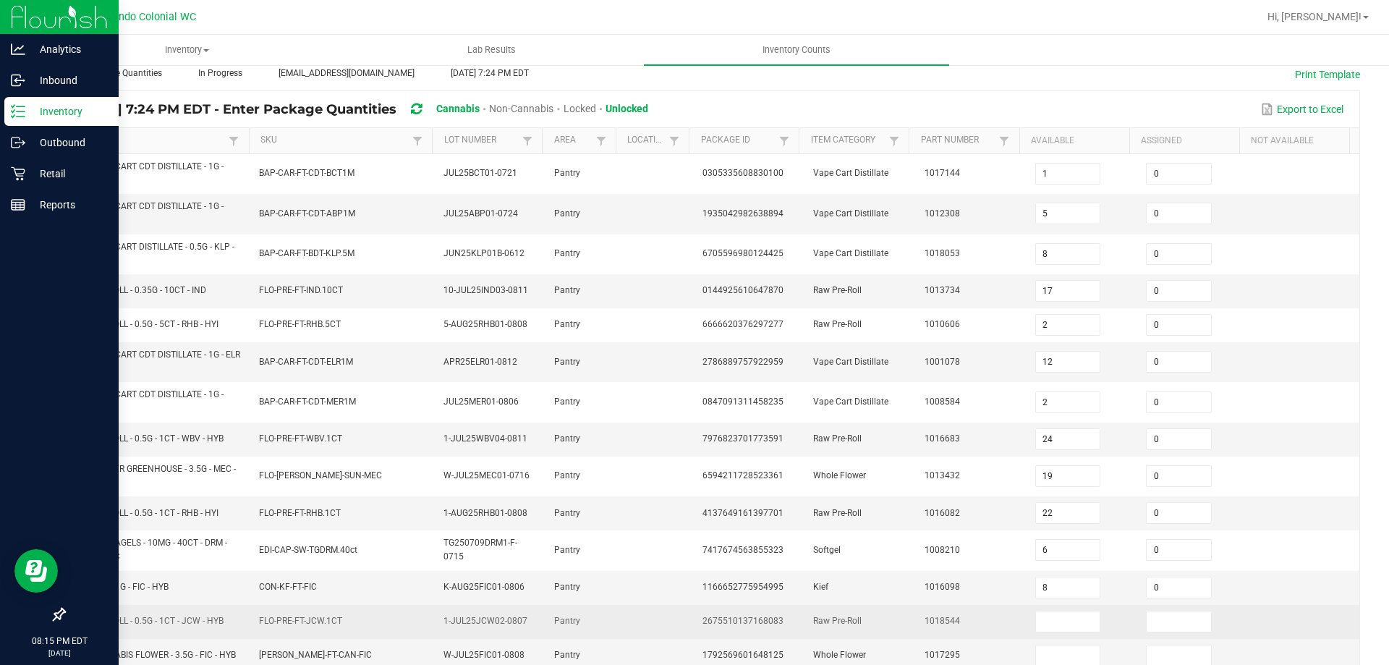
scroll to position [295, 0]
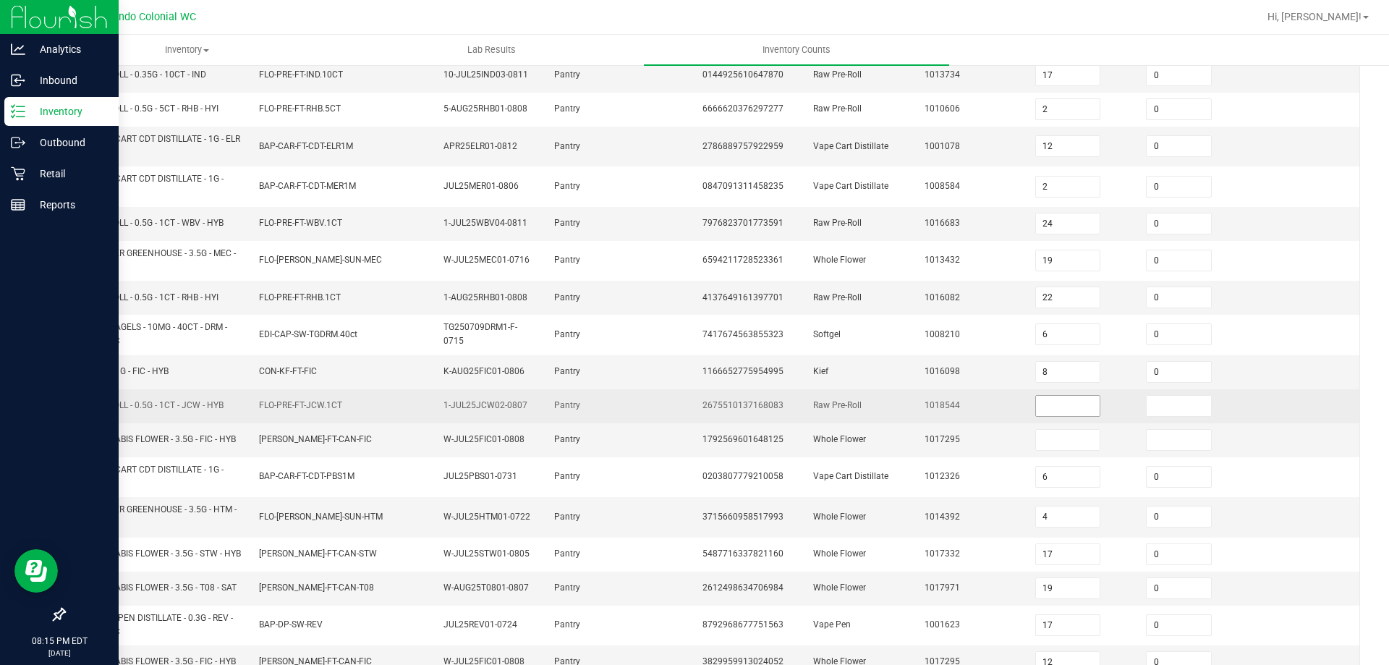
click at [1036, 411] on input at bounding box center [1068, 406] width 64 height 20
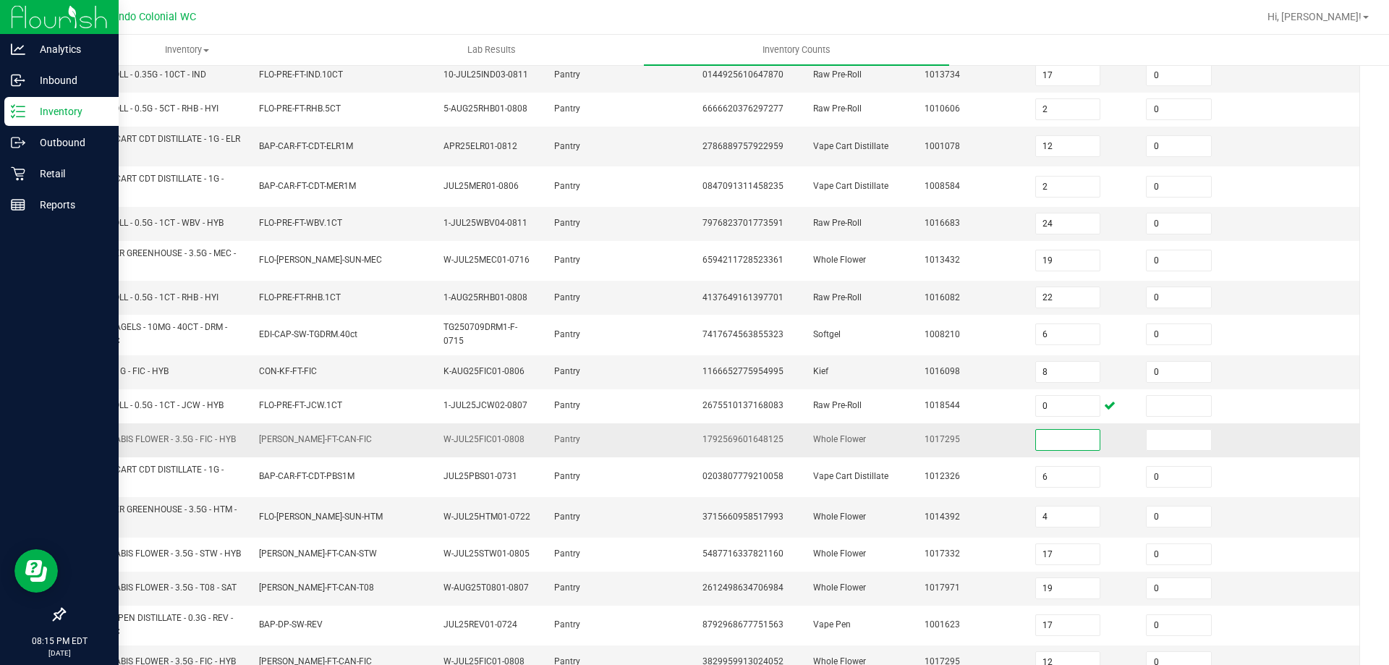
click at [1036, 439] on input at bounding box center [1068, 440] width 64 height 20
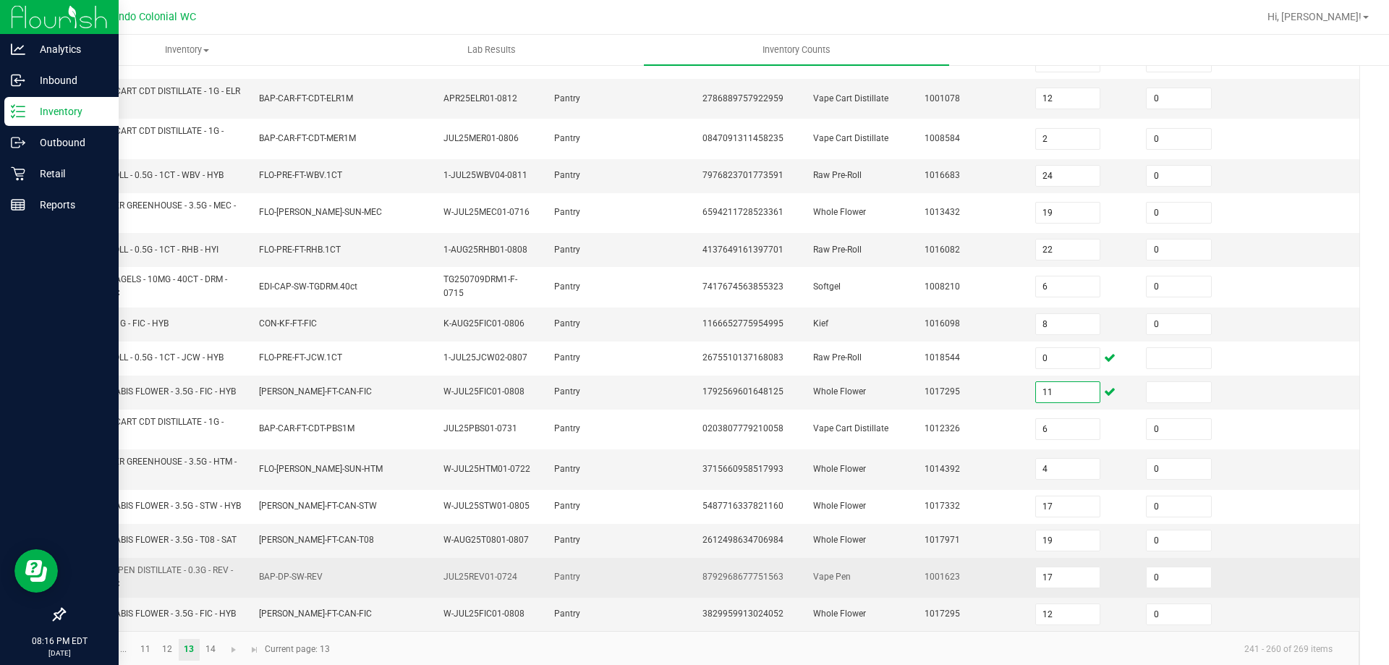
scroll to position [367, 0]
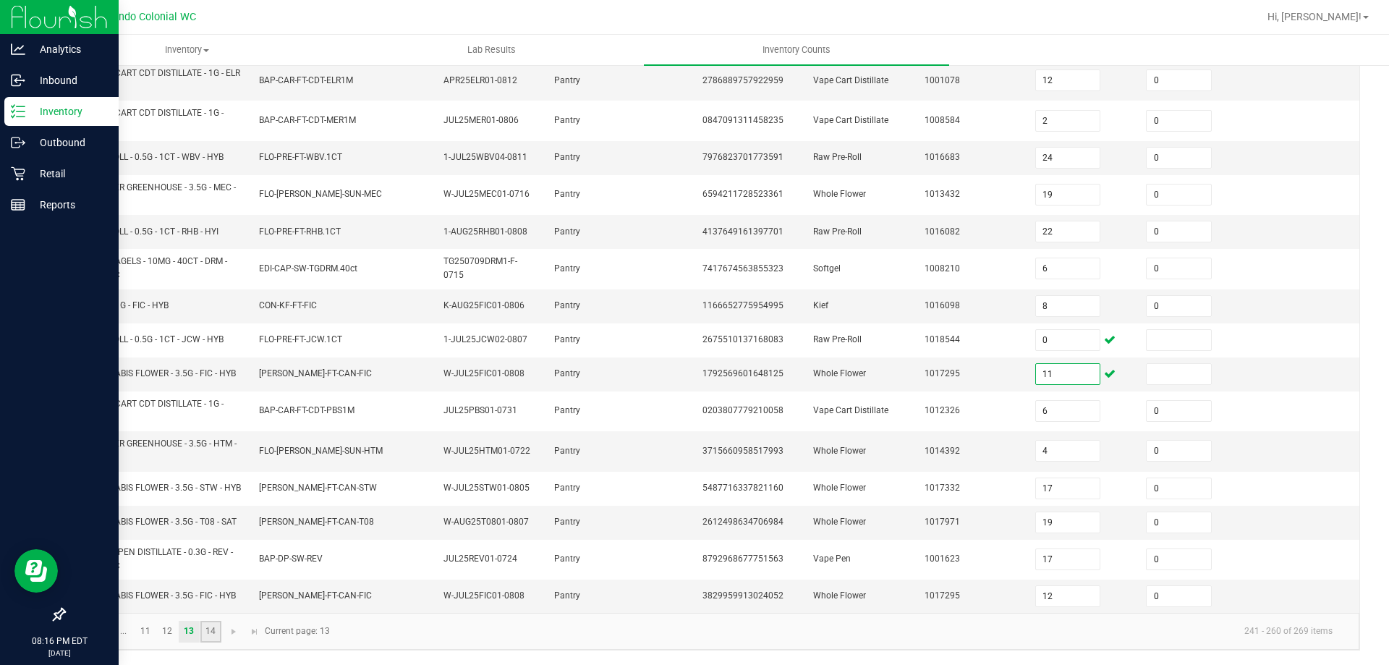
click at [210, 629] on link "14" at bounding box center [210, 631] width 21 height 22
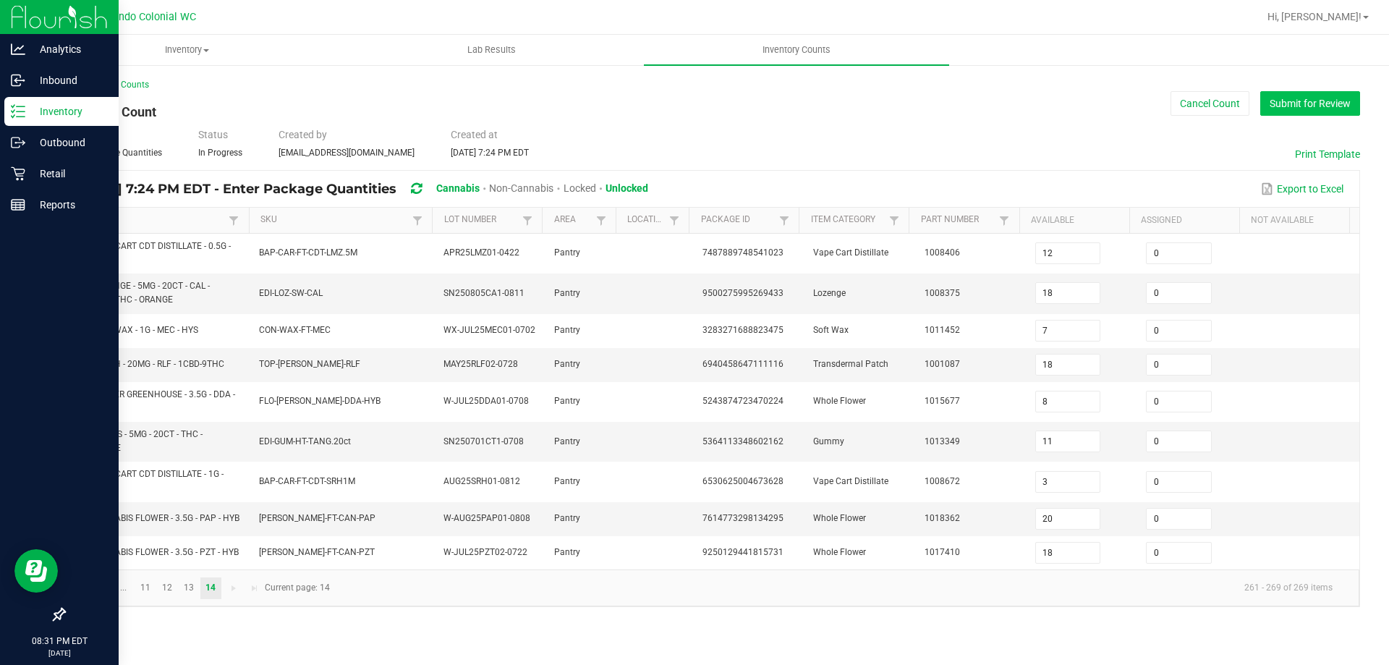
click at [1318, 101] on button "Submit for Review" at bounding box center [1310, 103] width 100 height 25
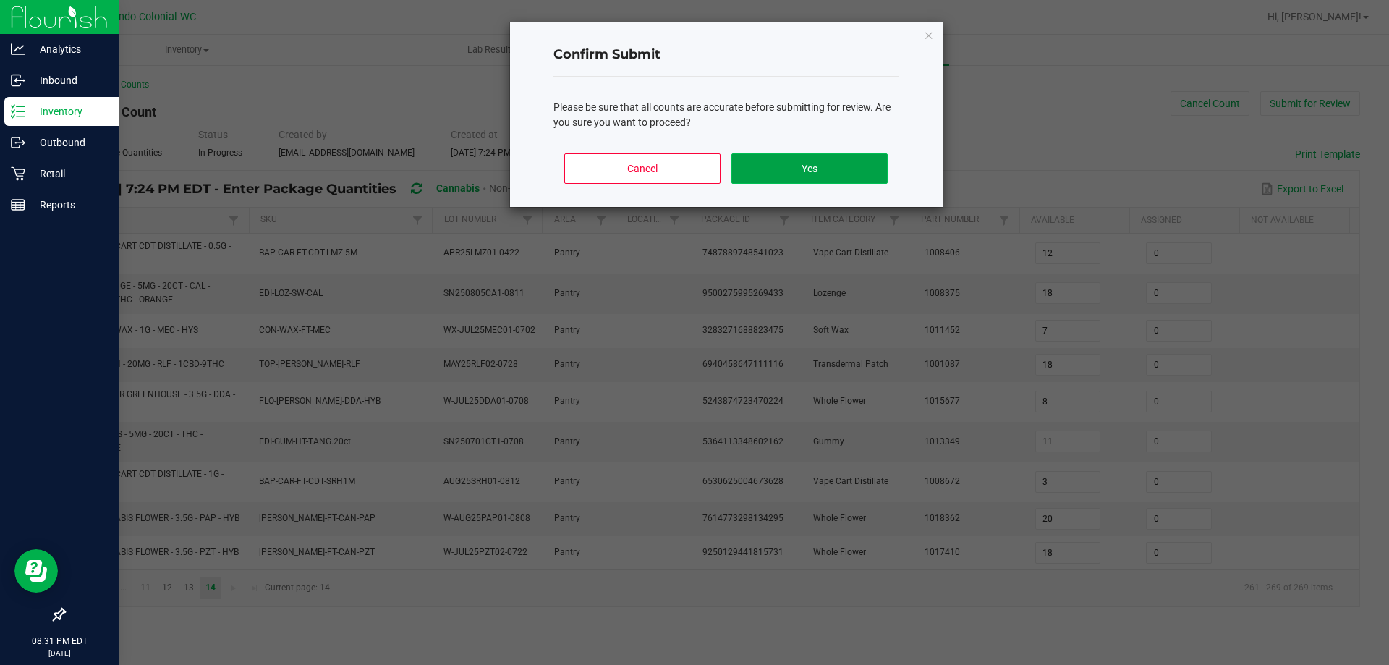
click at [829, 176] on button "Yes" at bounding box center [808, 168] width 155 height 30
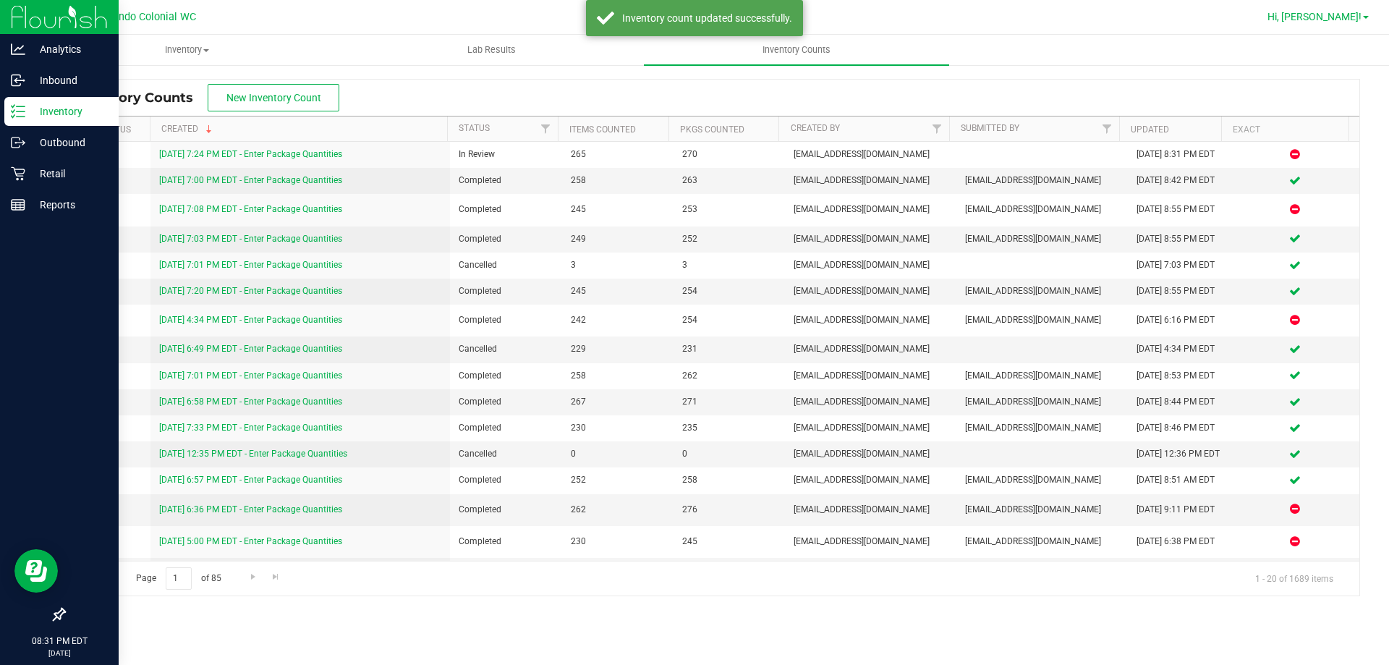
click at [1350, 20] on span "Hi, [PERSON_NAME]!" at bounding box center [1314, 17] width 94 height 12
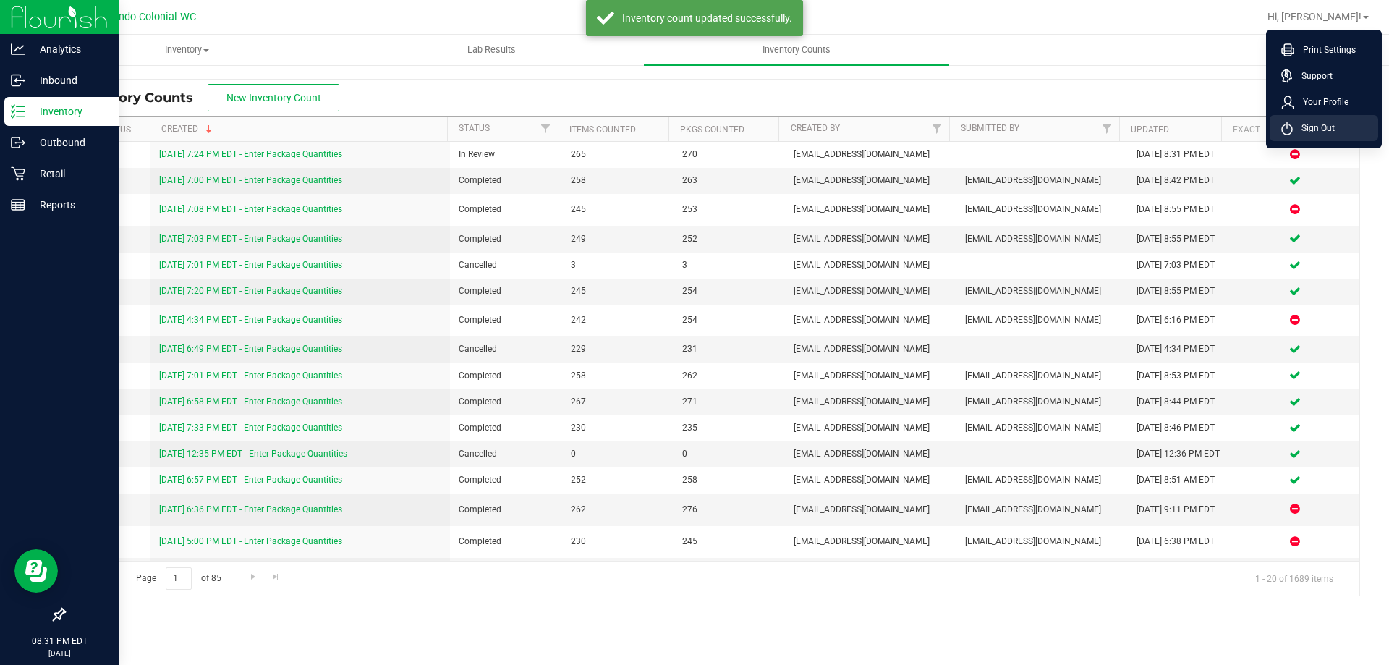
click at [1320, 126] on span "Sign Out" at bounding box center [1313, 128] width 42 height 14
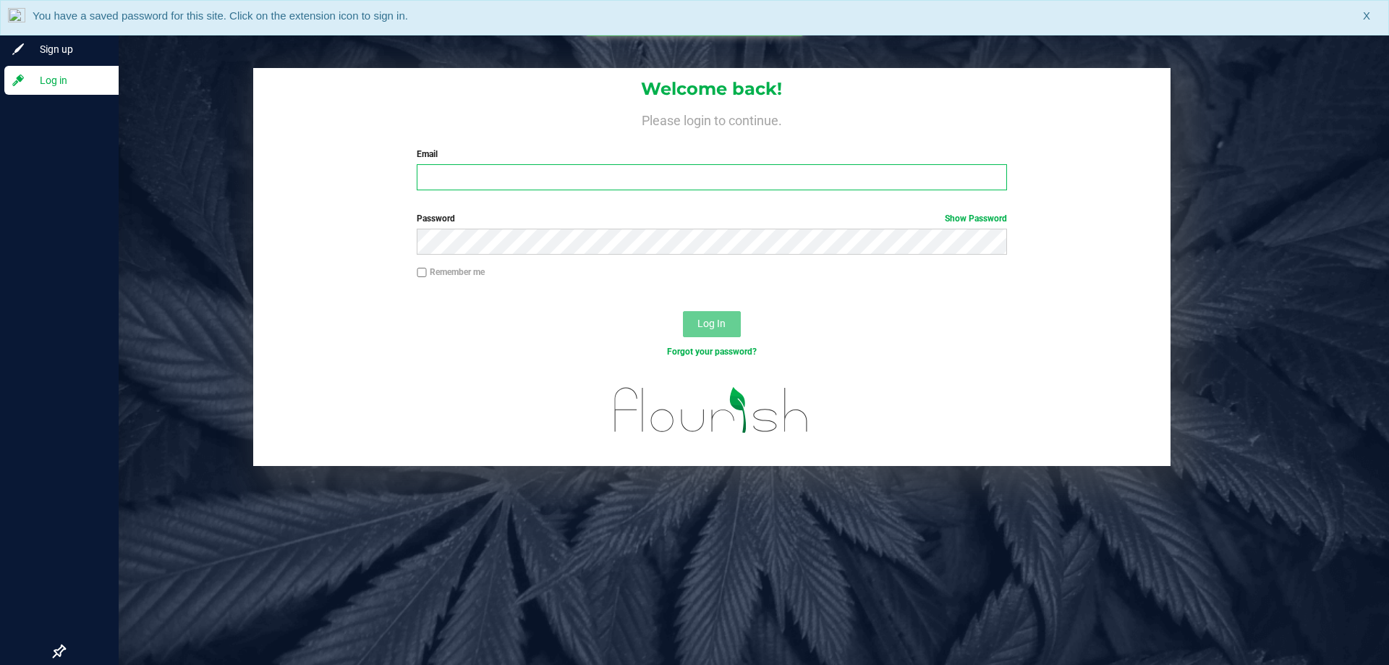
click at [492, 171] on input "Email" at bounding box center [711, 177] width 589 height 26
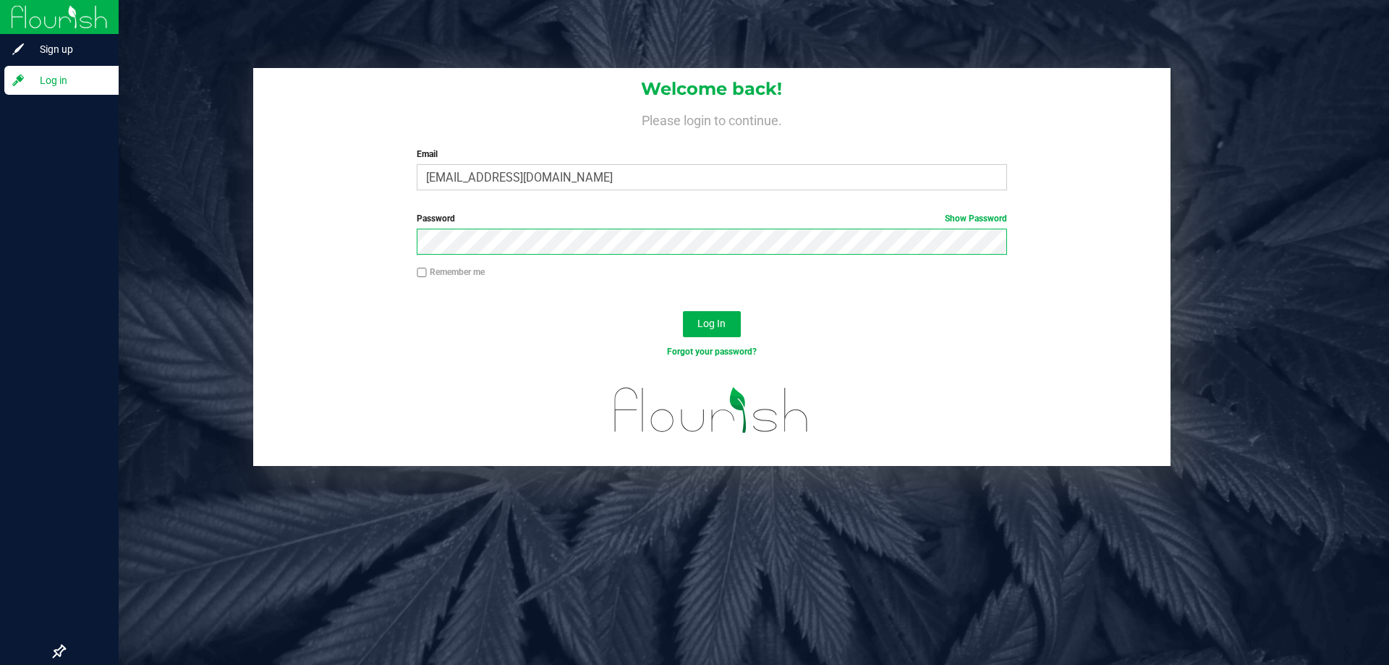
click at [683, 311] on button "Log In" at bounding box center [712, 324] width 58 height 26
